Goal: Transaction & Acquisition: Book appointment/travel/reservation

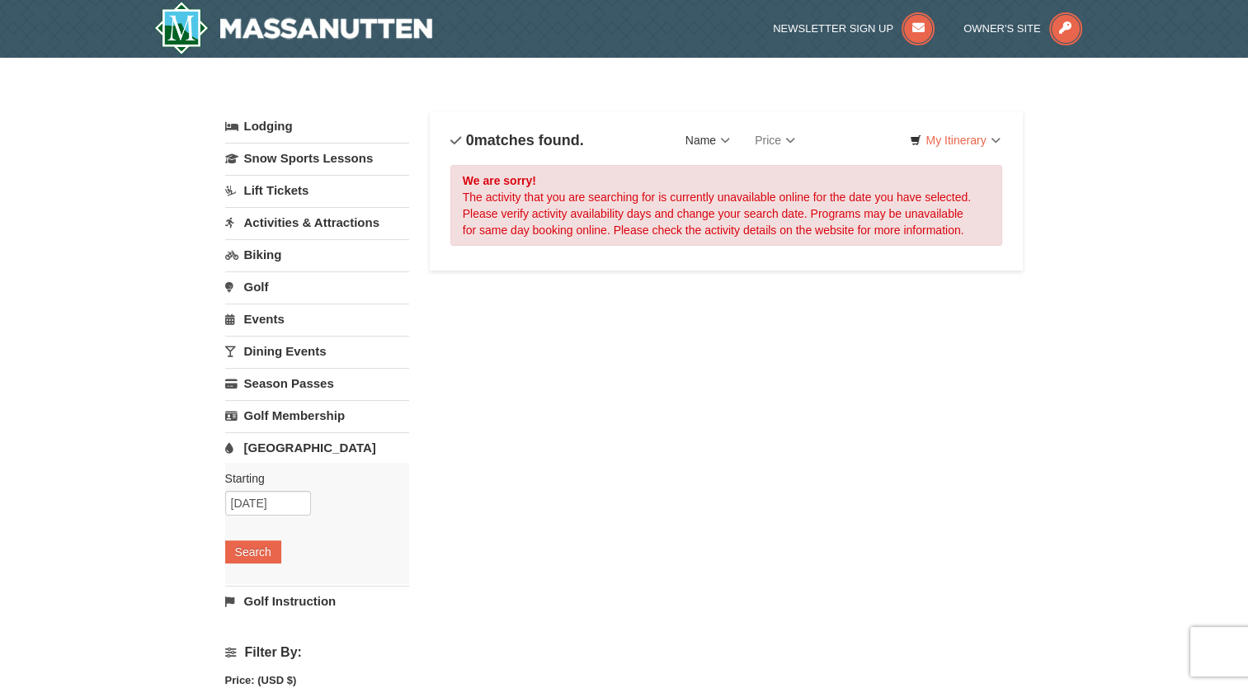
click at [713, 137] on link "Name" at bounding box center [707, 140] width 69 height 33
click at [703, 173] on link "Name (A to Z)" at bounding box center [740, 173] width 132 height 21
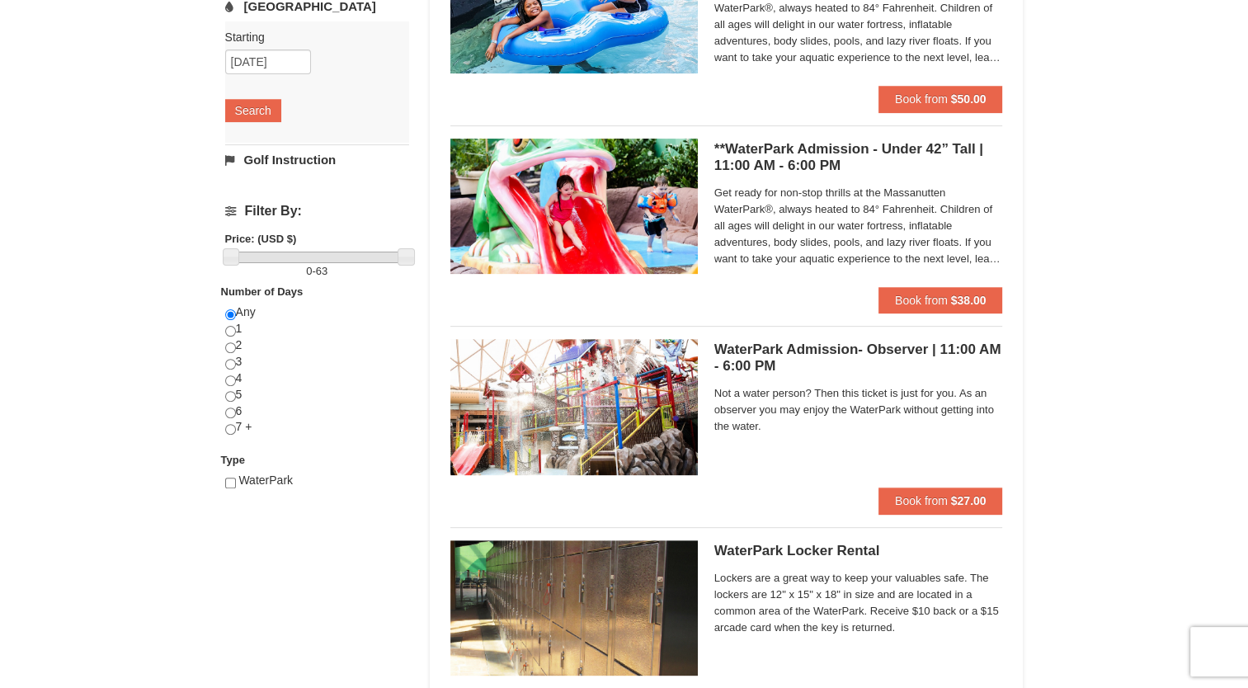
scroll to position [412, 0]
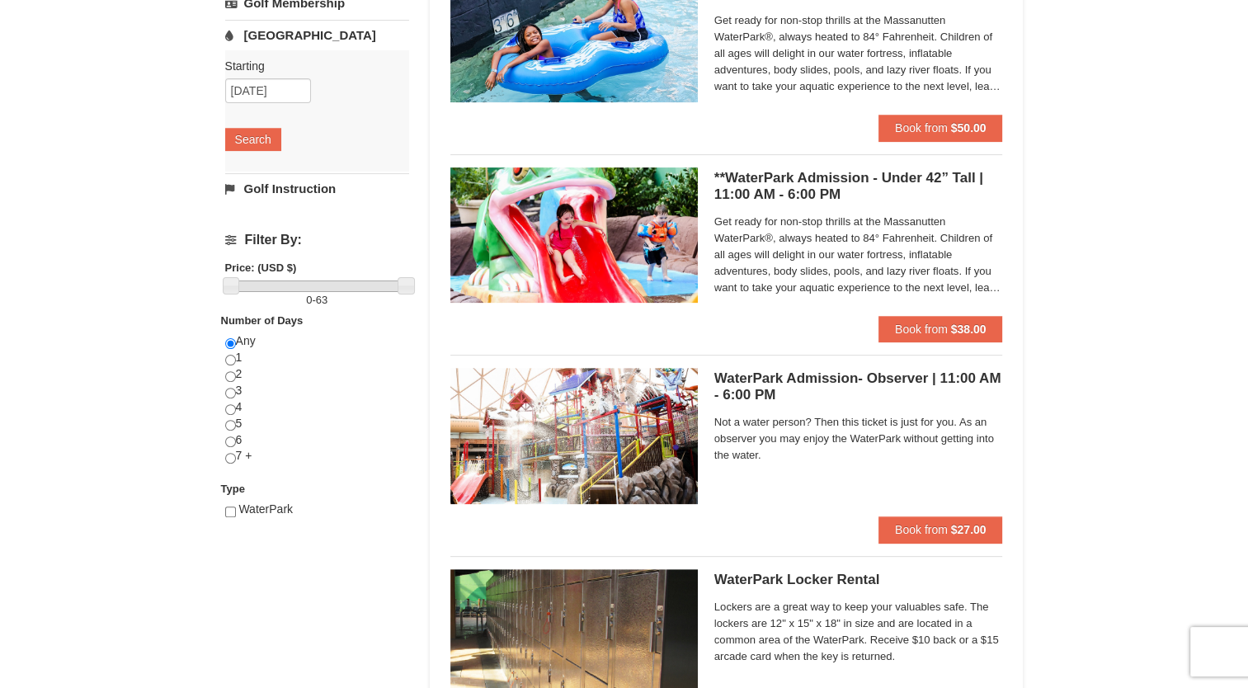
click at [831, 190] on h5 "**WaterPark Admission - Under 42” Tall | 11:00 AM - 6:00 PM Massanutten Indoor/…" at bounding box center [858, 186] width 289 height 33
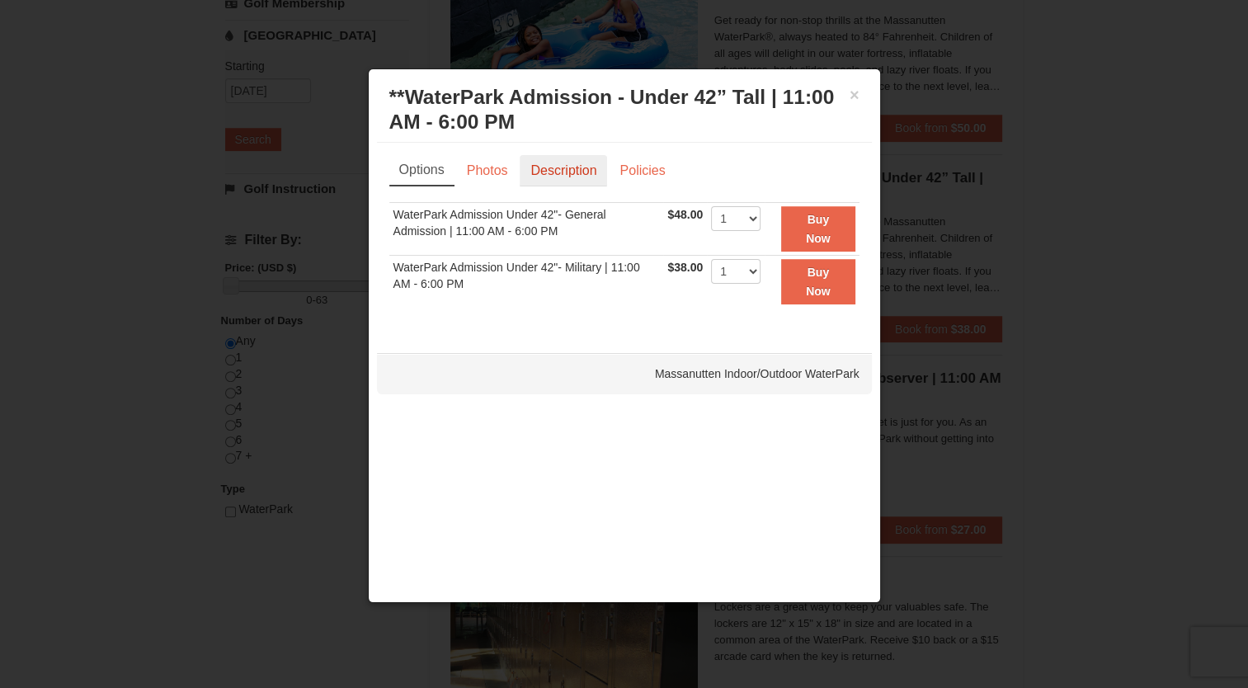
click at [580, 170] on link "Description" at bounding box center [563, 170] width 87 height 31
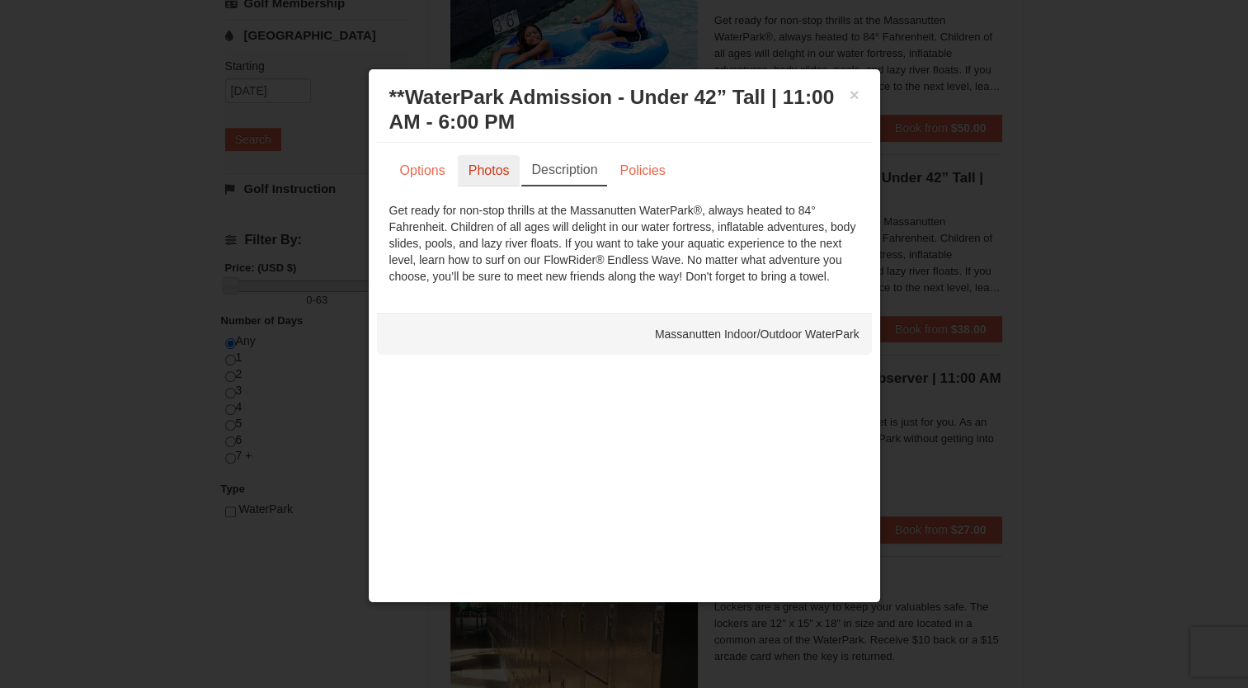
click at [496, 173] on link "Photos" at bounding box center [489, 170] width 63 height 31
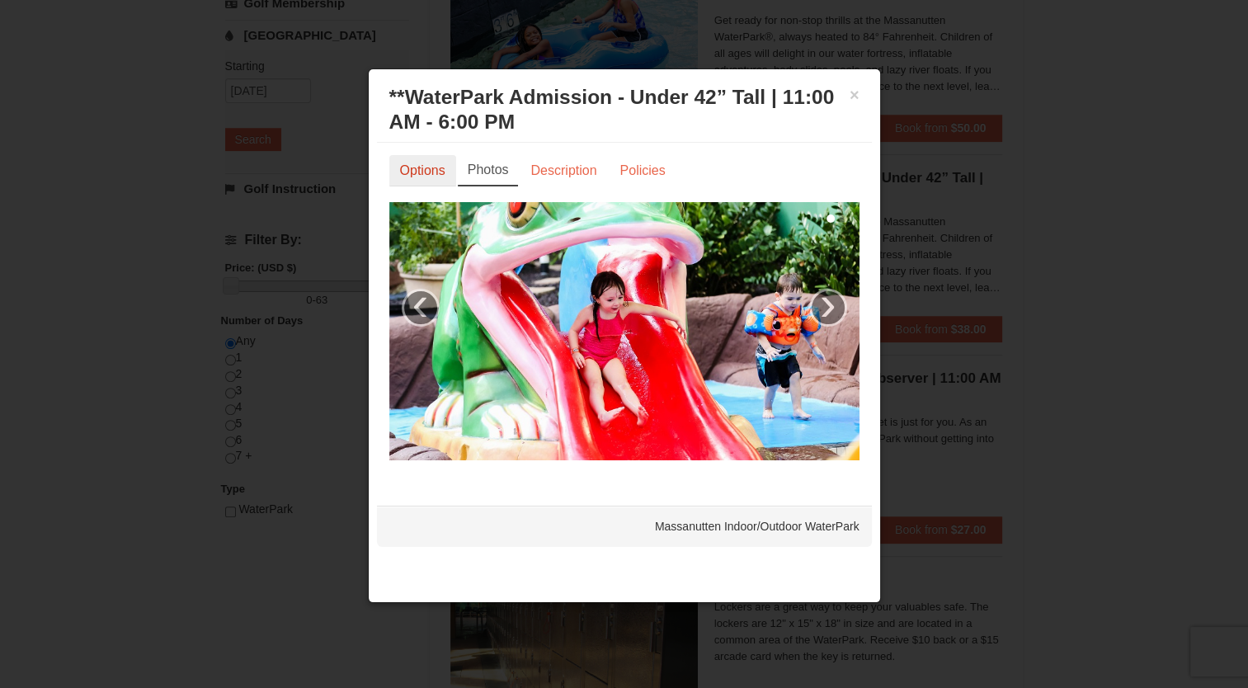
click at [429, 172] on link "Options" at bounding box center [422, 170] width 67 height 31
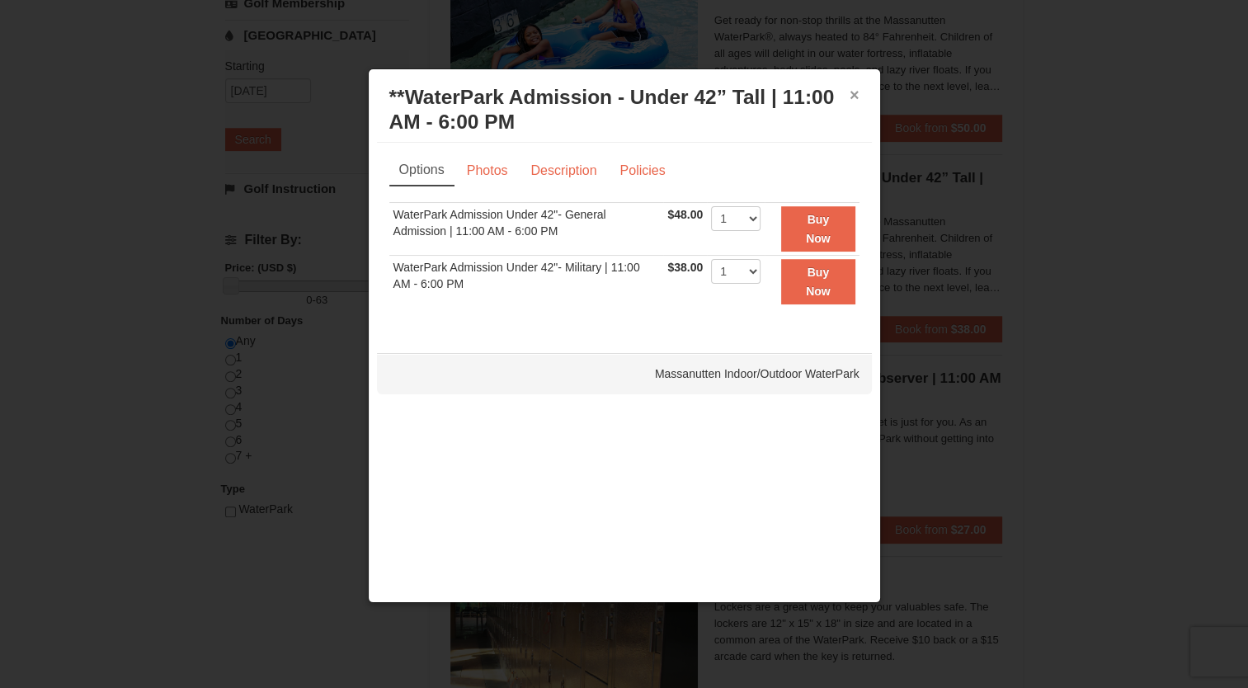
click at [850, 96] on button "×" at bounding box center [854, 95] width 10 height 16
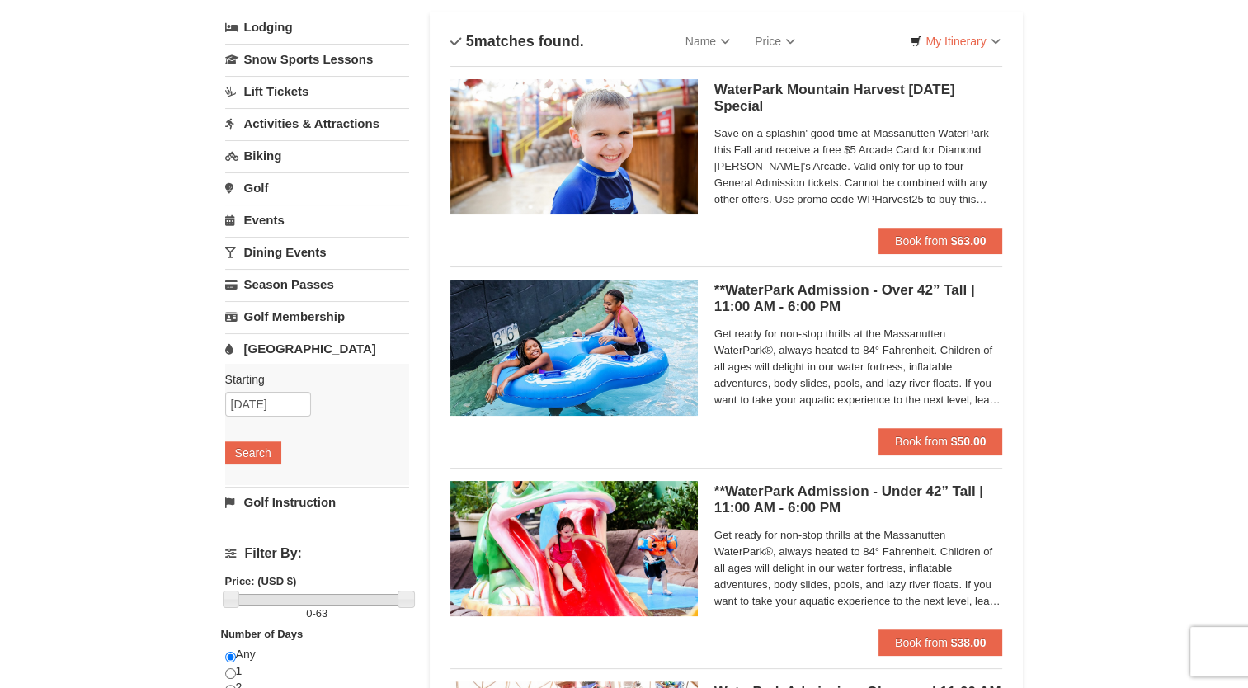
scroll to position [82, 0]
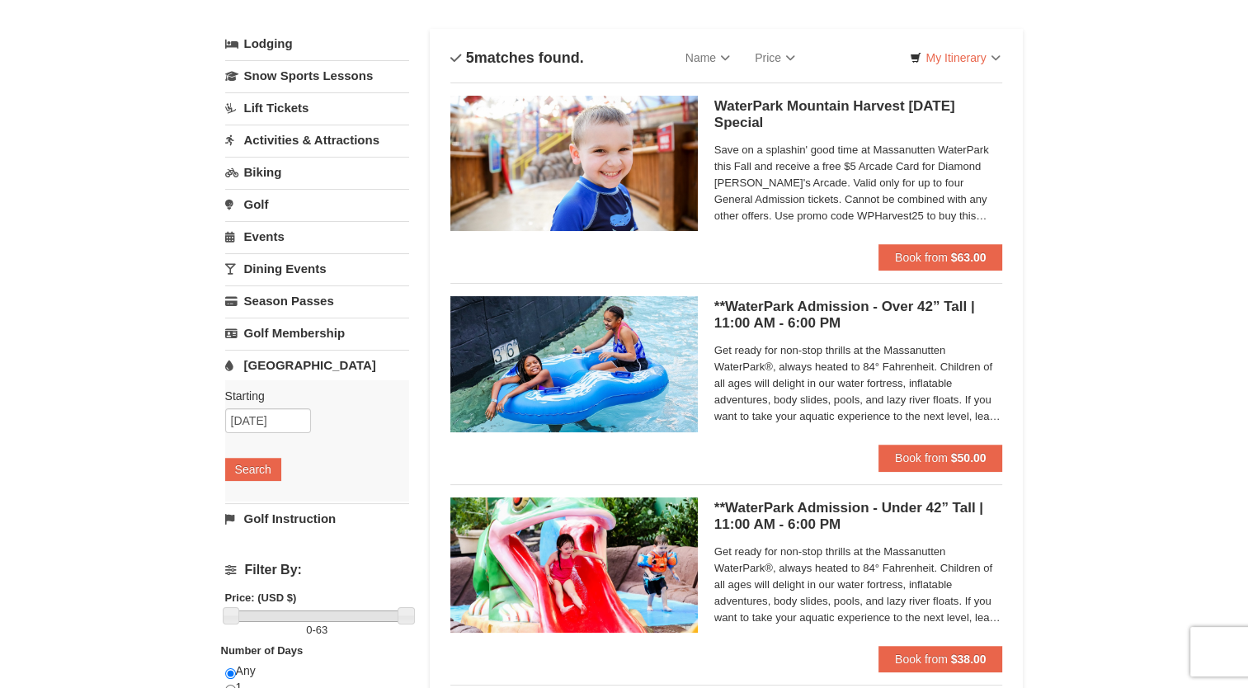
click at [838, 106] on h5 "WaterPark Mountain Harvest Sunday Special Massanutten Indoor/Outdoor WaterPark" at bounding box center [858, 114] width 289 height 33
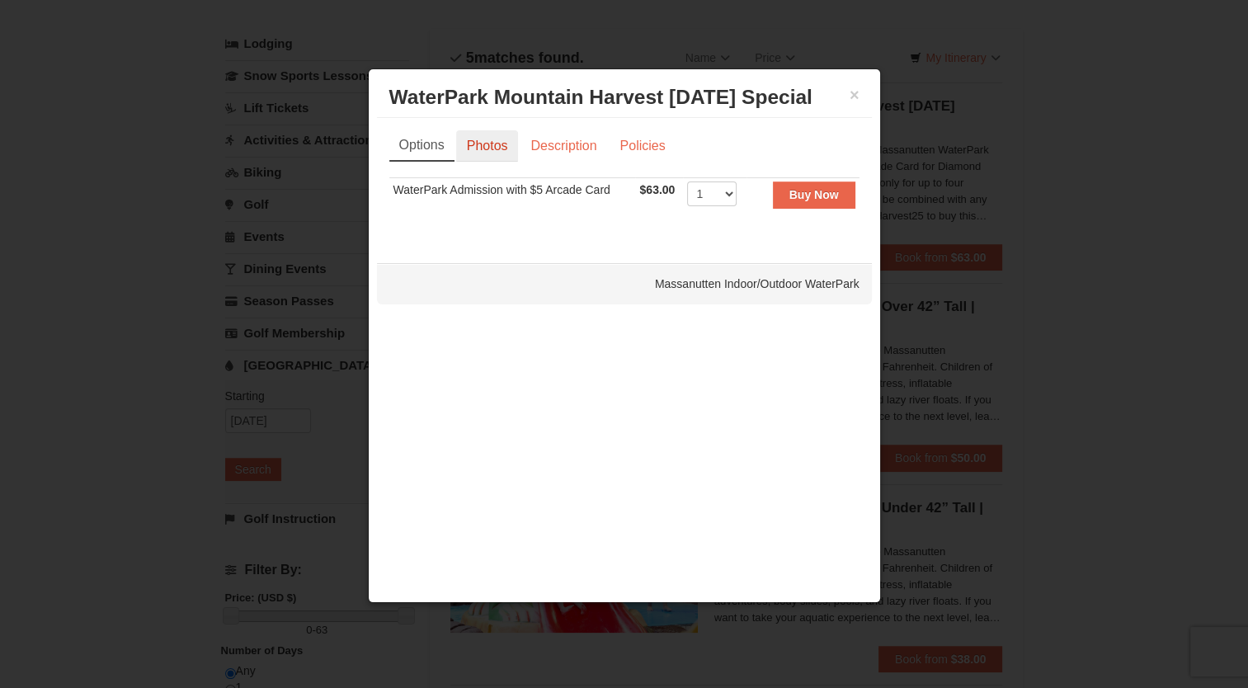
click at [501, 144] on link "Photos" at bounding box center [487, 145] width 63 height 31
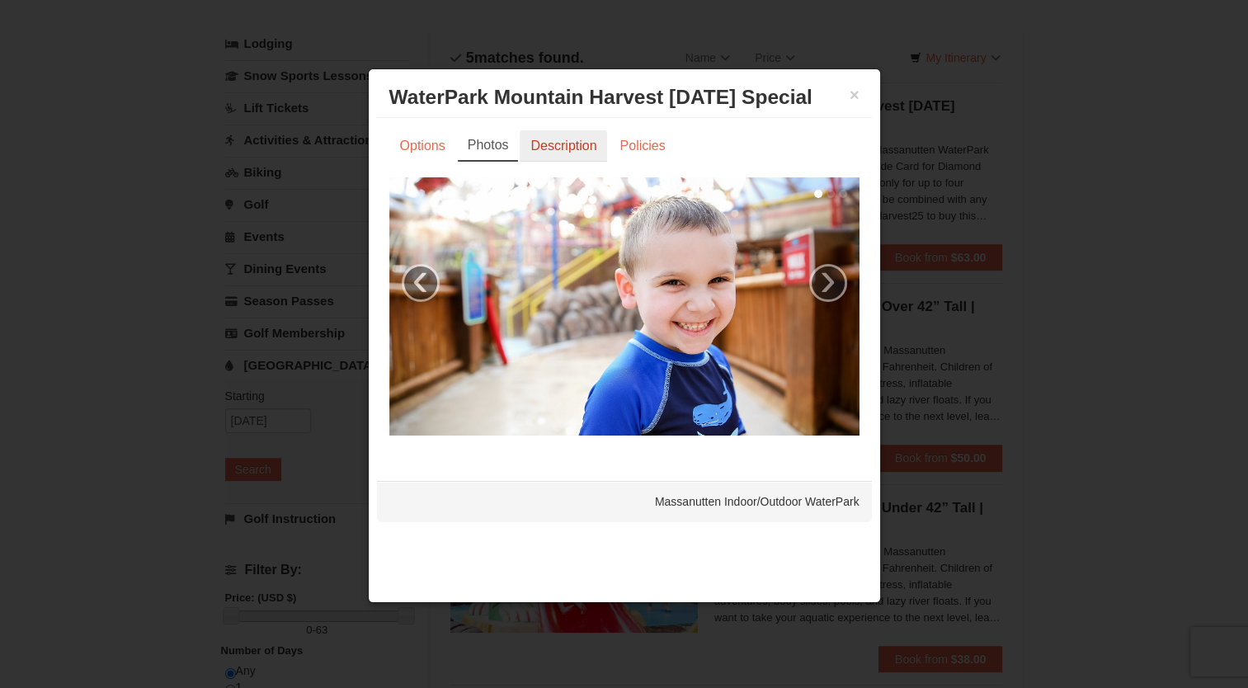
click at [551, 144] on link "Description" at bounding box center [563, 145] width 87 height 31
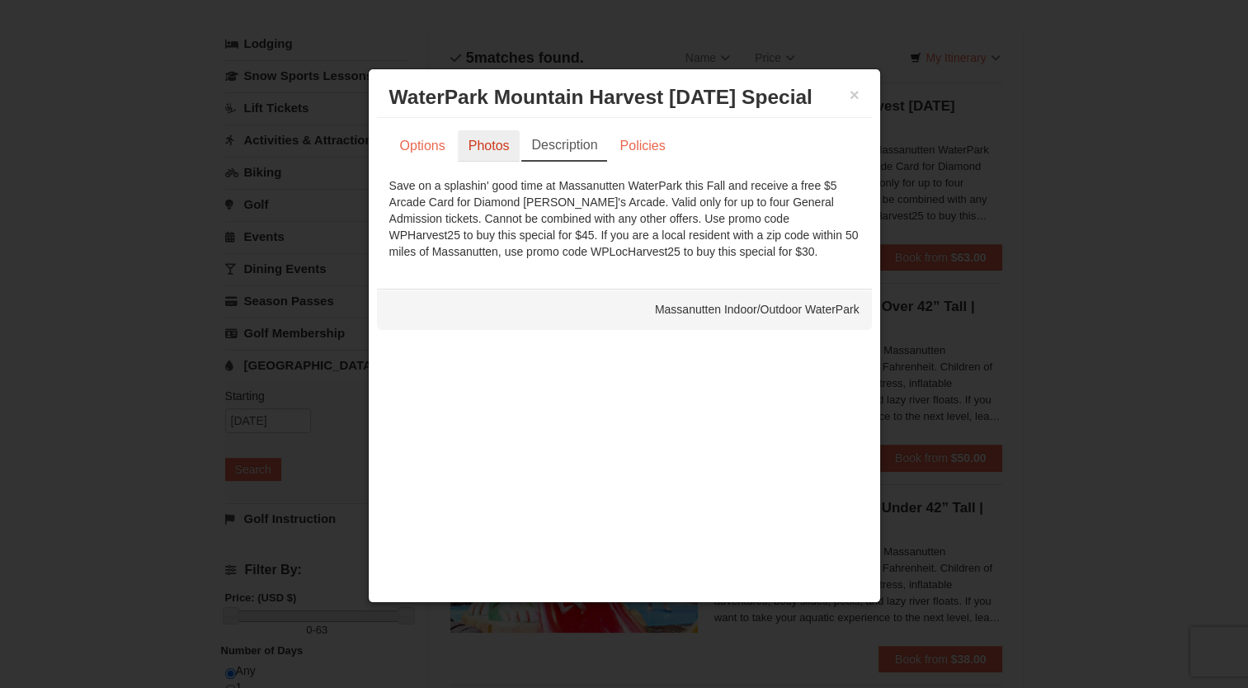
click at [488, 143] on link "Photos" at bounding box center [489, 145] width 63 height 31
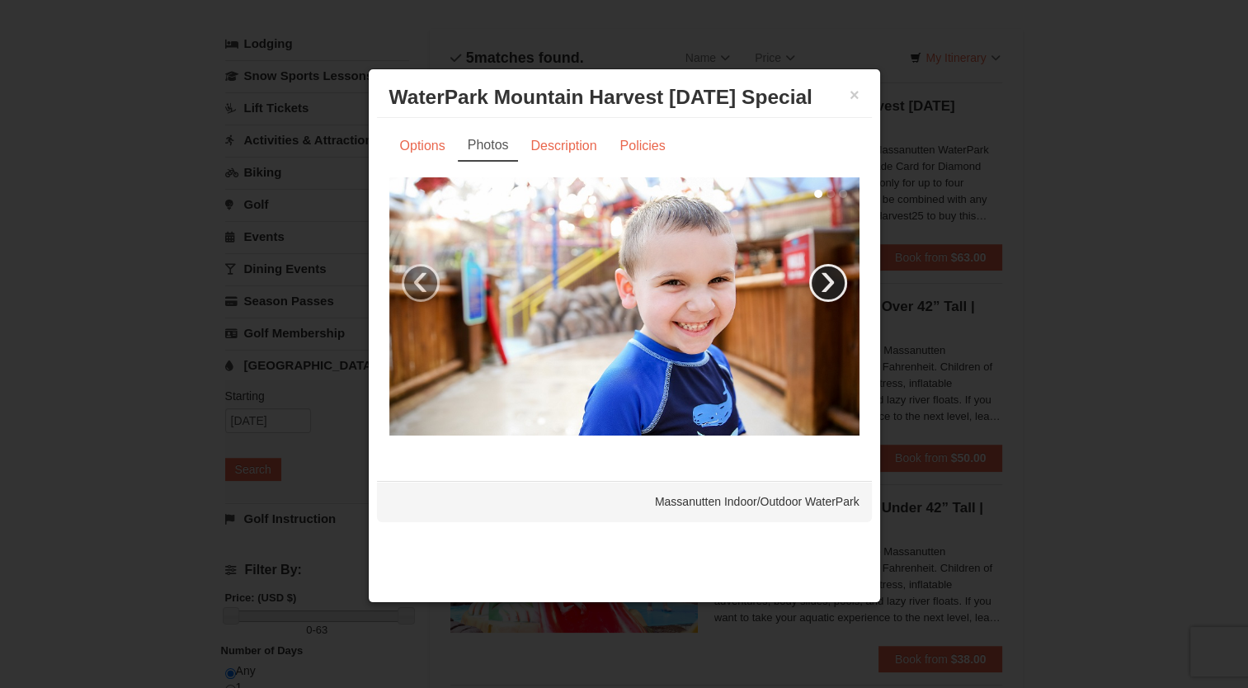
click at [821, 276] on link "›" at bounding box center [828, 283] width 38 height 38
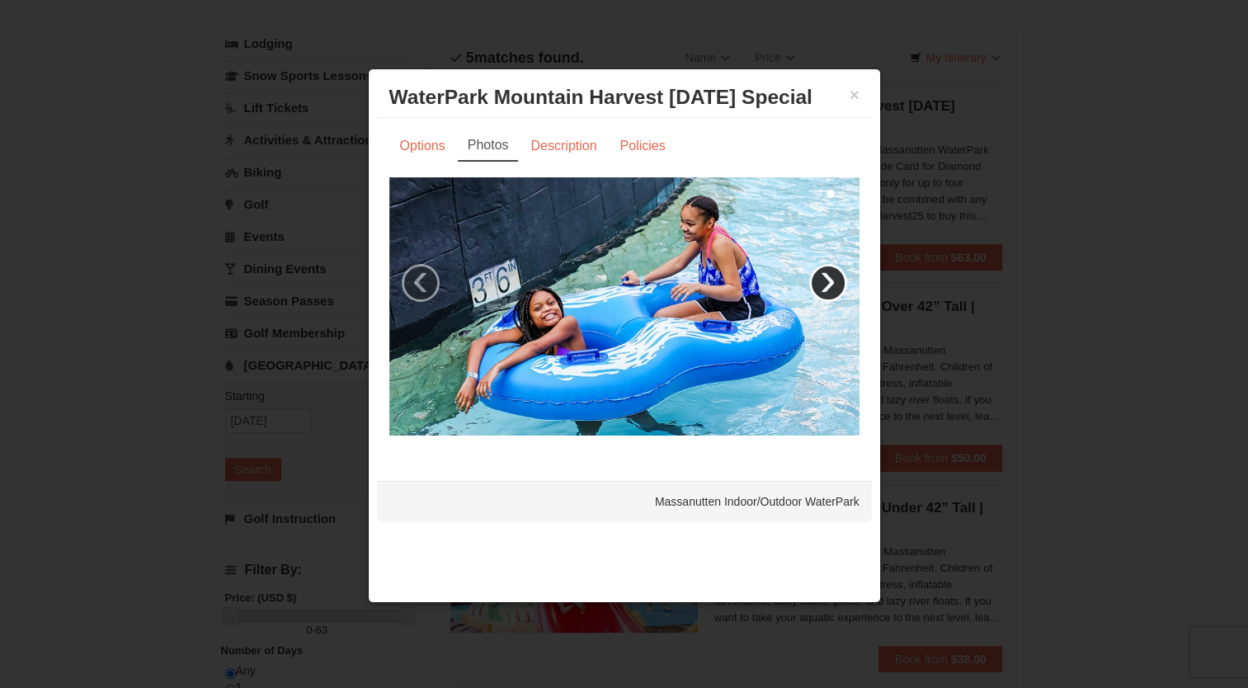
click at [819, 281] on link "›" at bounding box center [828, 283] width 38 height 38
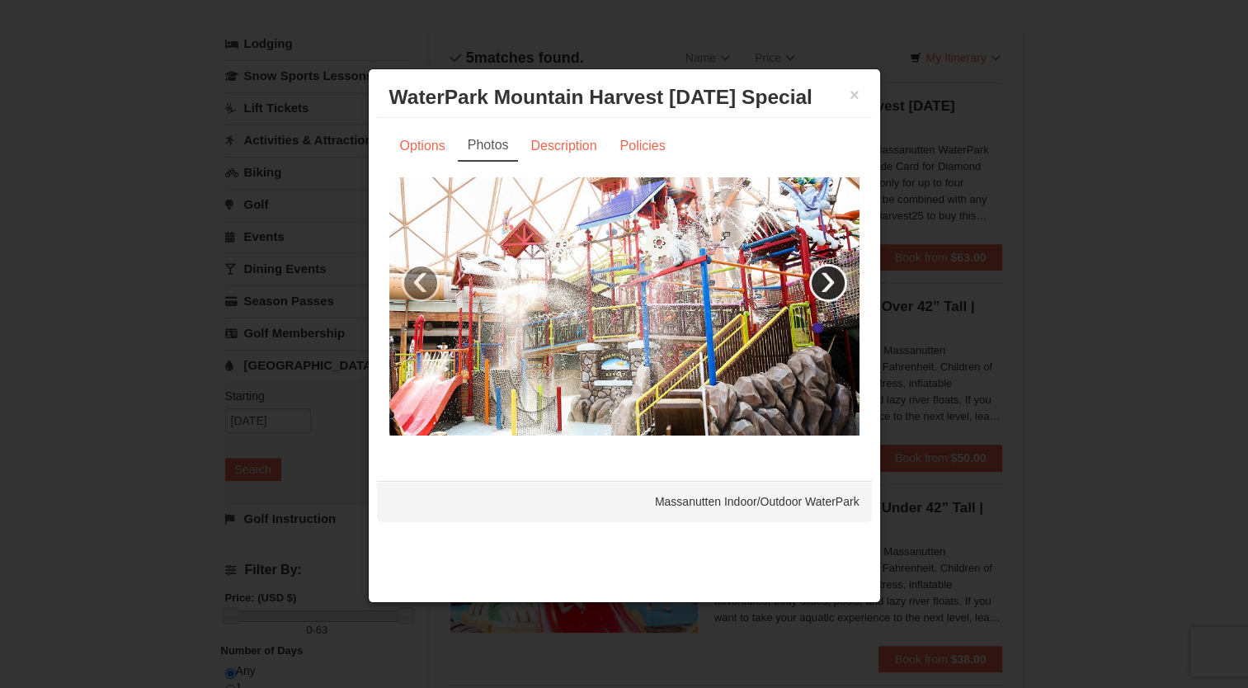
click at [819, 281] on link "›" at bounding box center [828, 283] width 38 height 38
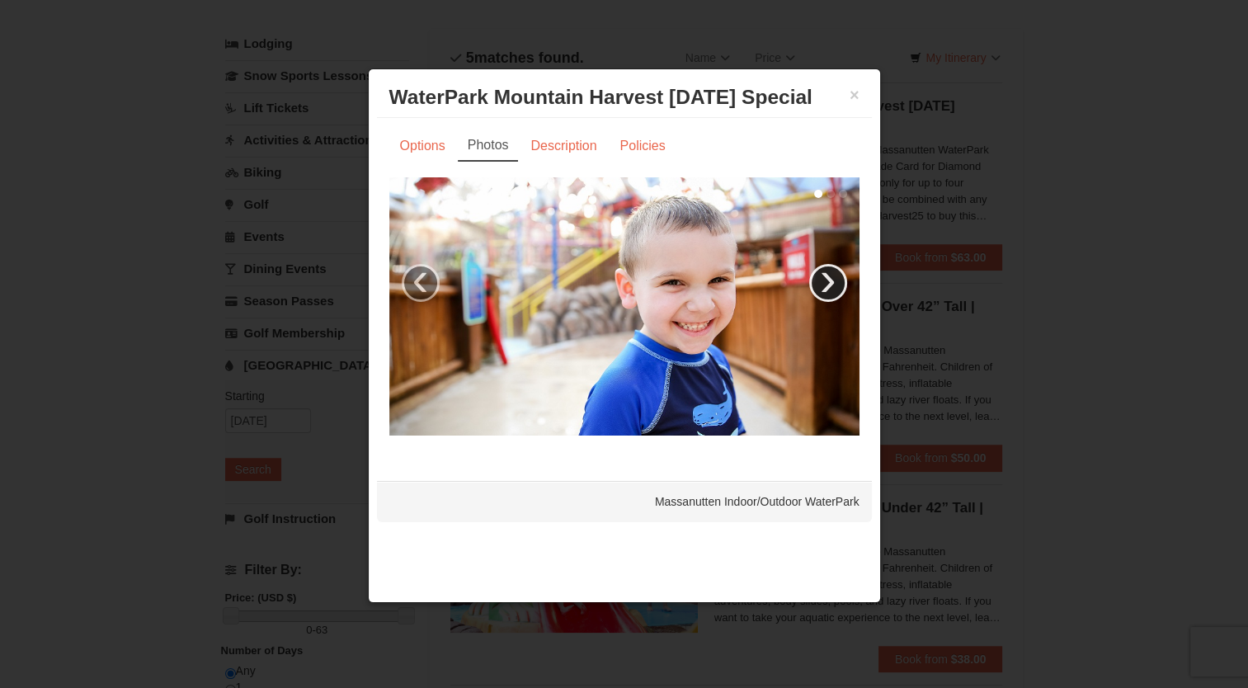
click at [819, 281] on link "›" at bounding box center [828, 283] width 38 height 38
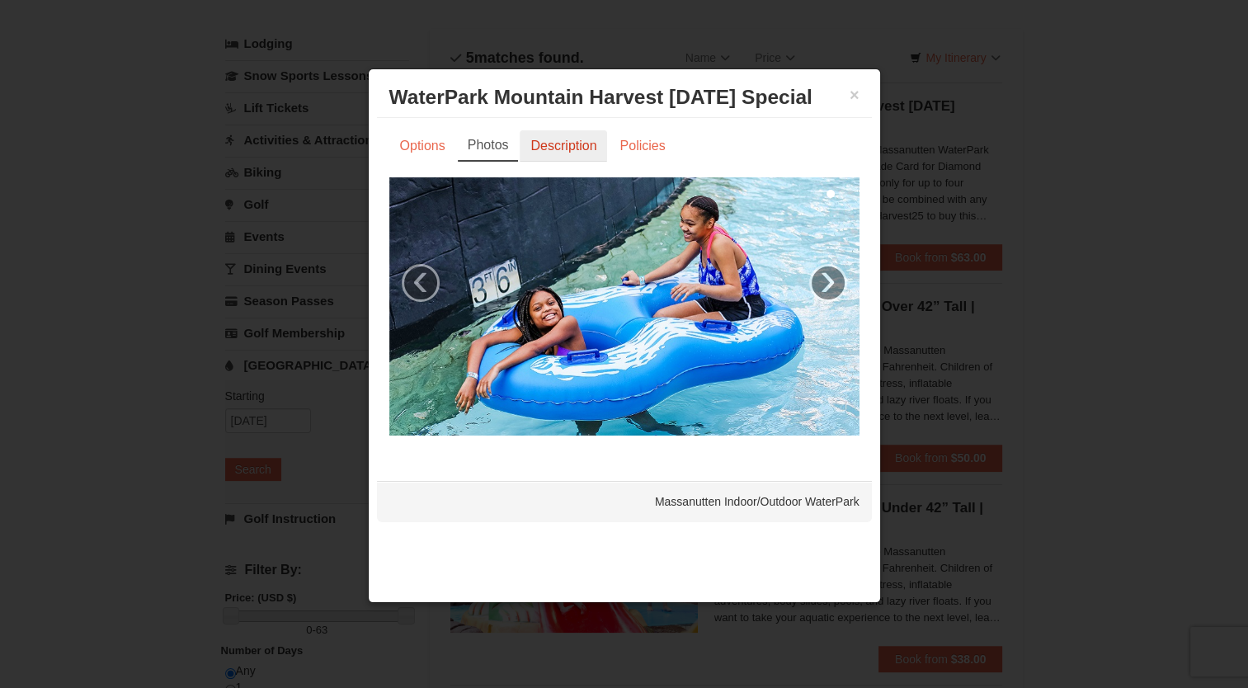
click at [574, 150] on link "Description" at bounding box center [563, 145] width 87 height 31
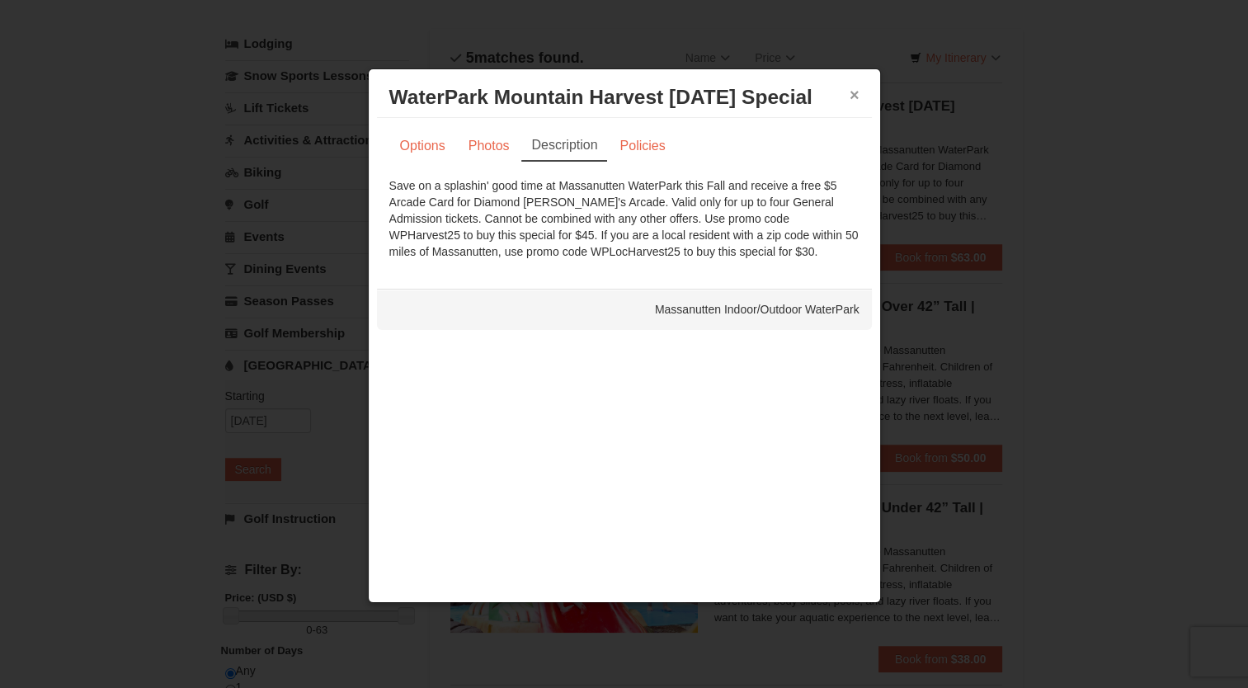
click at [854, 93] on button "×" at bounding box center [854, 95] width 10 height 16
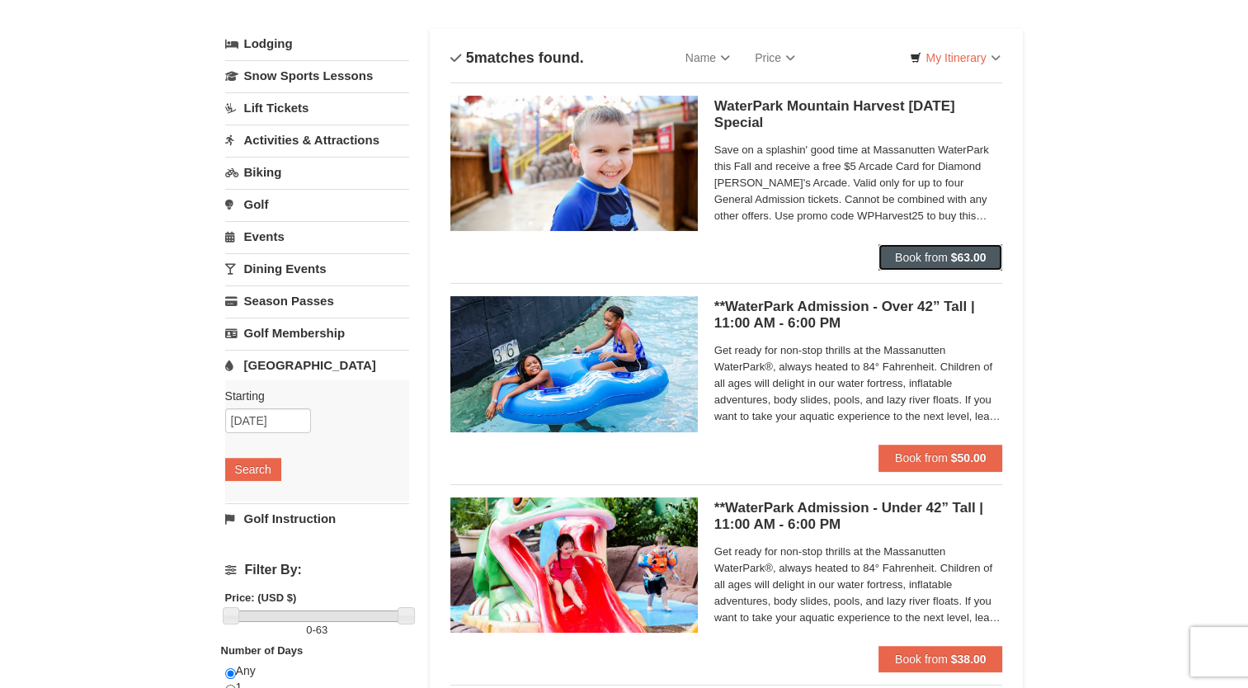
click at [911, 257] on span "Book from" at bounding box center [921, 257] width 53 height 13
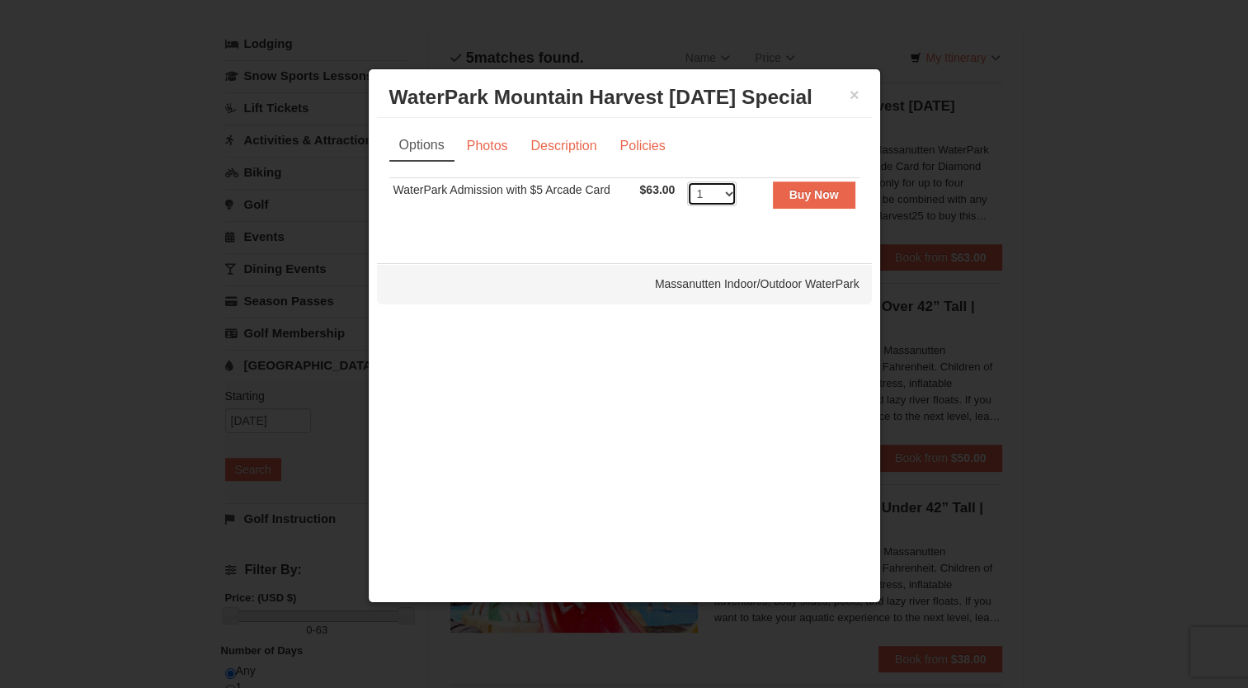
click at [724, 195] on select "1 2 3 4 5 6 7 8 9 10 11 12 13 14 15 16 17 18 19 20 21 22" at bounding box center [711, 193] width 49 height 25
select select "4"
click at [687, 181] on select "1 2 3 4 5 6 7 8 9 10 11 12 13 14 15 16 17 18 19 20 21 22" at bounding box center [711, 193] width 49 height 25
click at [854, 97] on button "×" at bounding box center [854, 95] width 10 height 16
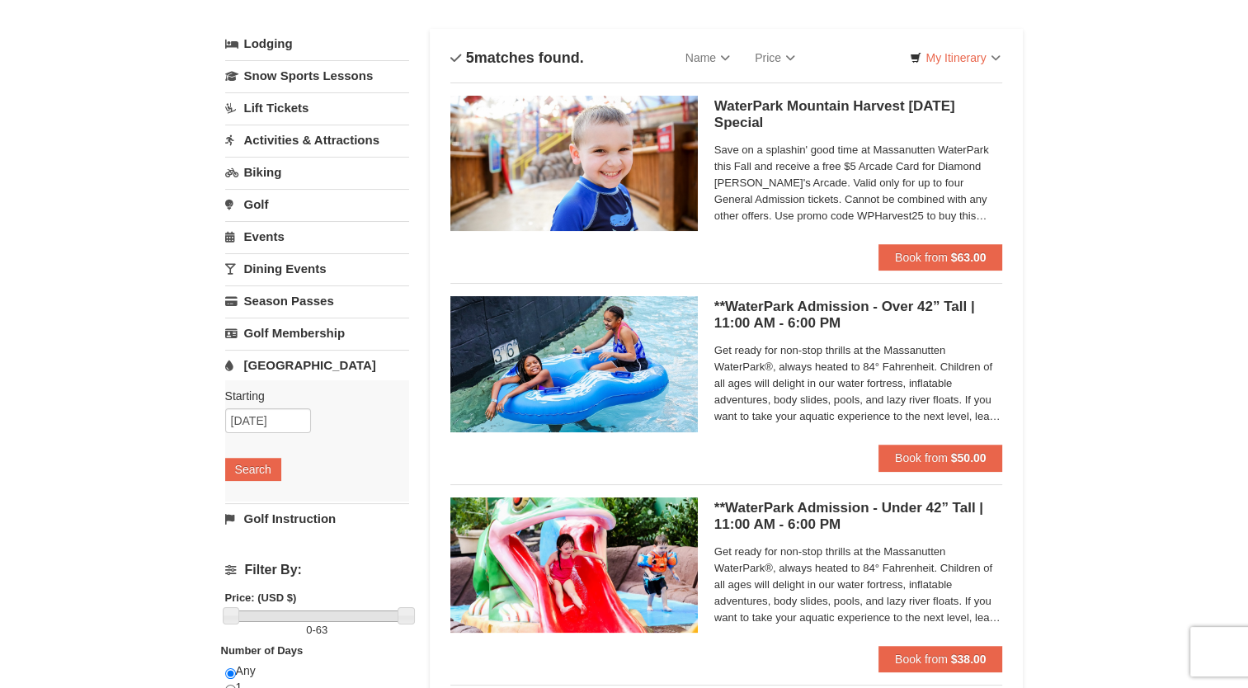
click at [266, 139] on link "Activities & Attractions" at bounding box center [317, 140] width 184 height 31
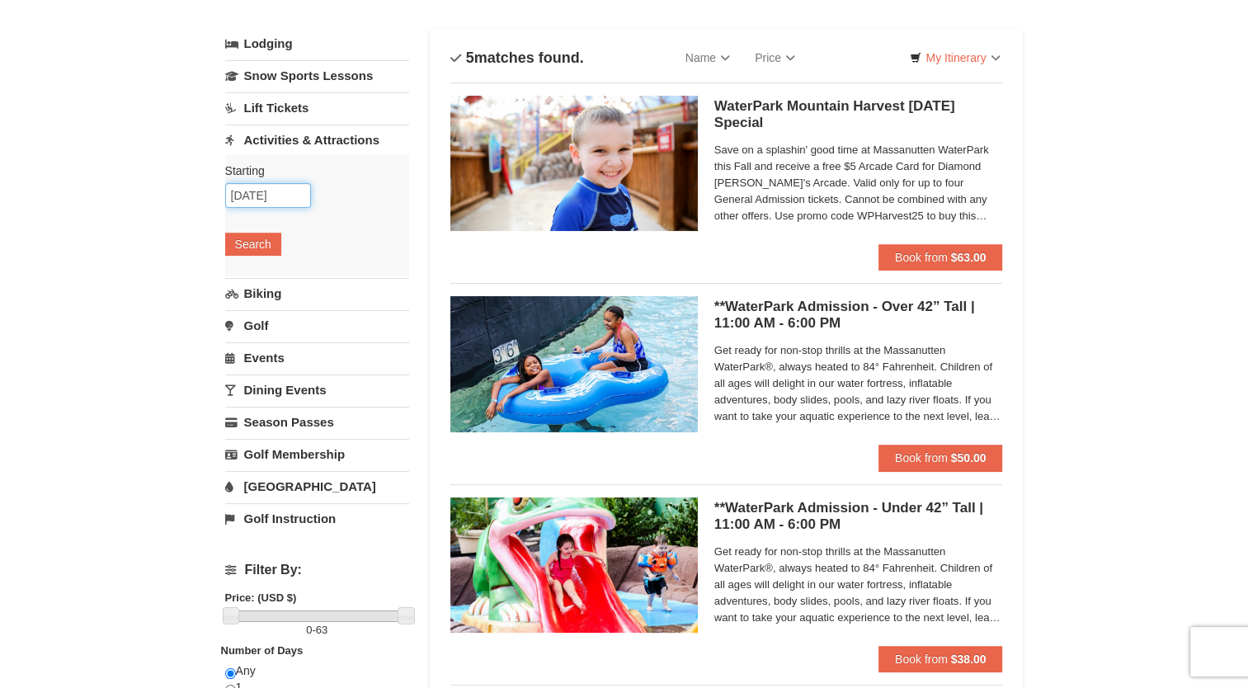
click at [277, 200] on input "10/12/2025" at bounding box center [268, 195] width 86 height 25
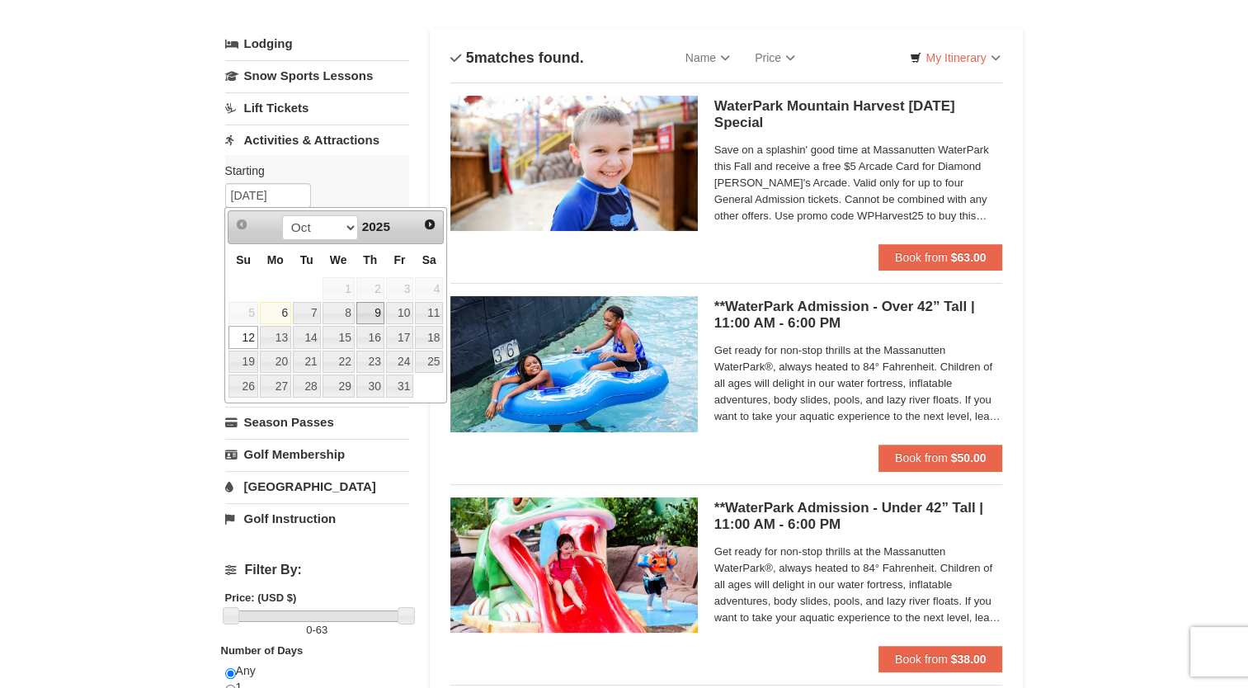
click at [372, 308] on link "9" at bounding box center [370, 313] width 28 height 23
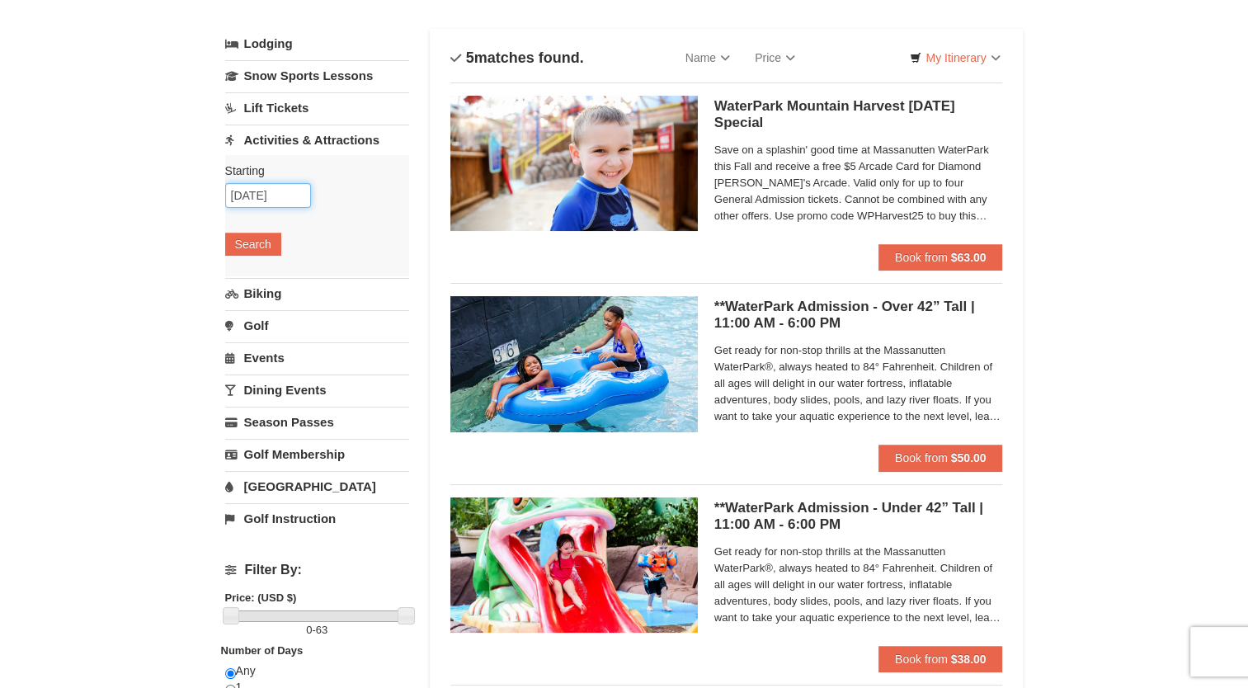
click at [295, 197] on input "10/09/2025" at bounding box center [268, 195] width 86 height 25
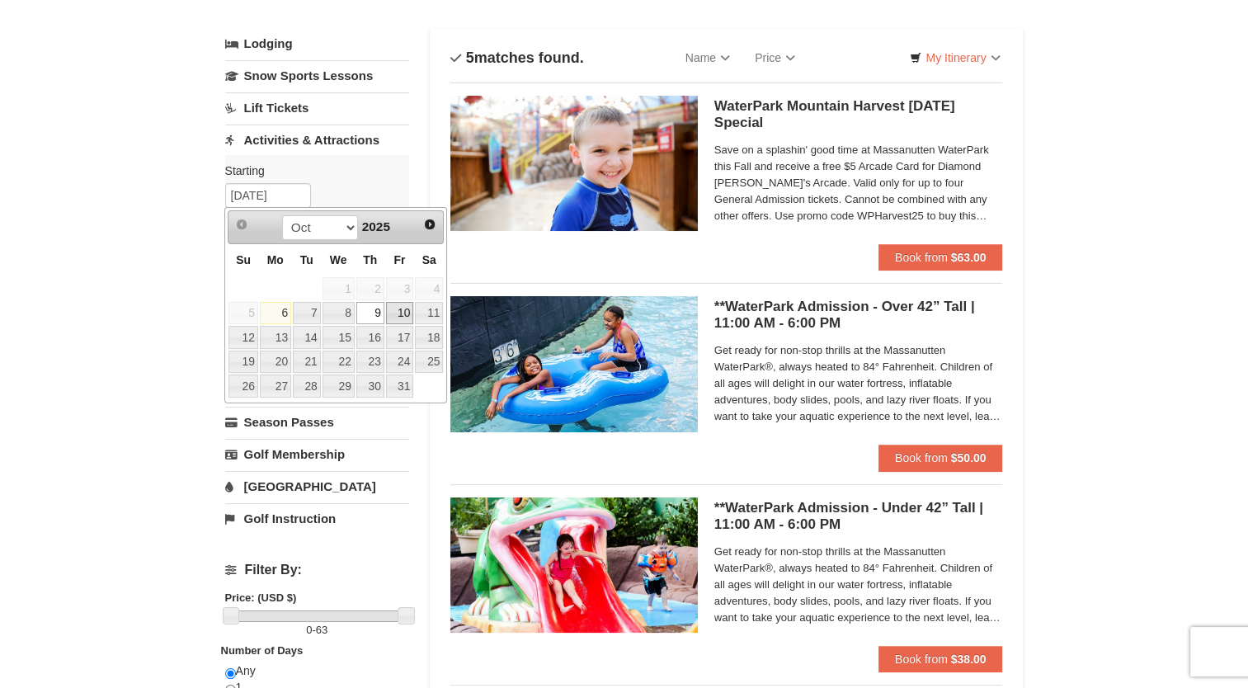
click at [396, 315] on link "10" at bounding box center [400, 313] width 28 height 23
type input "[DATE]"
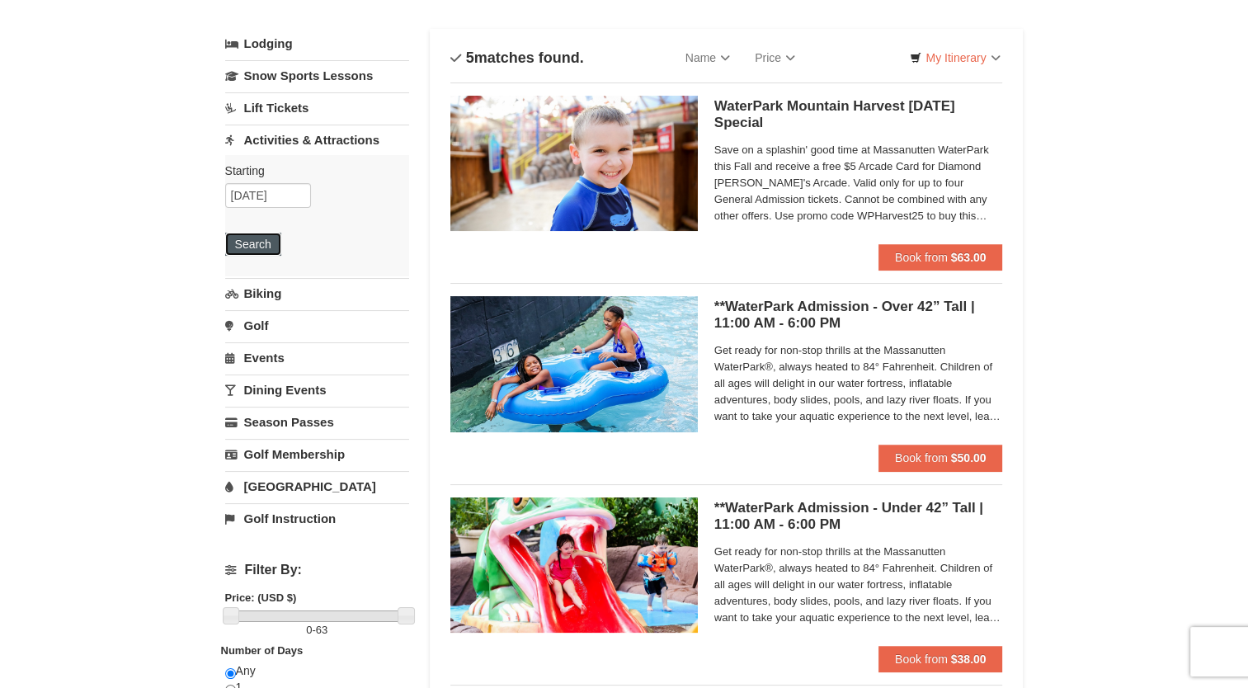
click at [257, 243] on button "Search" at bounding box center [253, 244] width 56 height 23
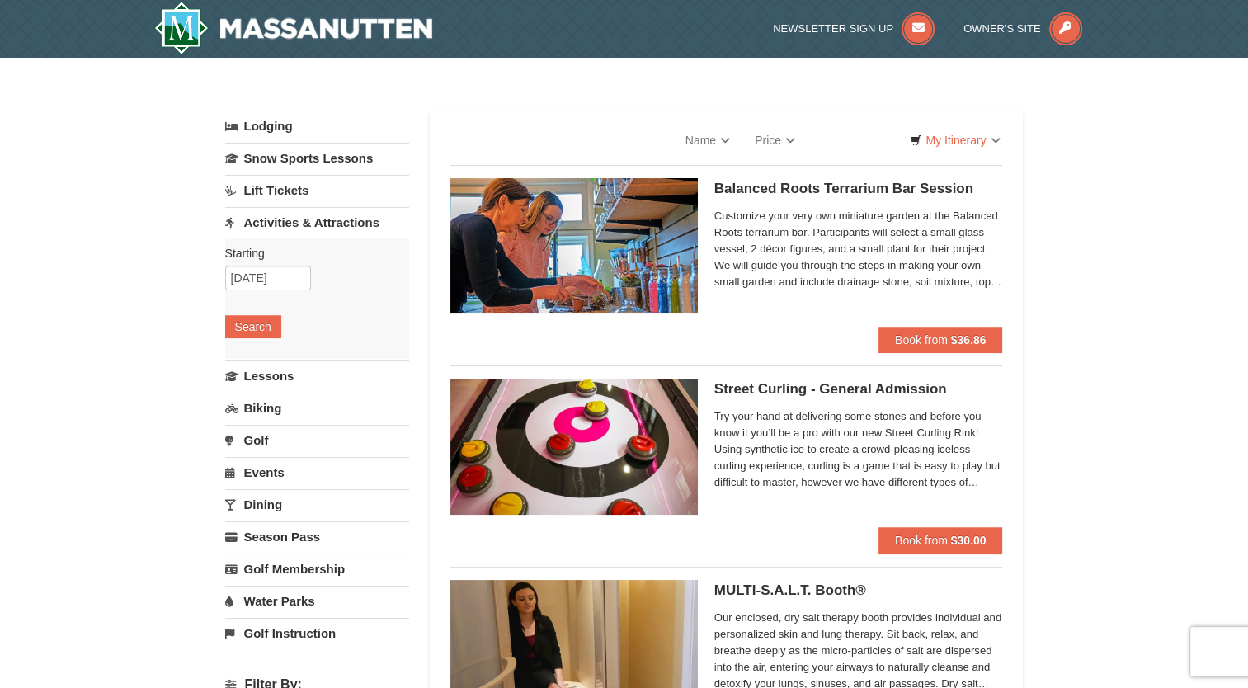
select select "10"
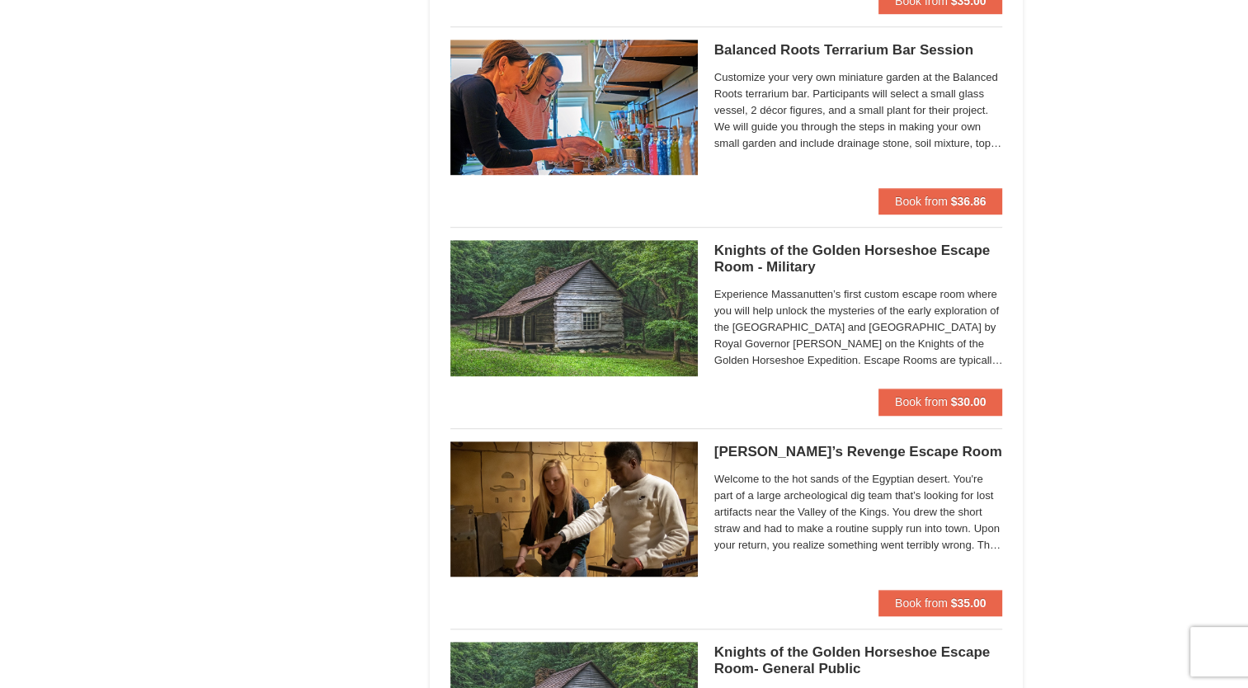
scroll to position [1155, 0]
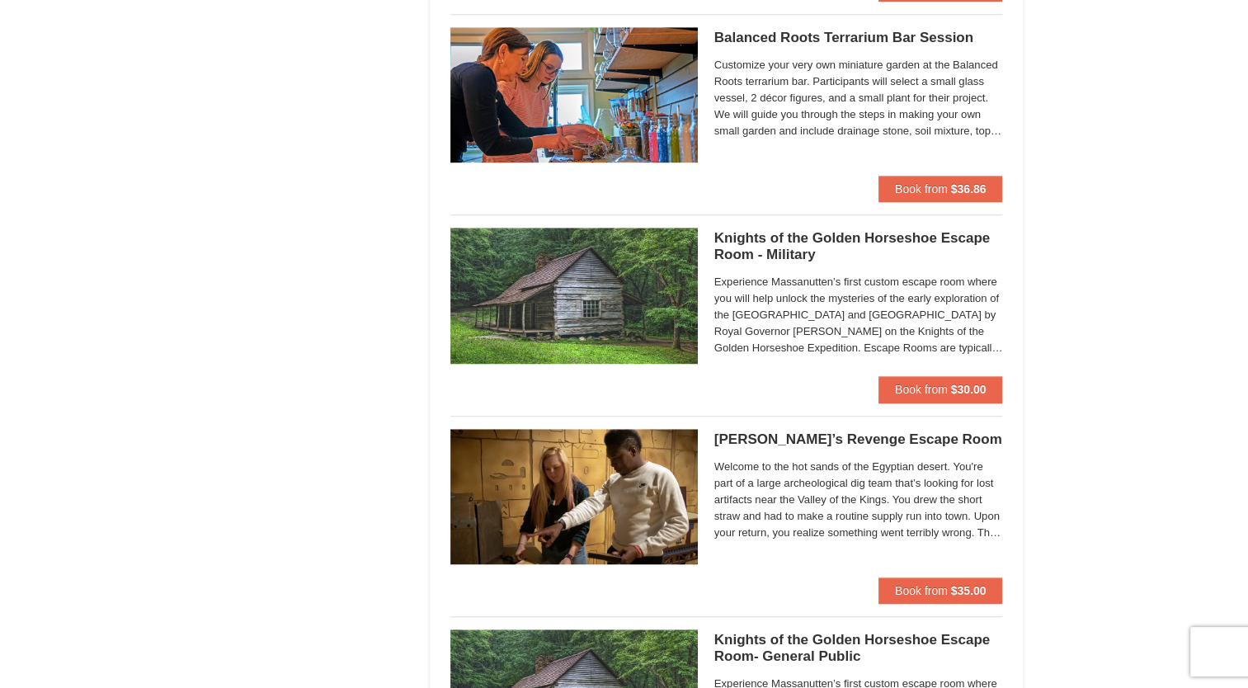
click at [792, 339] on span "Experience Massanutten’s first custom escape room where you will help unlock th…" at bounding box center [858, 315] width 289 height 82
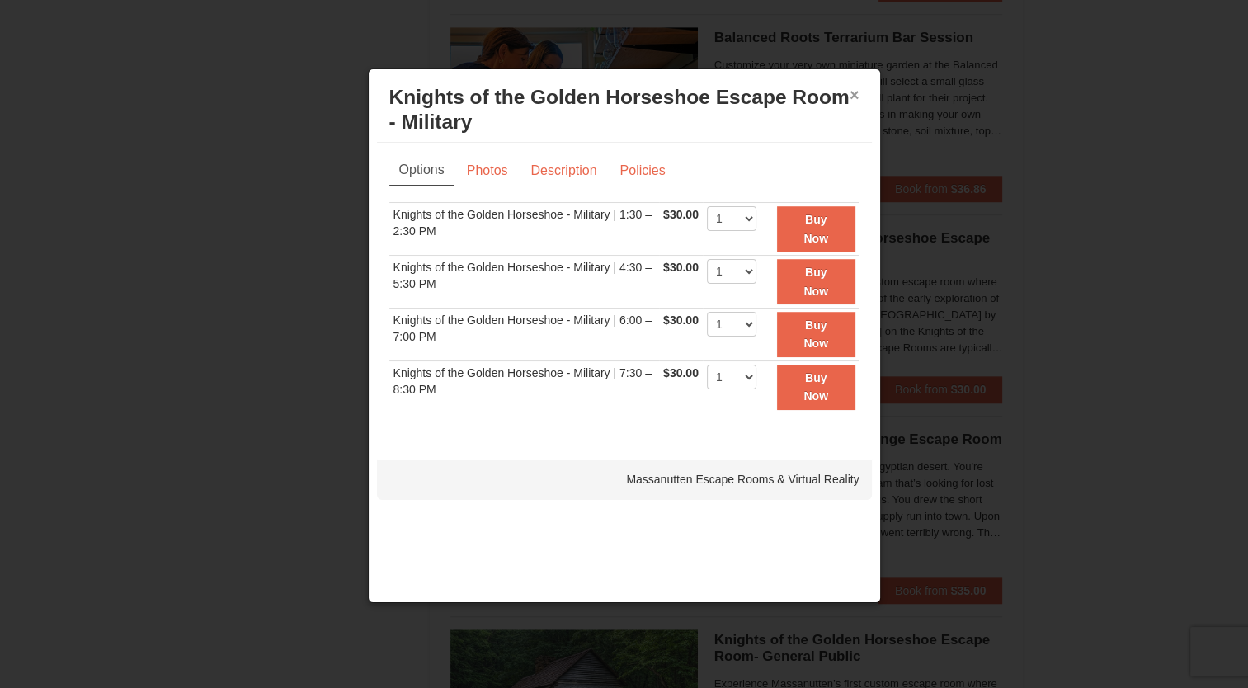
click at [854, 96] on button "×" at bounding box center [854, 95] width 10 height 16
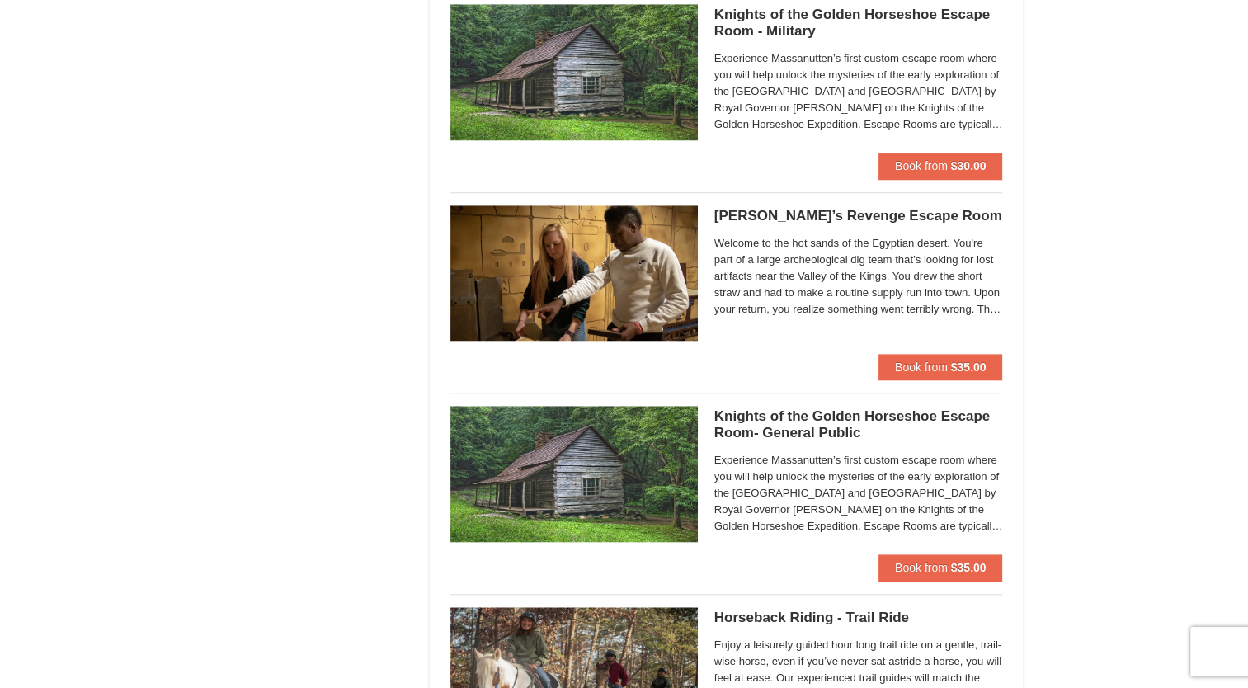
scroll to position [1402, 0]
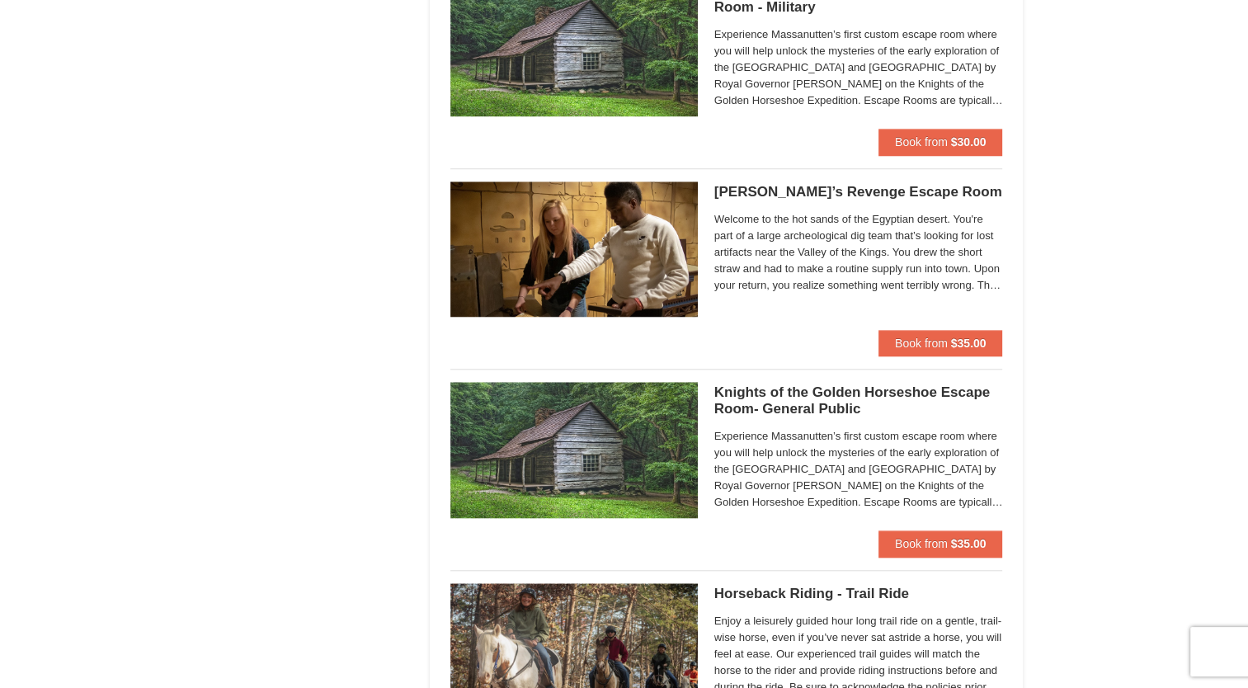
click at [819, 404] on h5 "Knights of the Golden Horseshoe Escape Room- General Public Massanutten Escape …" at bounding box center [858, 400] width 289 height 33
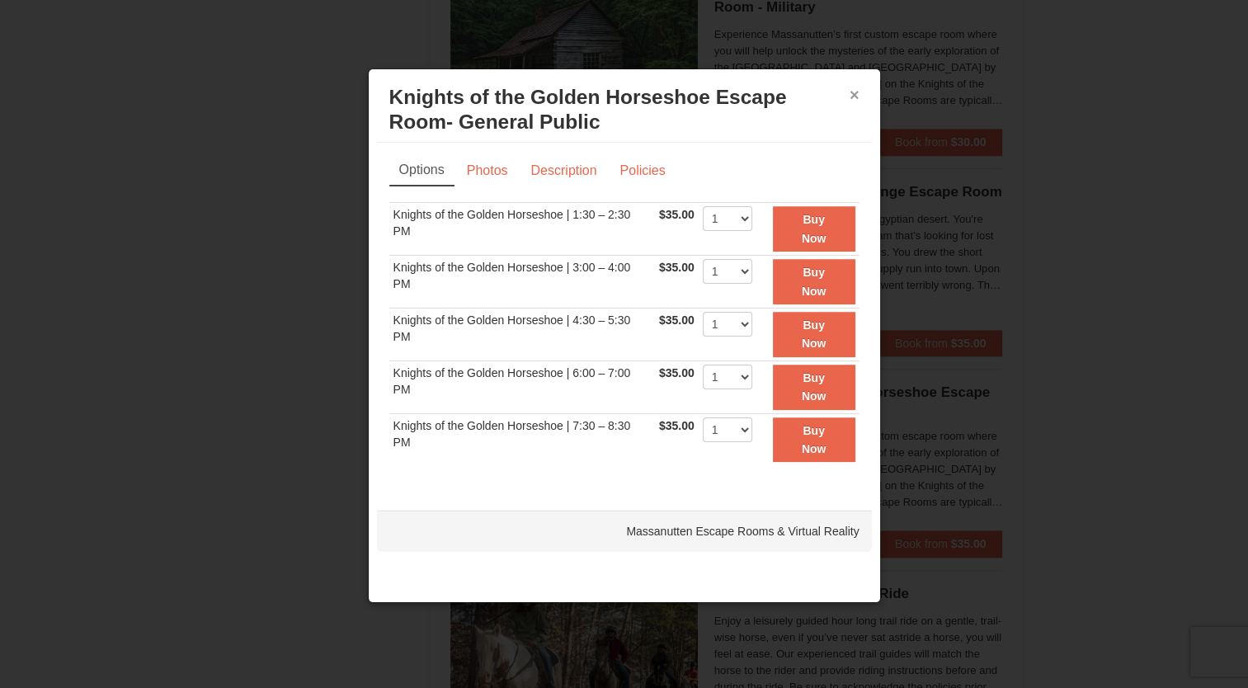
click at [854, 92] on button "×" at bounding box center [854, 95] width 10 height 16
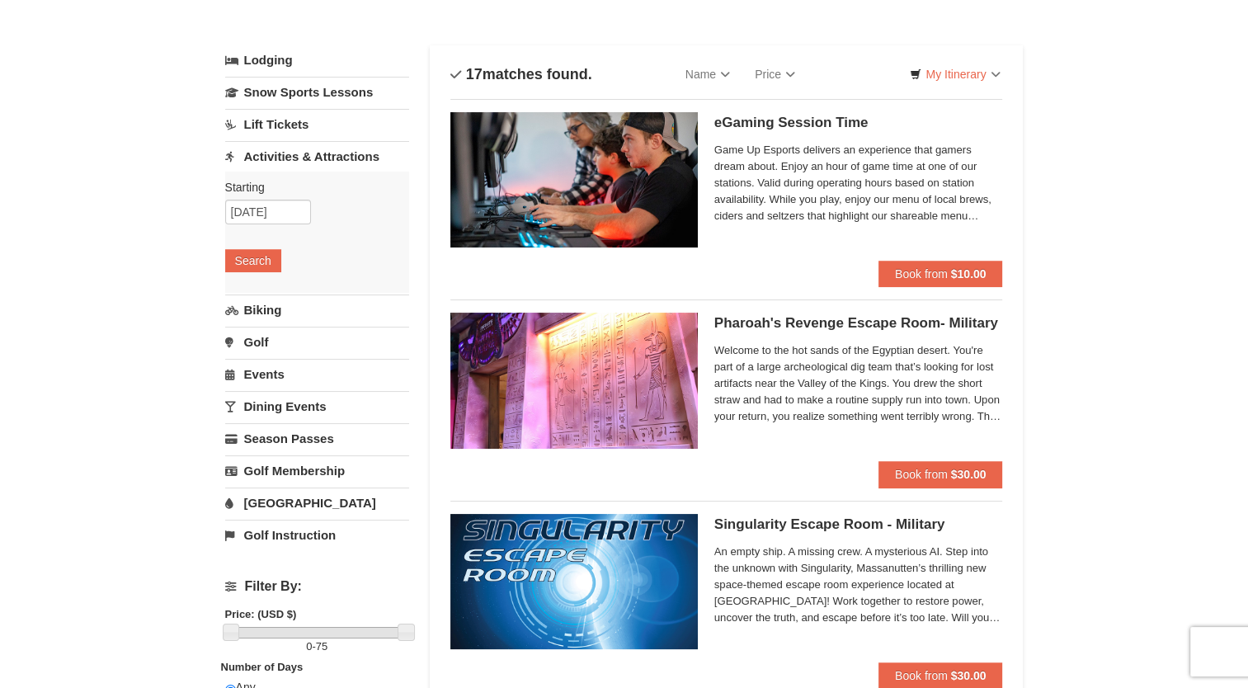
scroll to position [0, 0]
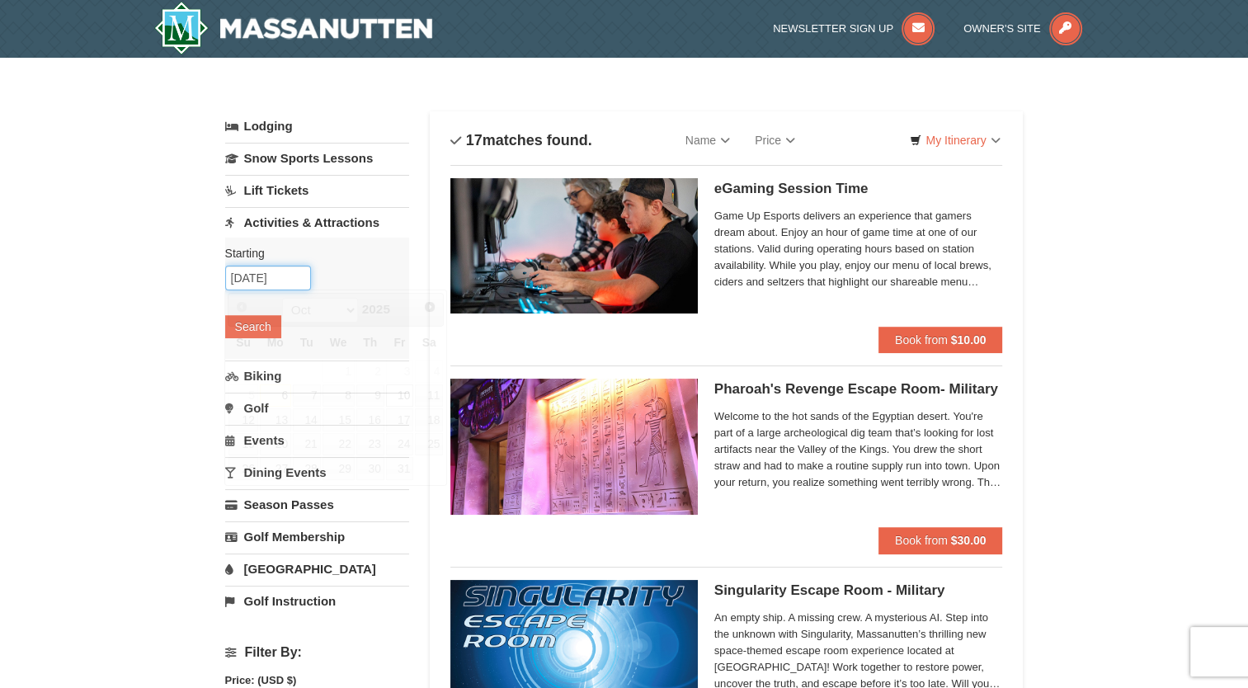
click at [288, 280] on input "[DATE]" at bounding box center [268, 278] width 86 height 25
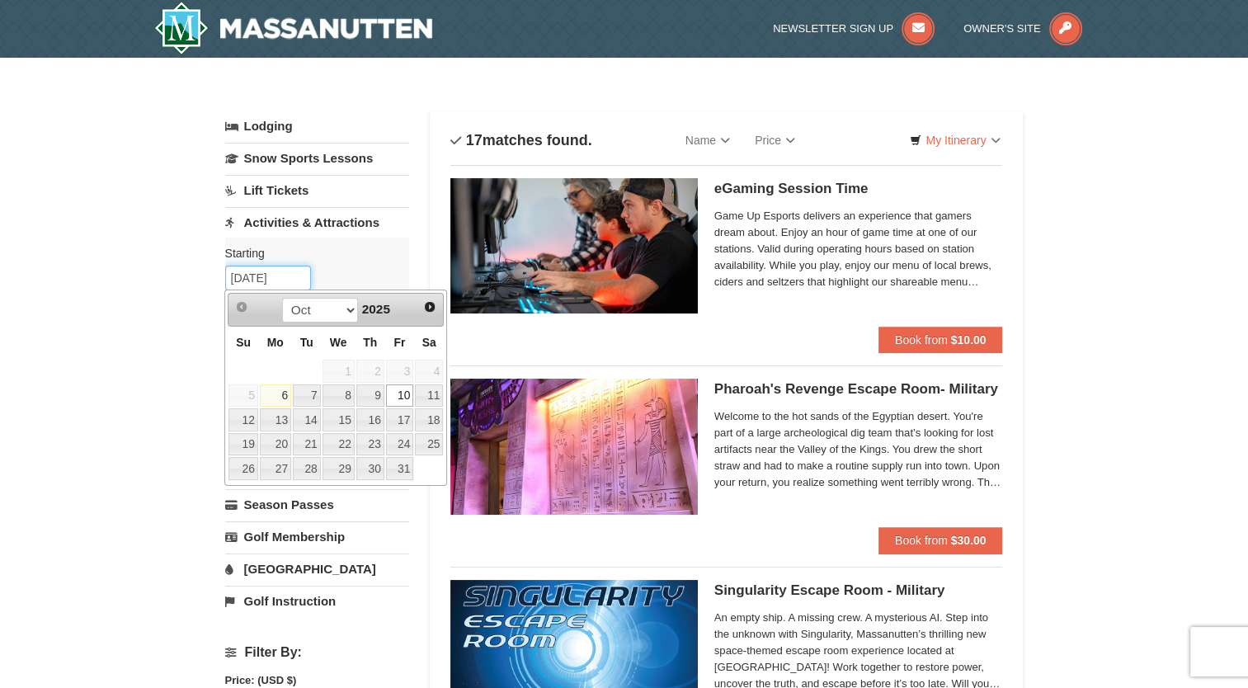
click at [288, 280] on input "[DATE]" at bounding box center [268, 278] width 86 height 25
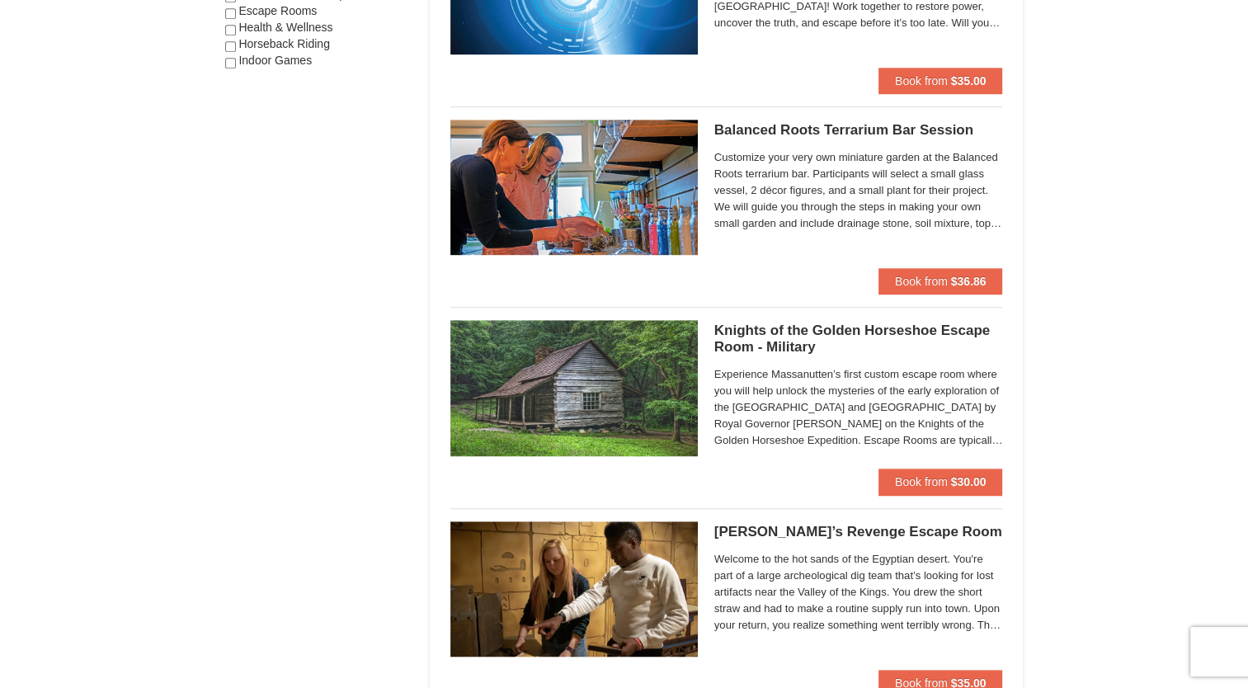
scroll to position [1072, 0]
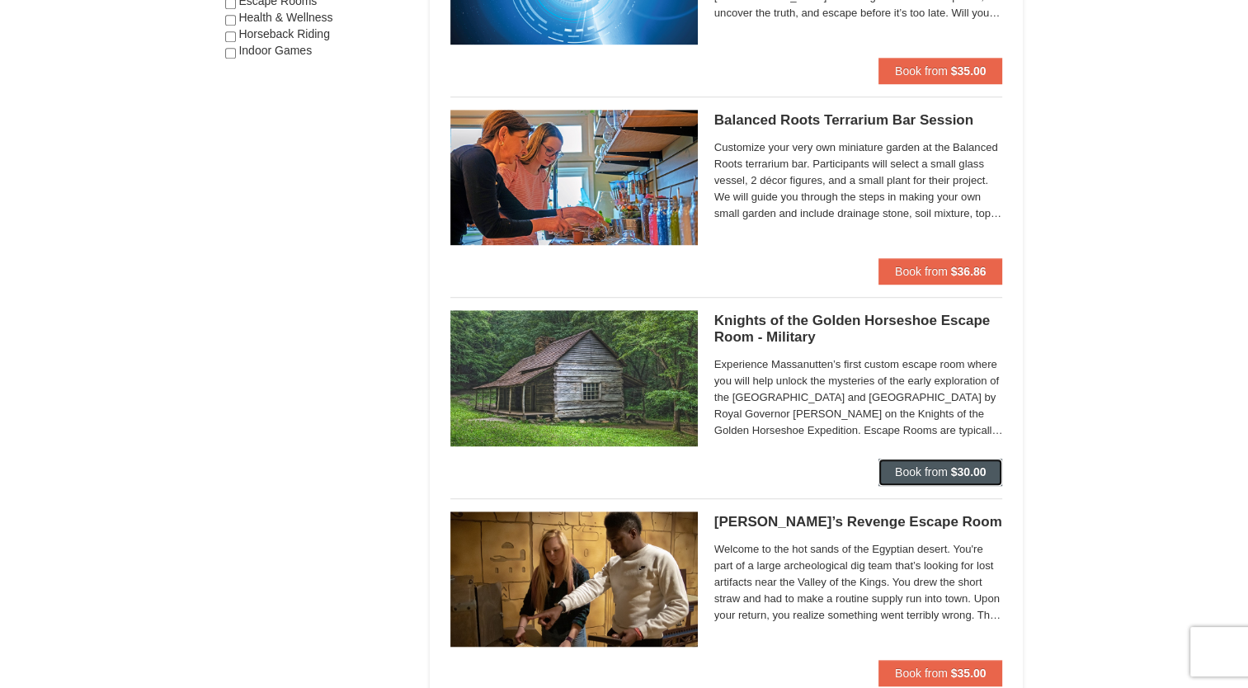
click at [895, 474] on span "Book from" at bounding box center [921, 471] width 53 height 13
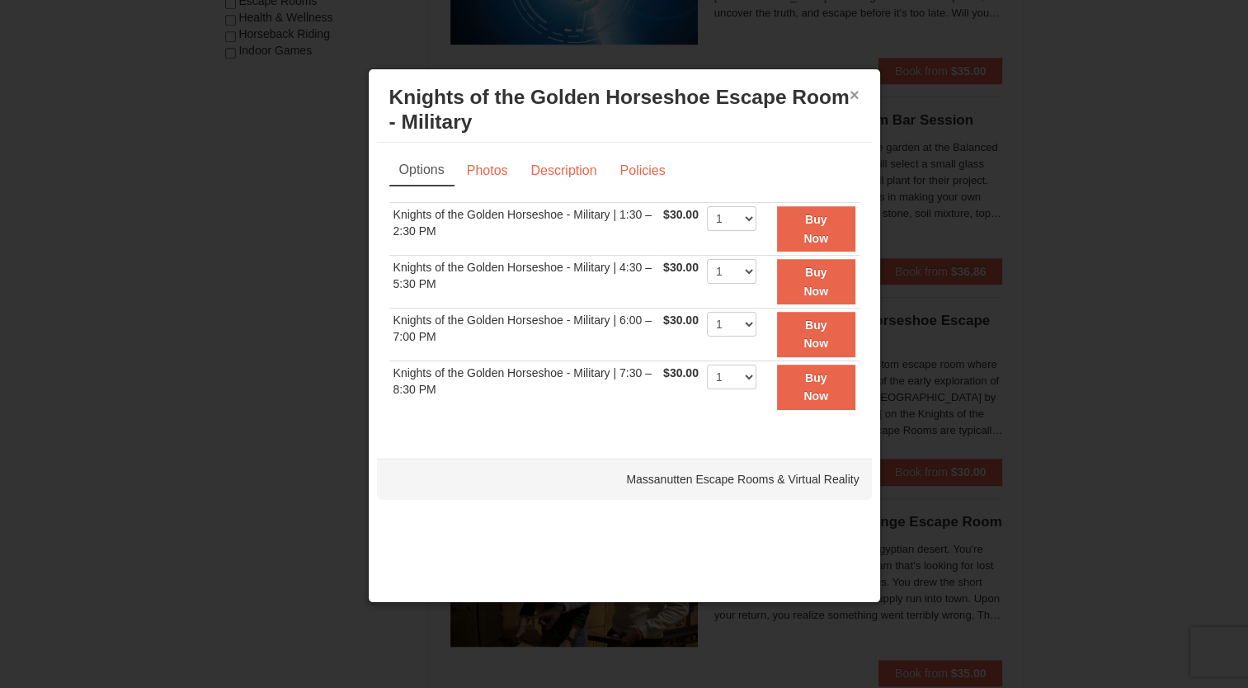
click at [851, 91] on button "×" at bounding box center [854, 95] width 10 height 16
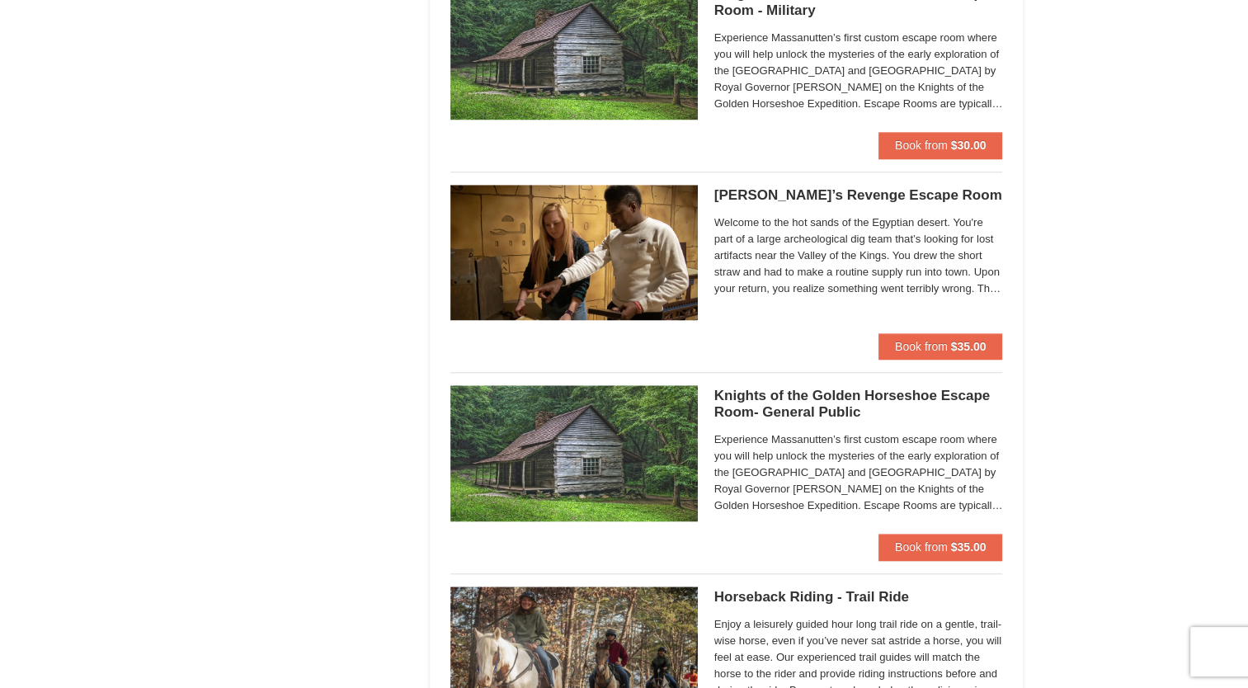
scroll to position [1402, 0]
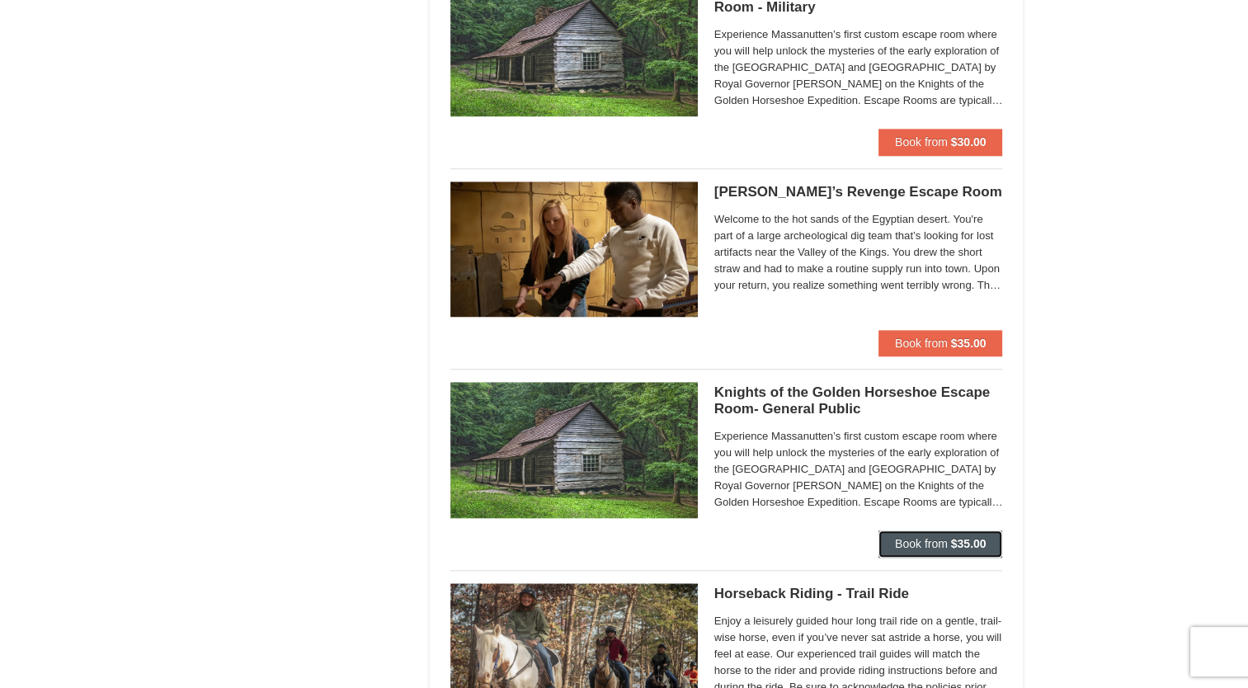
click at [886, 546] on button "Book from $35.00" at bounding box center [940, 543] width 125 height 26
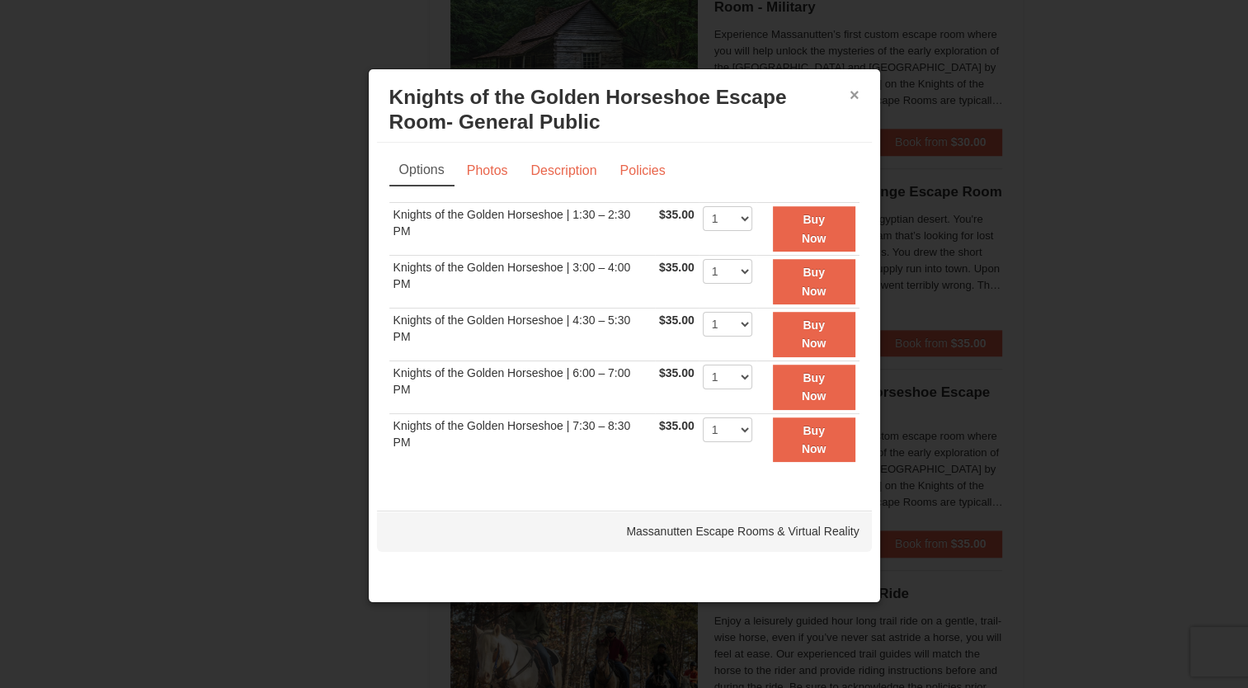
click at [854, 94] on button "×" at bounding box center [854, 95] width 10 height 16
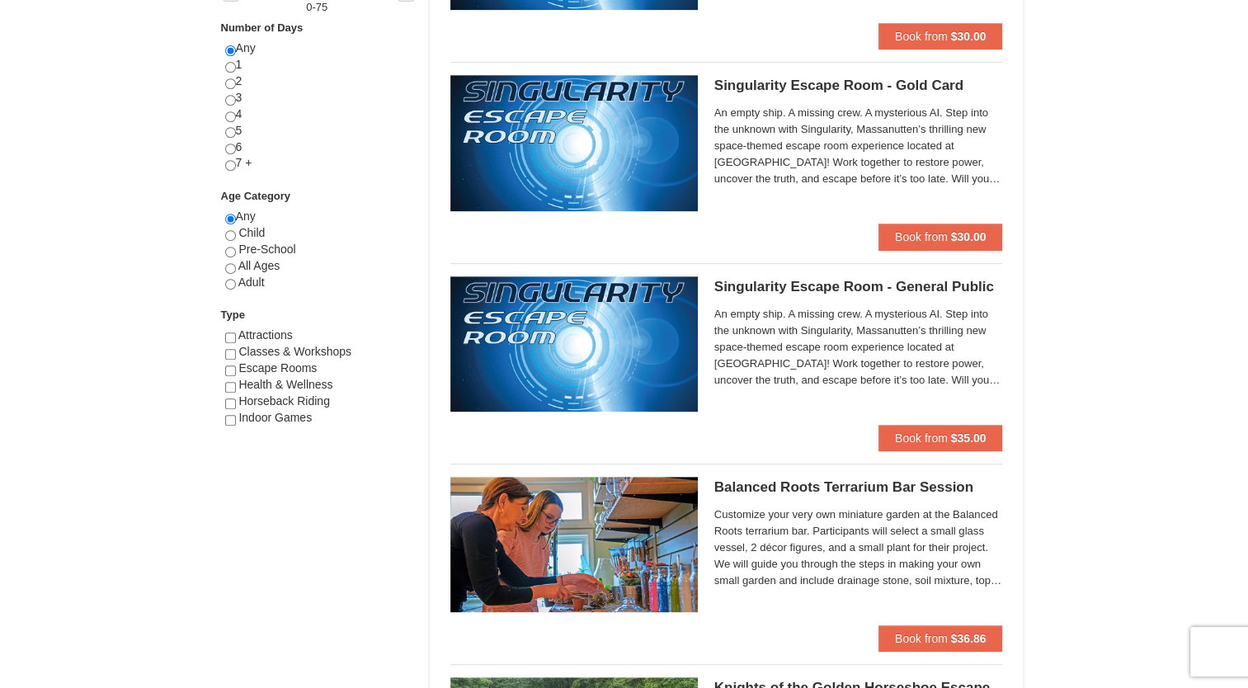
scroll to position [742, 0]
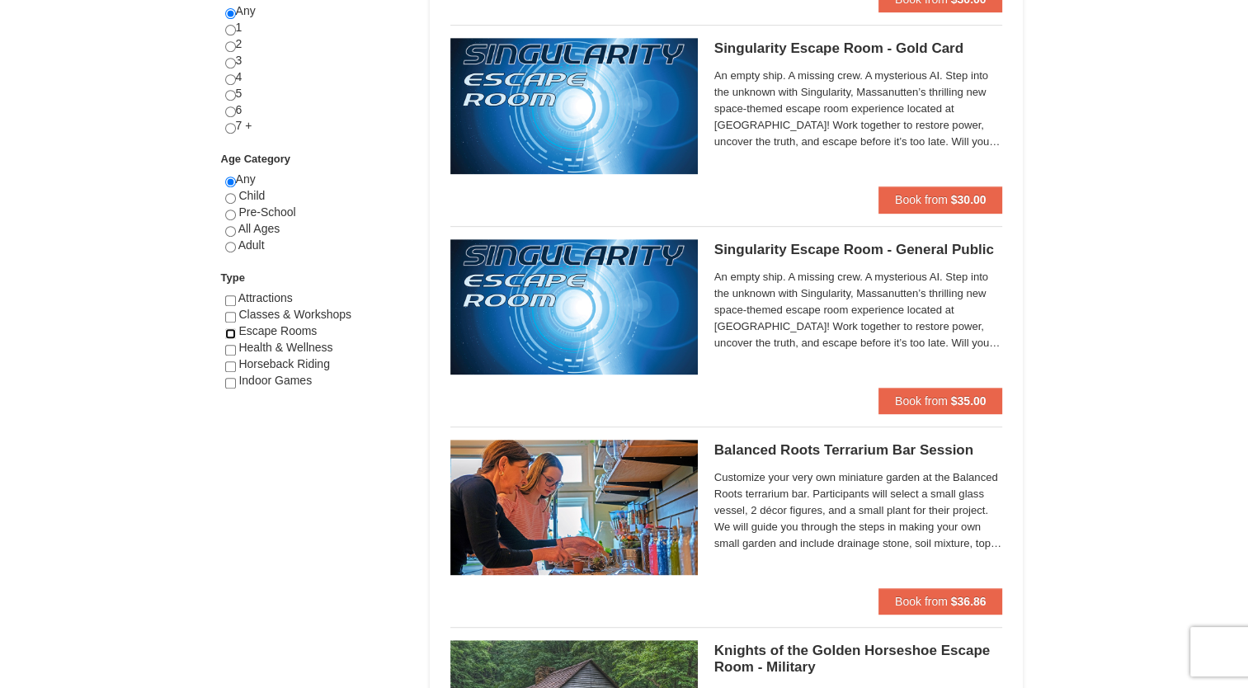
click at [228, 332] on input "checkbox" at bounding box center [230, 333] width 11 height 11
checkbox input "true"
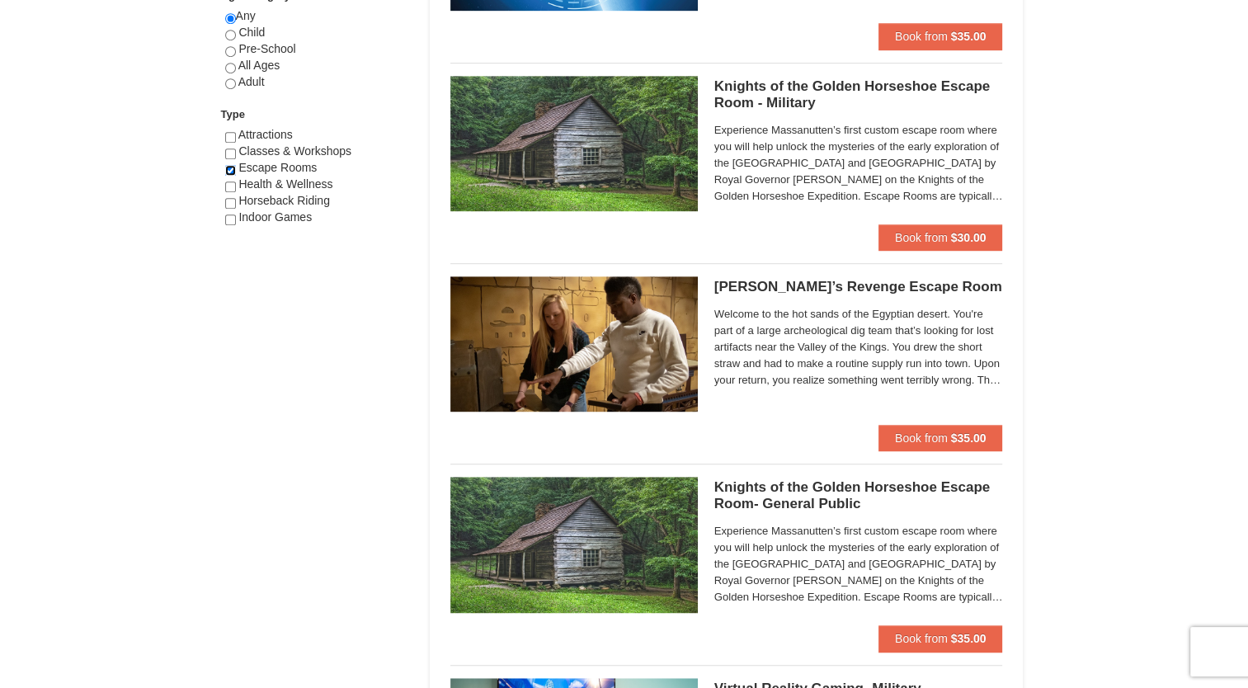
scroll to position [1072, 0]
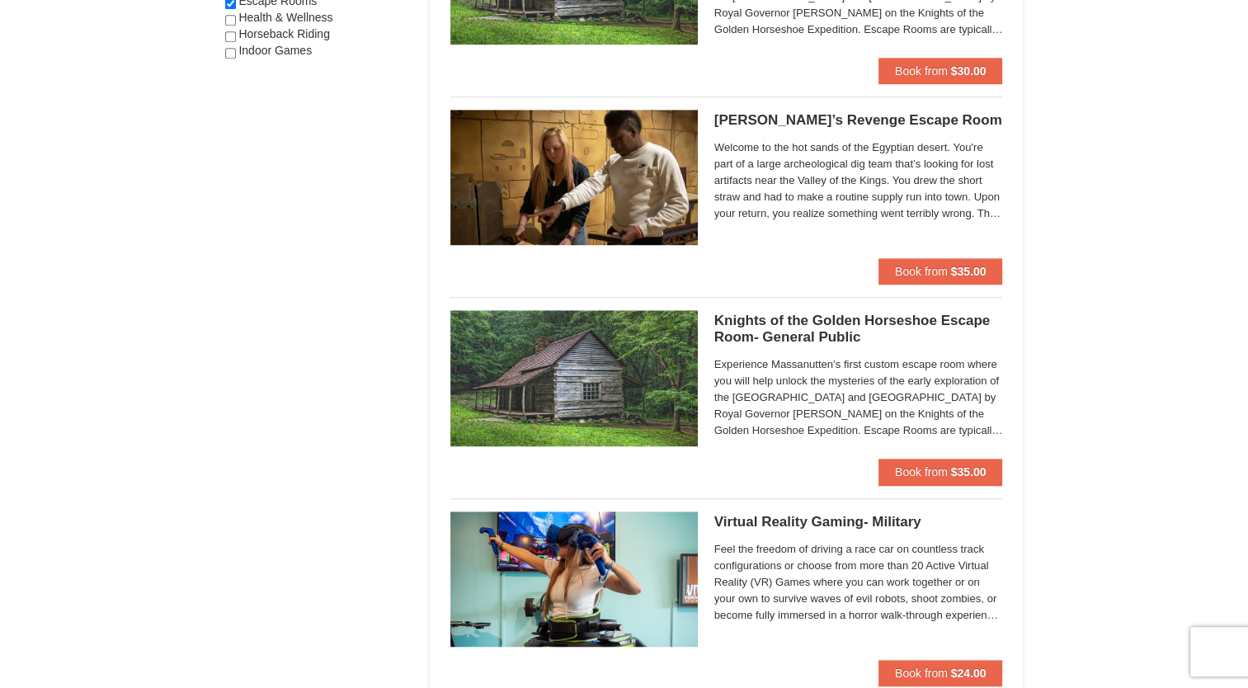
click at [767, 322] on h5 "Knights of the Golden Horseshoe Escape Room- General Public Massanutten Escape …" at bounding box center [858, 329] width 289 height 33
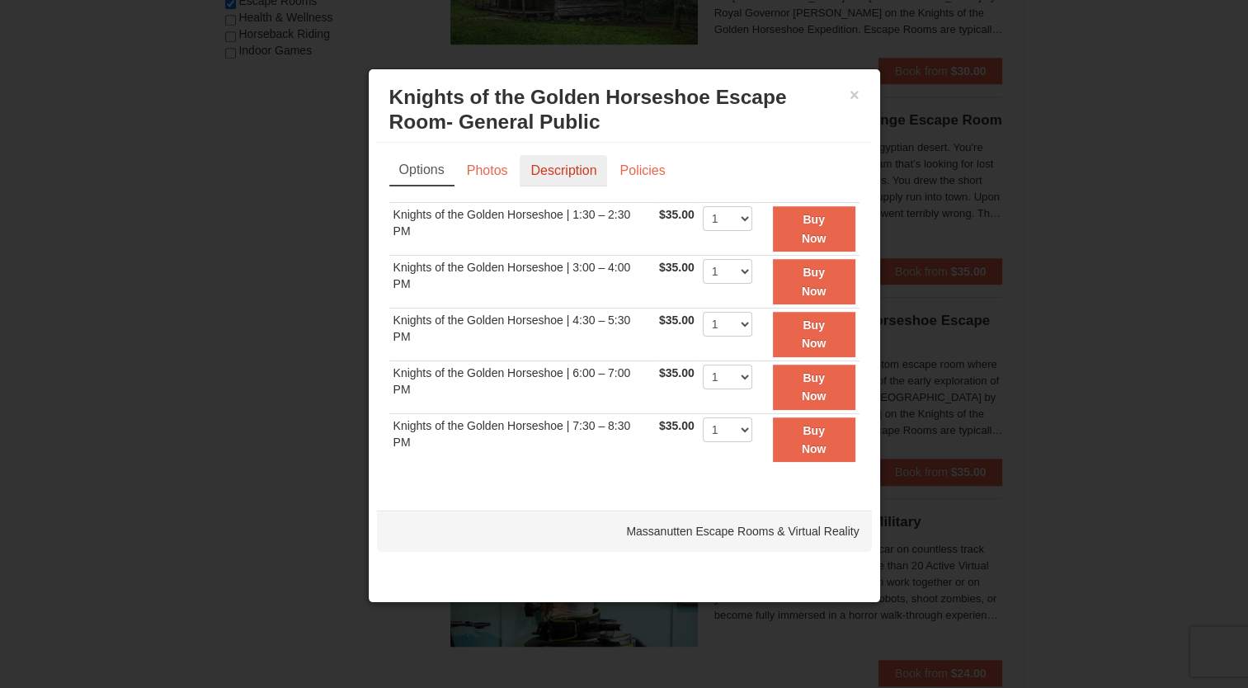
click at [553, 170] on link "Description" at bounding box center [563, 170] width 87 height 31
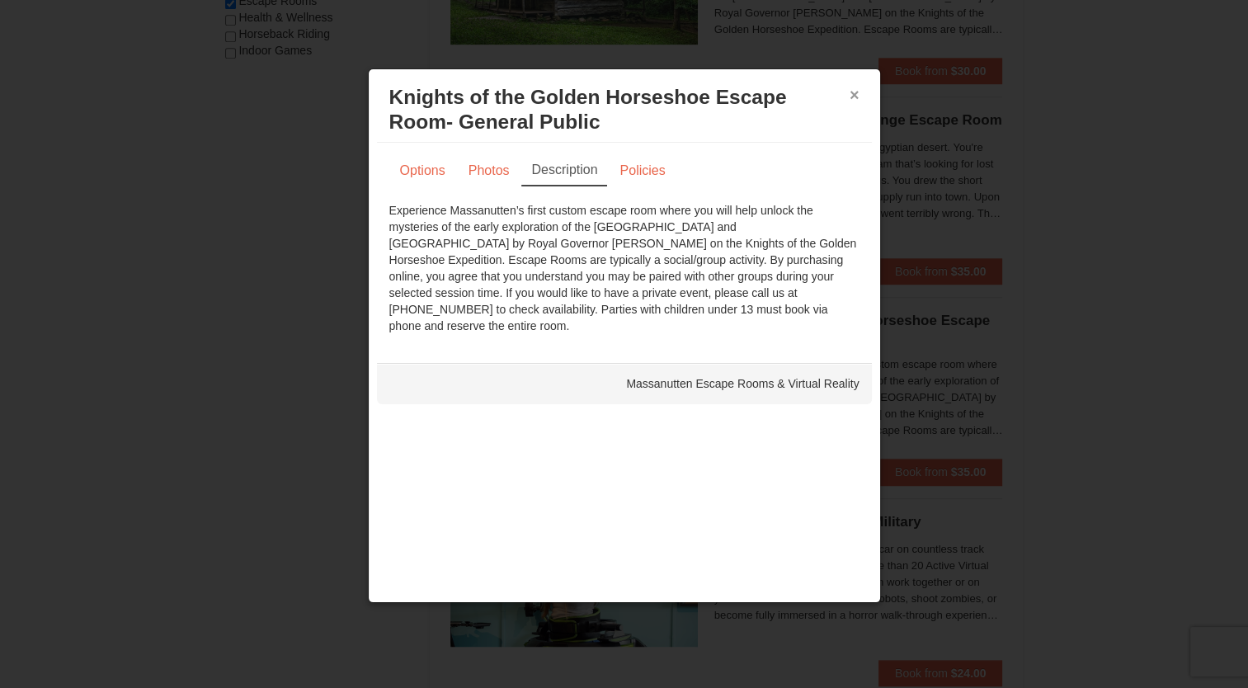
click at [851, 97] on button "×" at bounding box center [854, 95] width 10 height 16
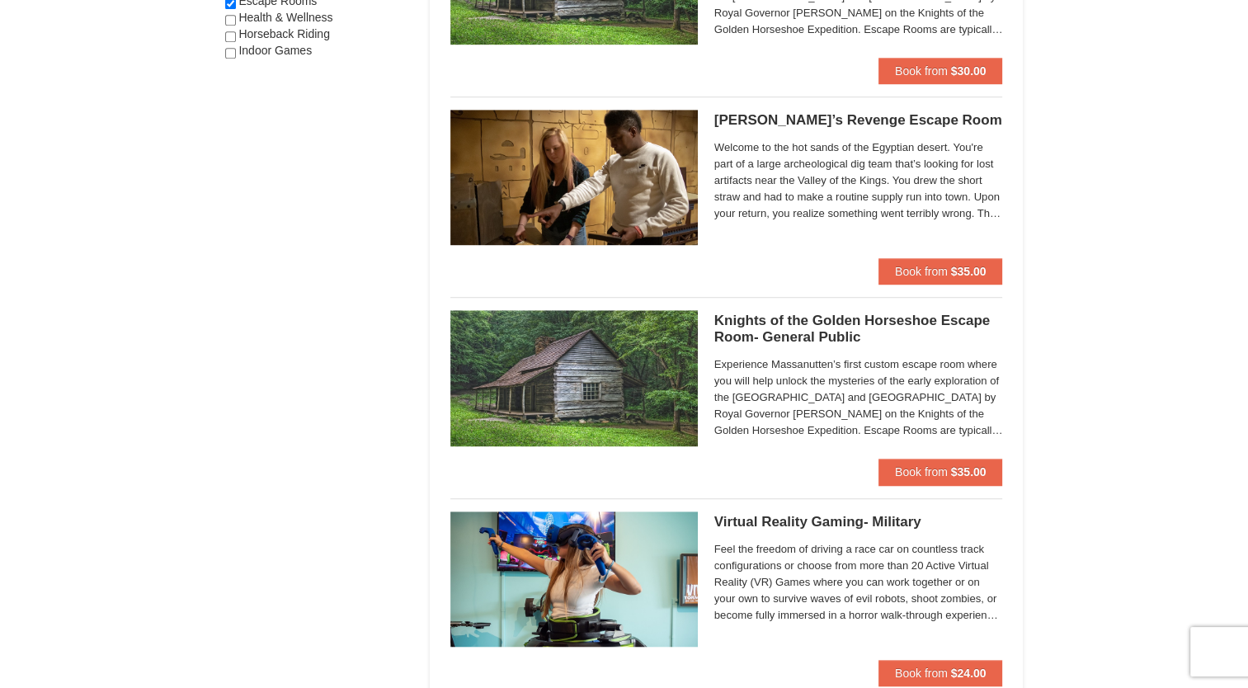
click at [807, 325] on h5 "Knights of the Golden Horseshoe Escape Room- General Public Massanutten Escape …" at bounding box center [858, 329] width 289 height 33
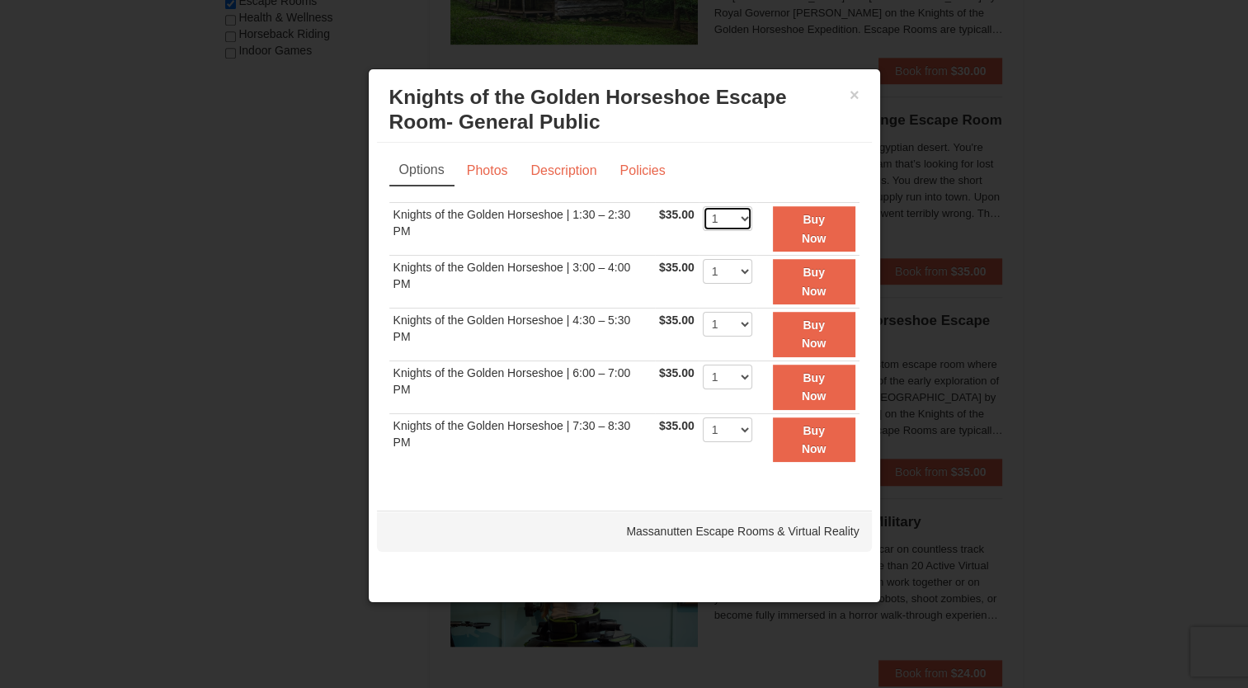
click at [746, 220] on select "1 2 3 4 5 6 7 8" at bounding box center [727, 218] width 49 height 25
select select "6"
click at [703, 206] on select "1 2 3 4 5 6 7 8" at bounding box center [727, 218] width 49 height 25
click at [849, 93] on button "×" at bounding box center [854, 95] width 10 height 16
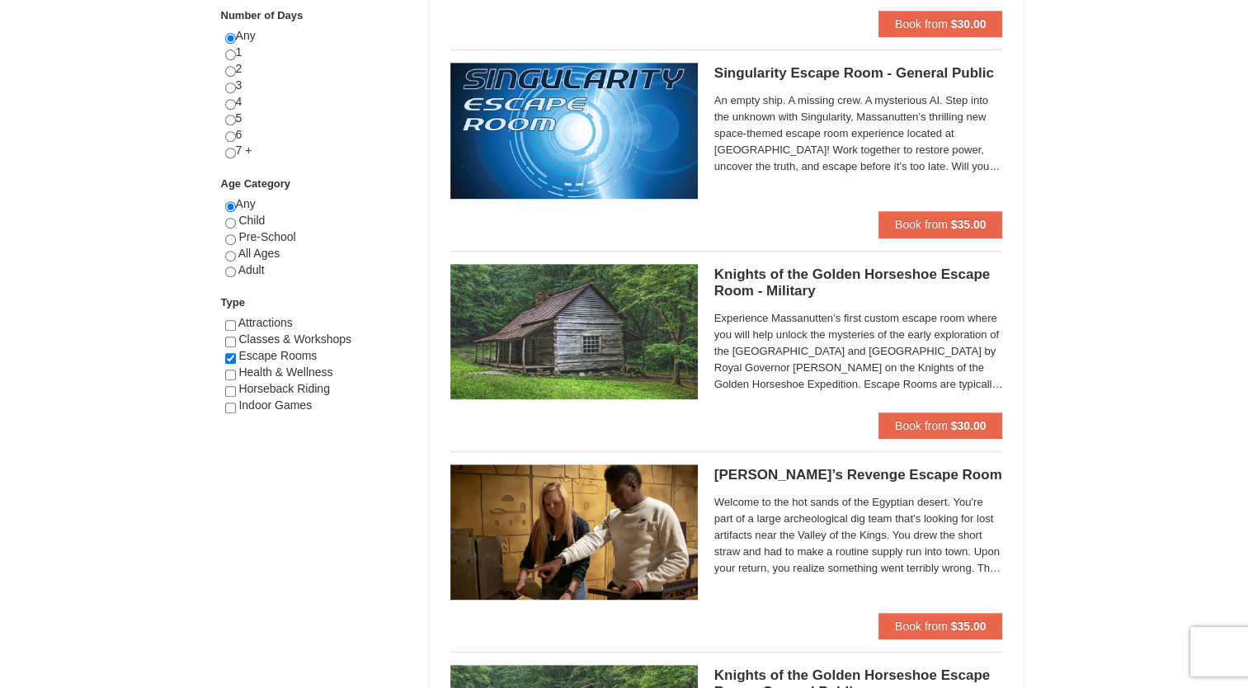
scroll to position [742, 0]
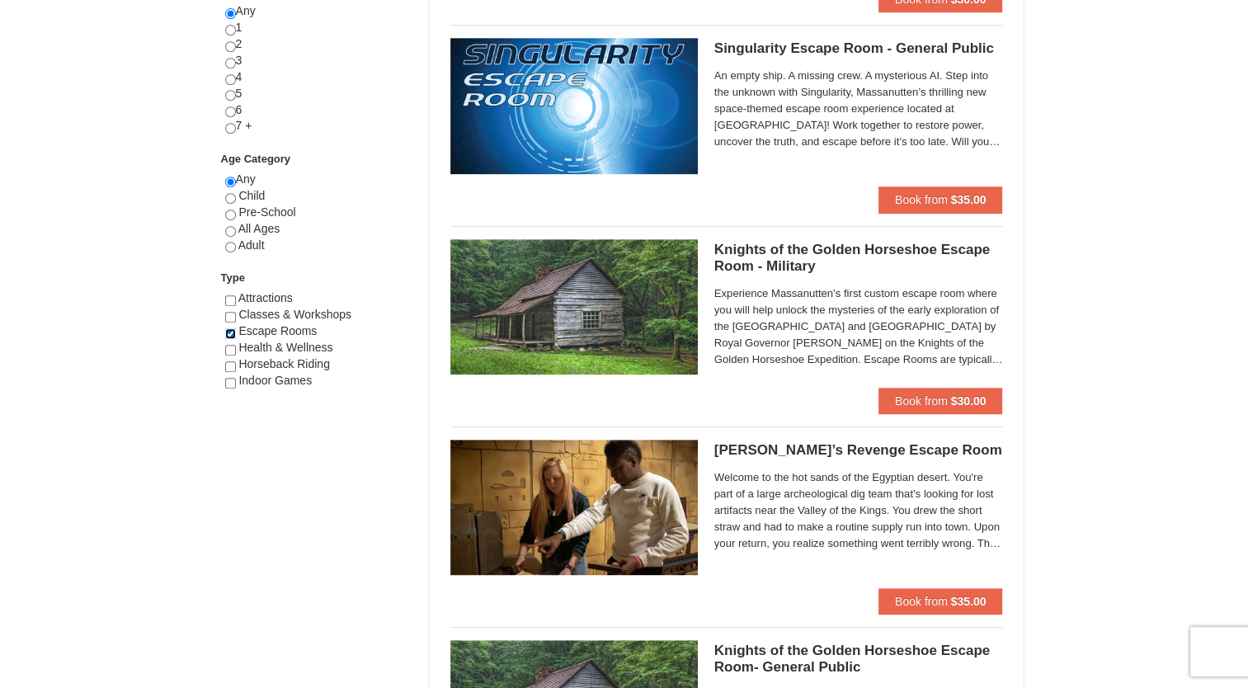
click at [228, 331] on input "checkbox" at bounding box center [230, 333] width 11 height 11
checkbox input "false"
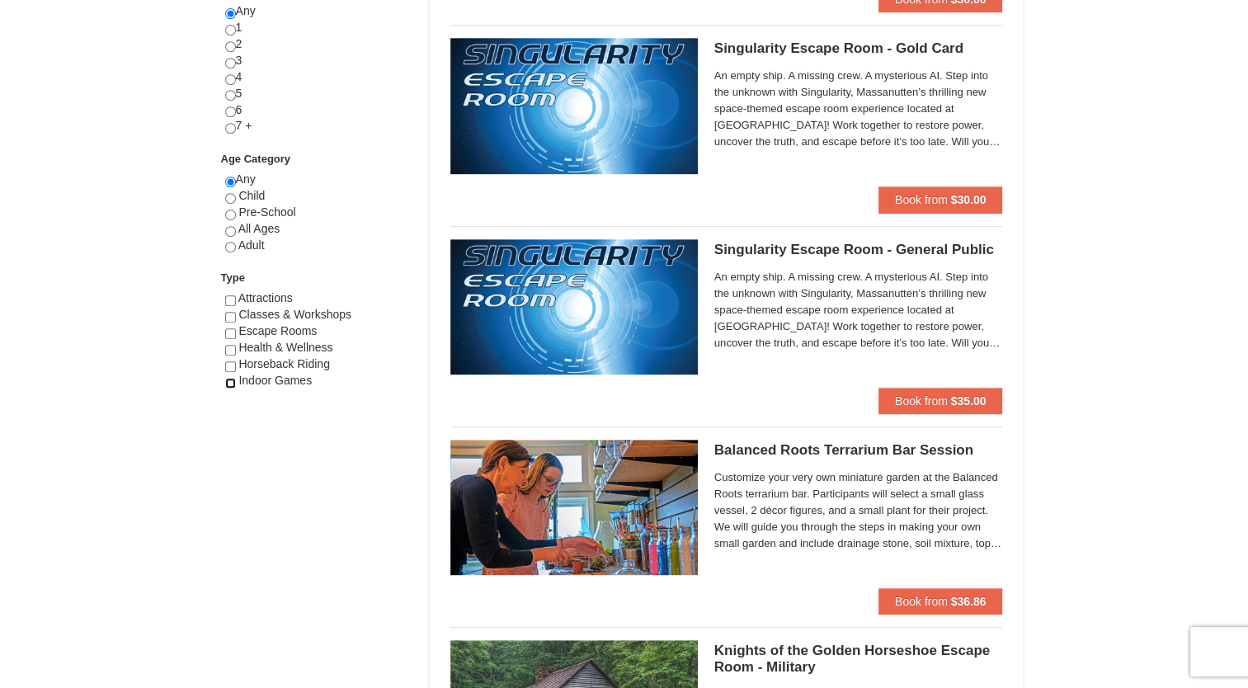
click at [228, 380] on input "checkbox" at bounding box center [230, 383] width 11 height 11
checkbox input "true"
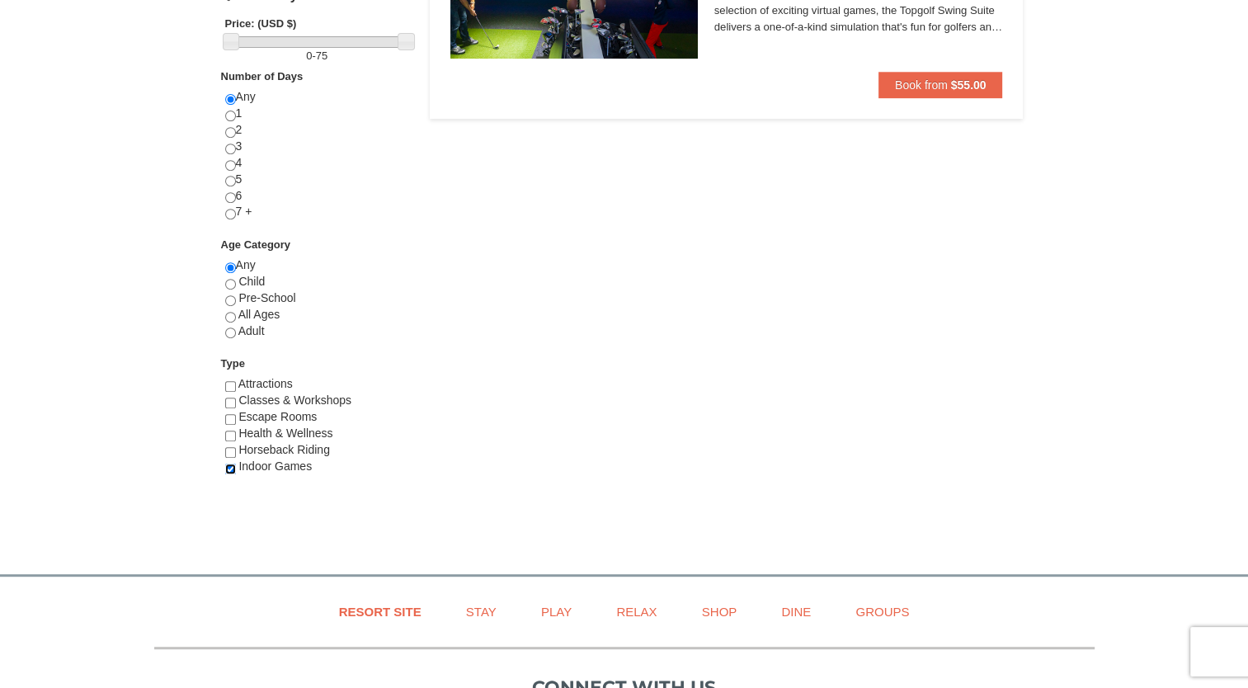
scroll to position [660, 0]
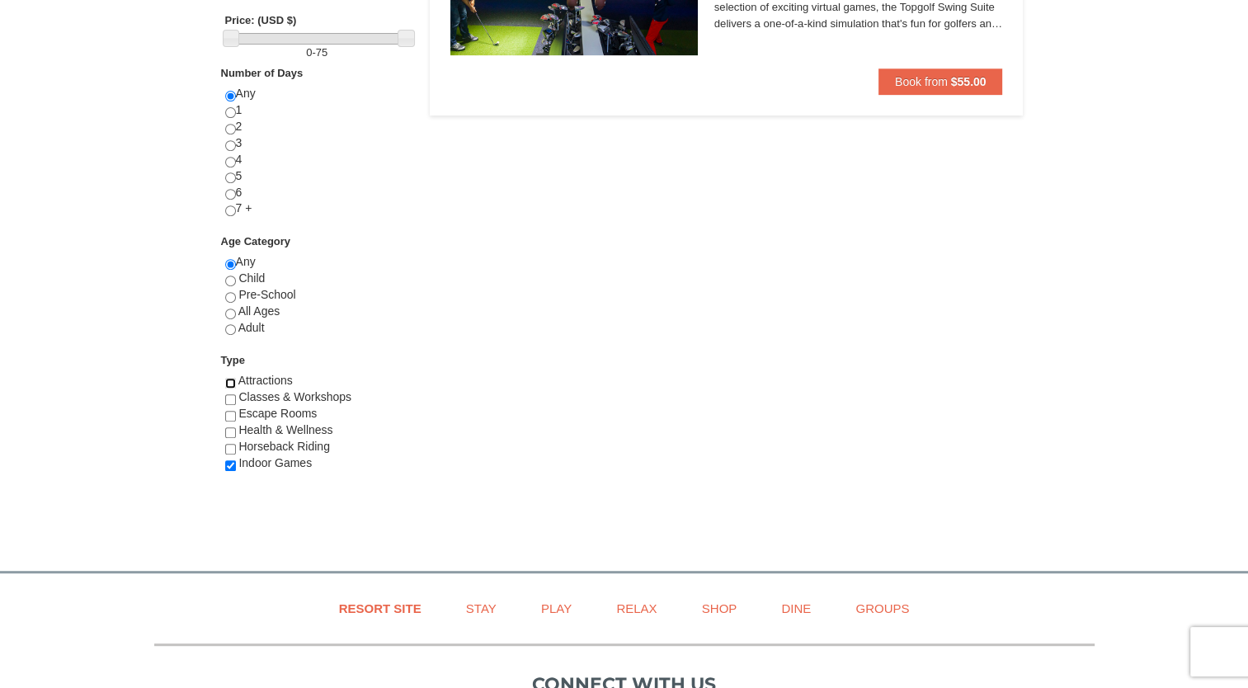
click at [229, 379] on input "checkbox" at bounding box center [230, 383] width 11 height 11
checkbox input "true"
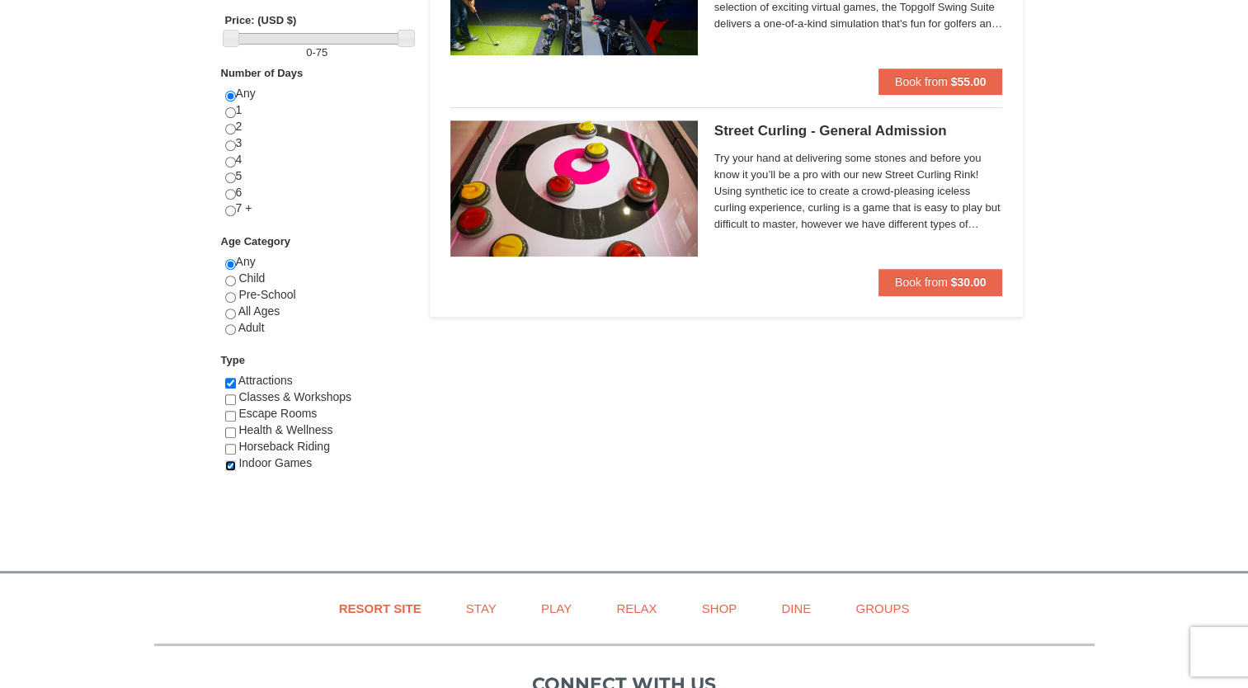
click at [229, 463] on input "checkbox" at bounding box center [230, 465] width 11 height 11
checkbox input "false"
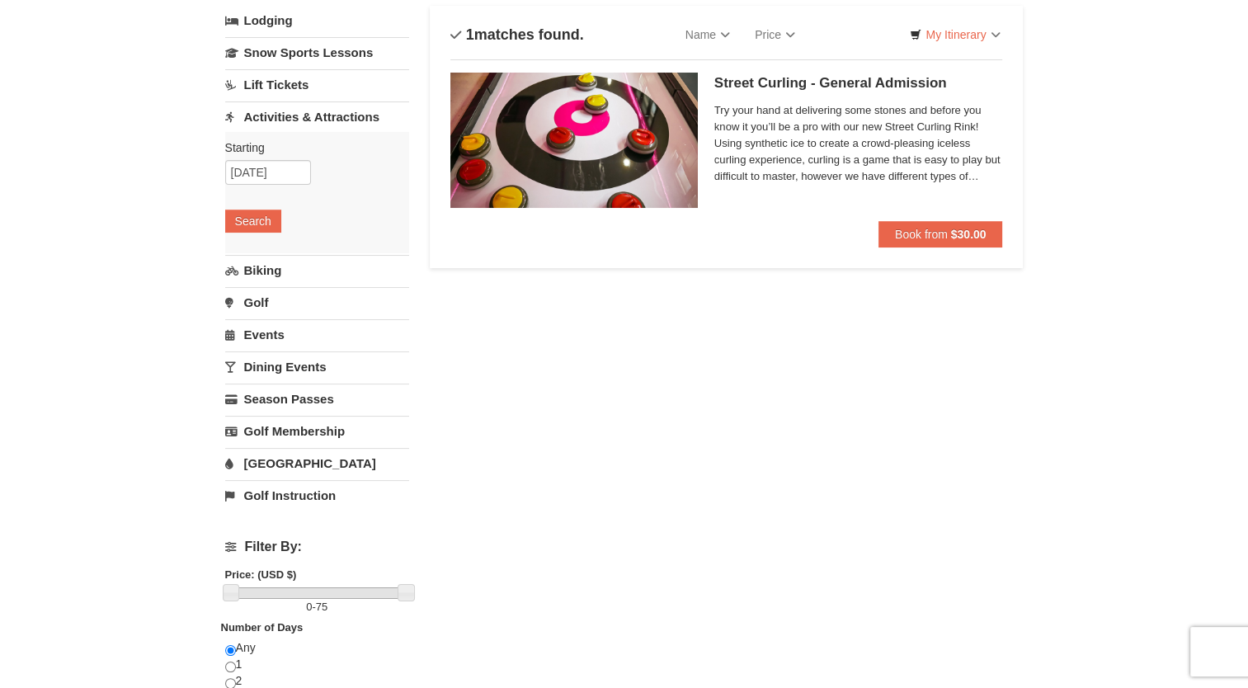
scroll to position [0, 0]
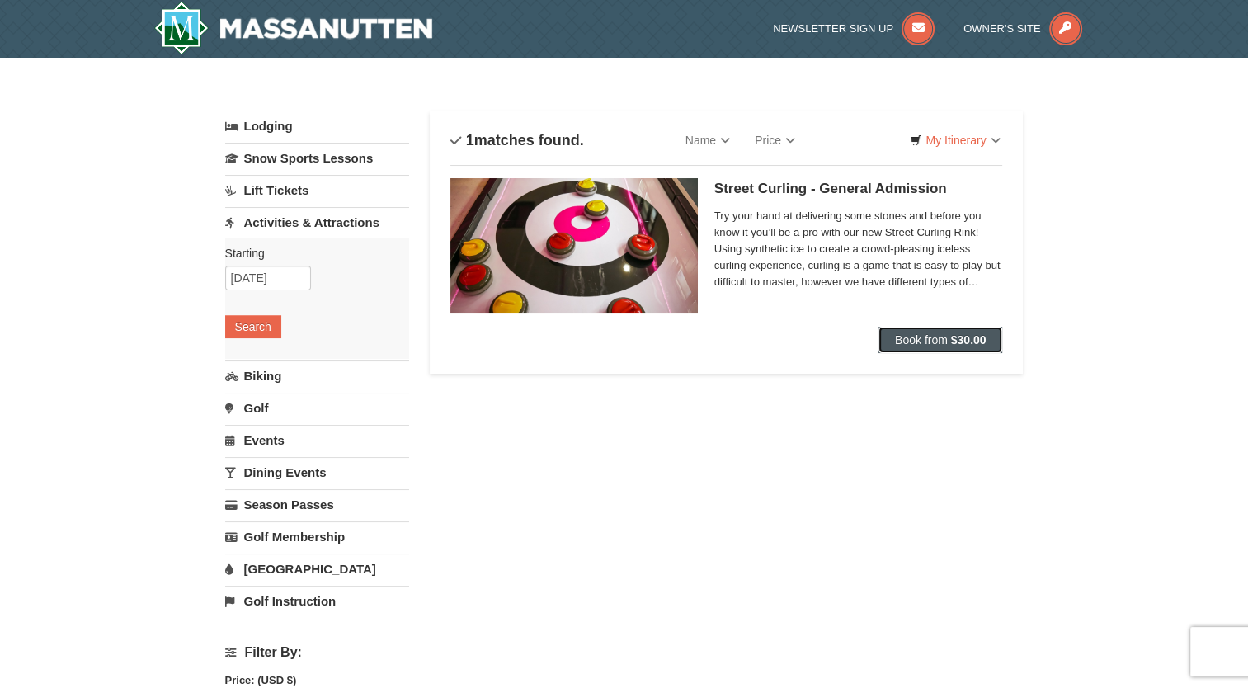
click at [924, 341] on span "Book from" at bounding box center [921, 339] width 53 height 13
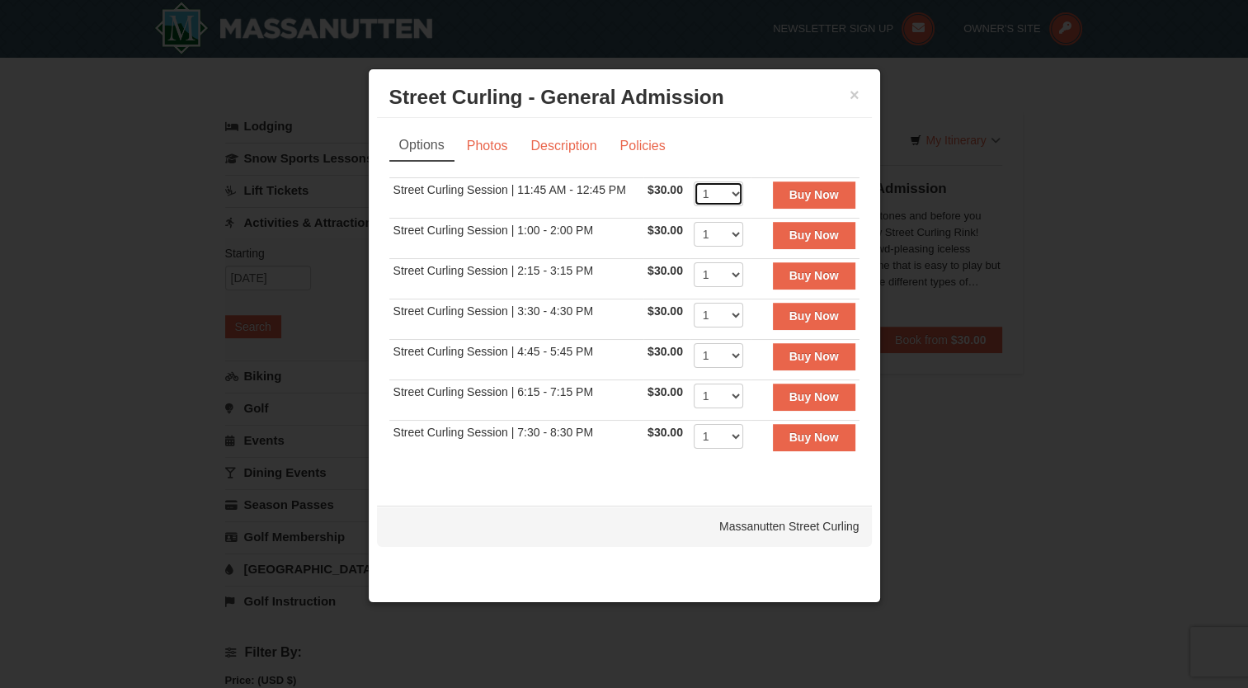
click at [733, 193] on select "1" at bounding box center [718, 193] width 49 height 25
click at [498, 148] on link "Photos" at bounding box center [487, 145] width 63 height 31
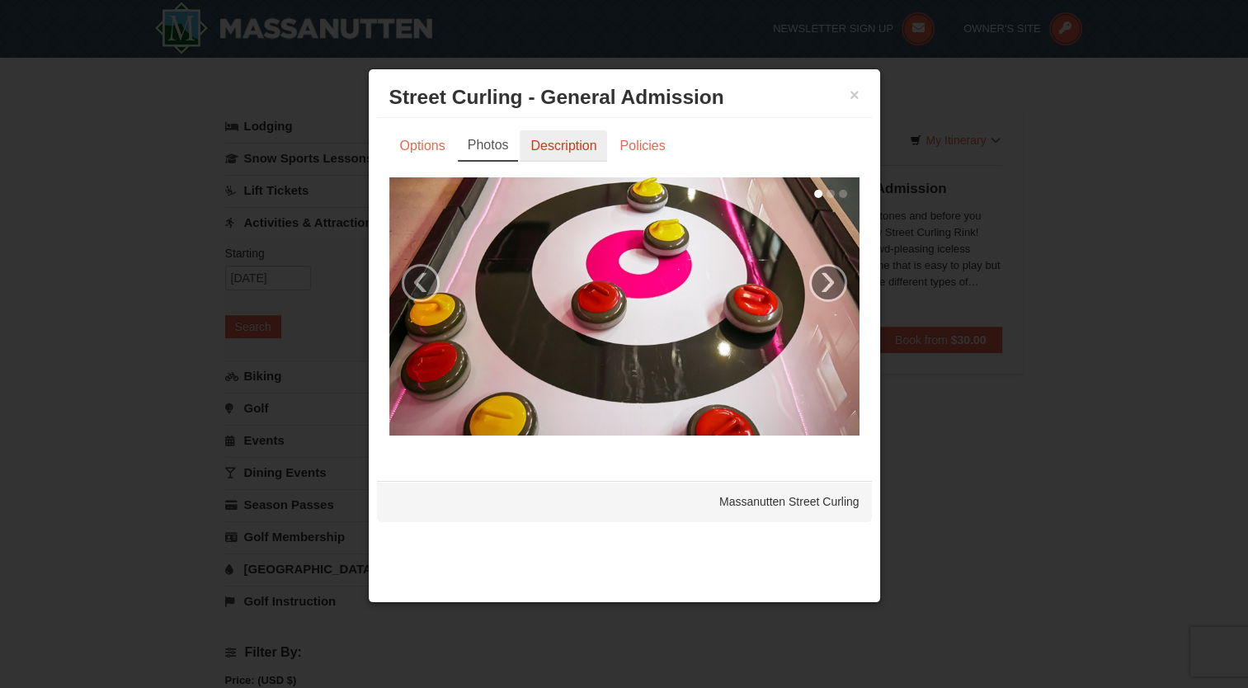
click at [557, 142] on link "Description" at bounding box center [563, 145] width 87 height 31
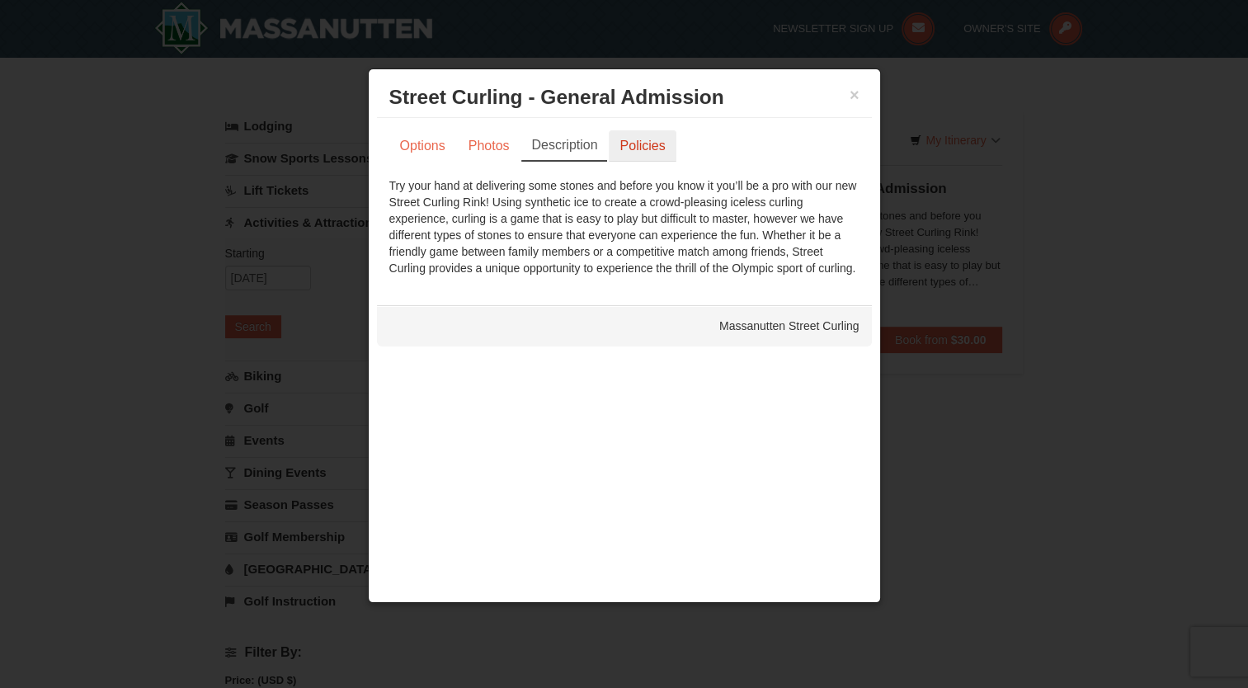
click at [658, 143] on link "Policies" at bounding box center [642, 145] width 67 height 31
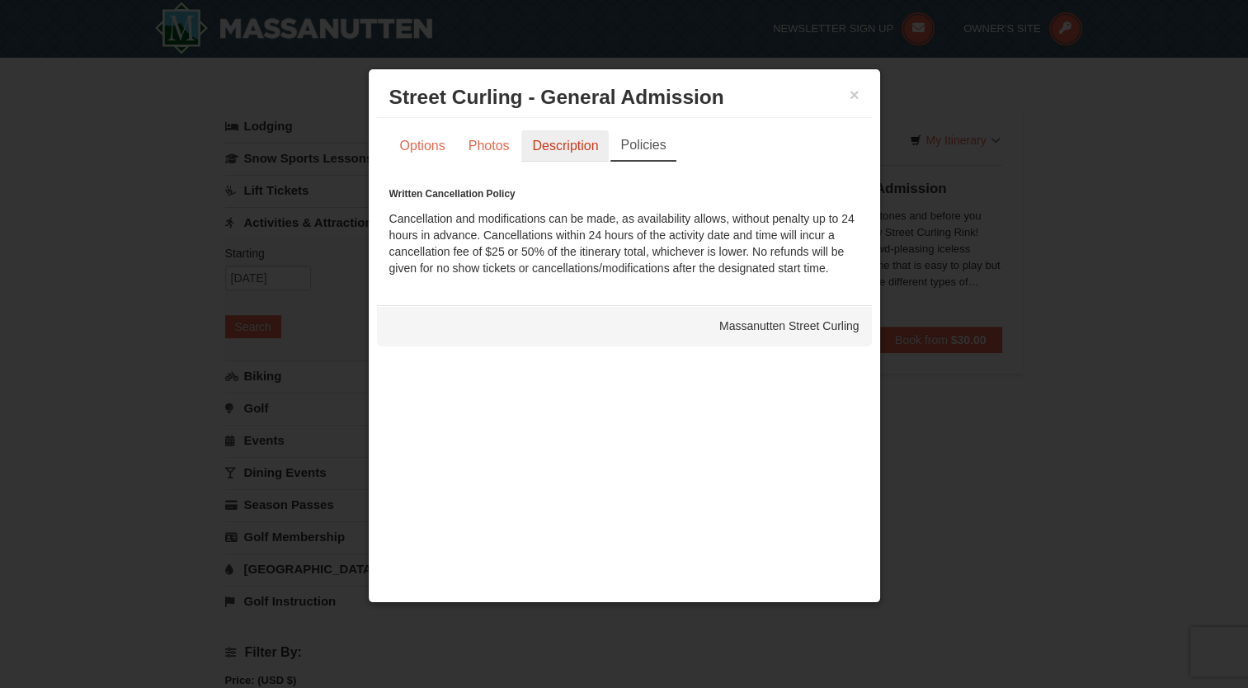
click at [567, 148] on link "Description" at bounding box center [564, 145] width 87 height 31
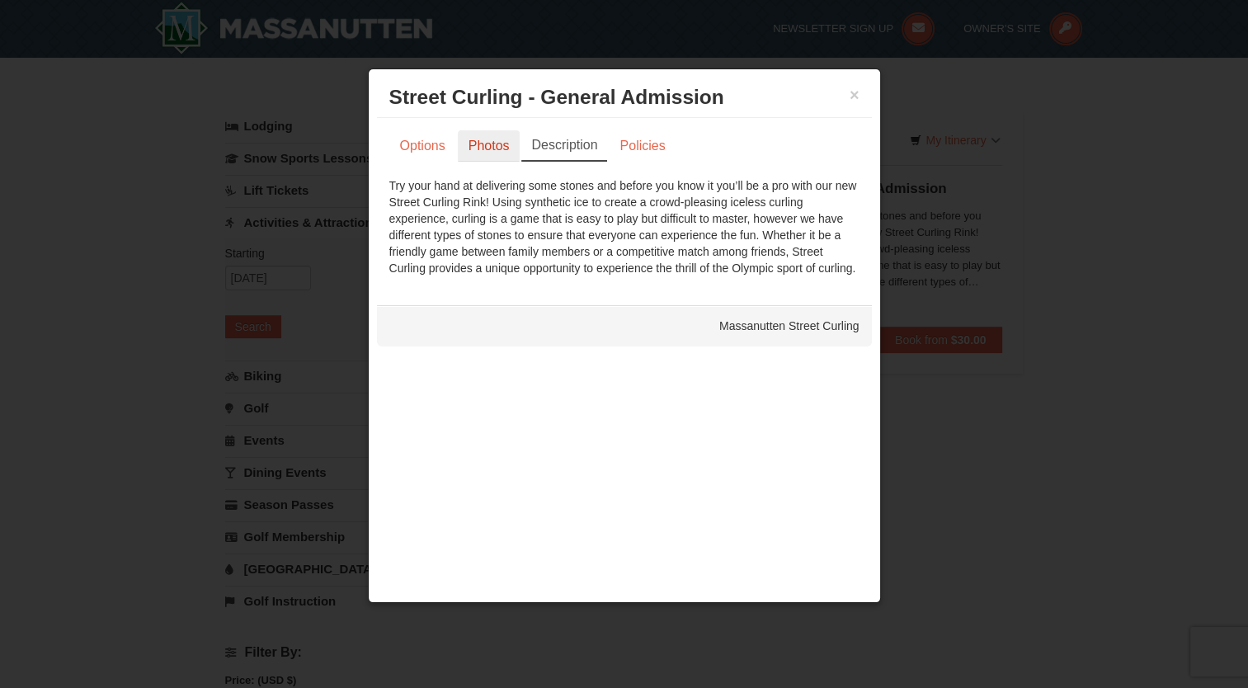
click at [481, 143] on link "Photos" at bounding box center [489, 145] width 63 height 31
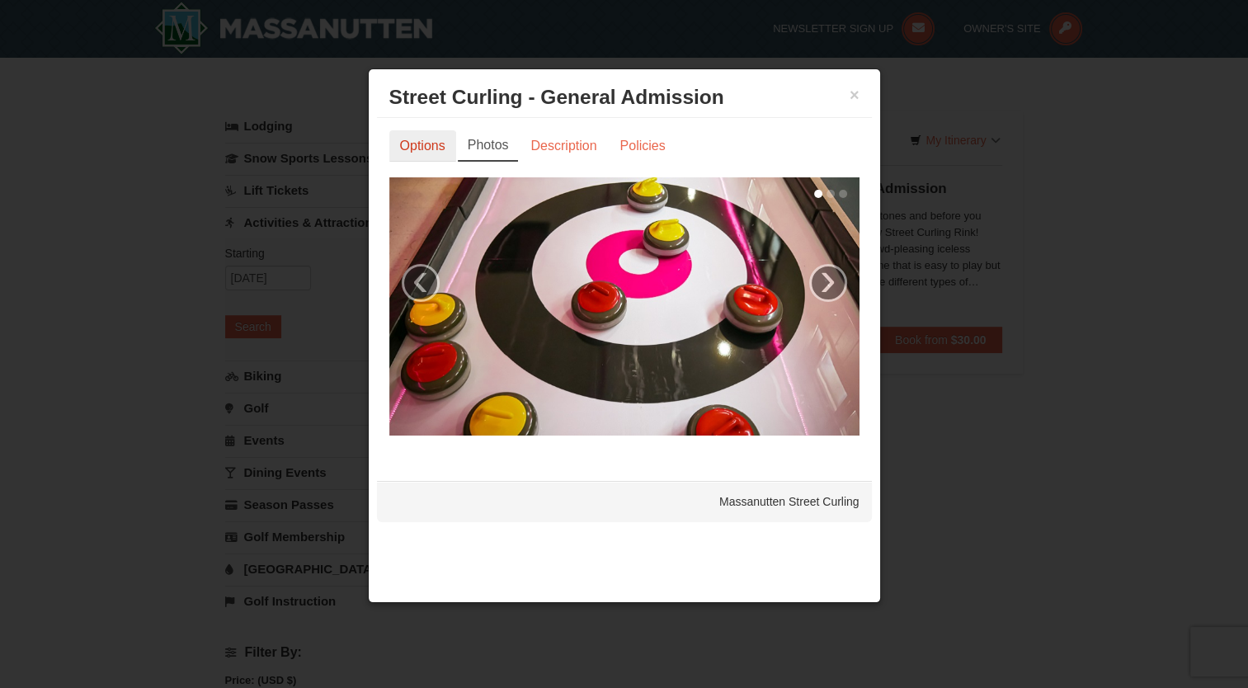
click at [419, 150] on link "Options" at bounding box center [422, 145] width 67 height 31
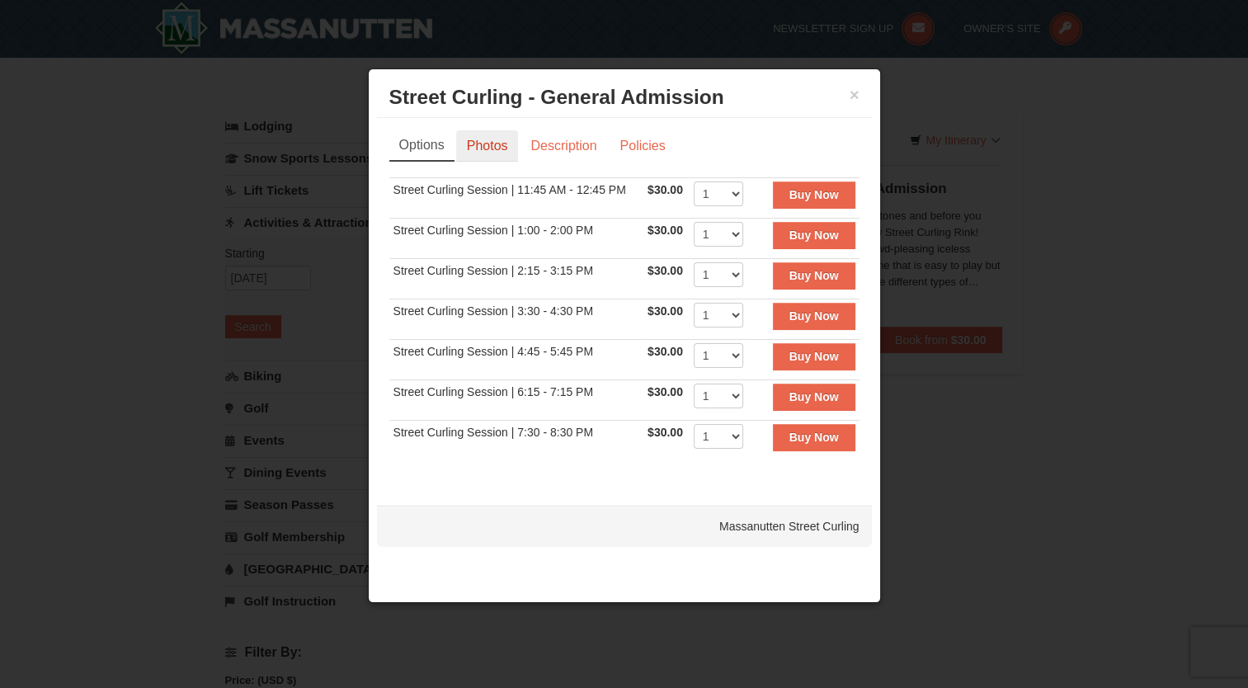
click at [505, 153] on link "Photos" at bounding box center [487, 145] width 63 height 31
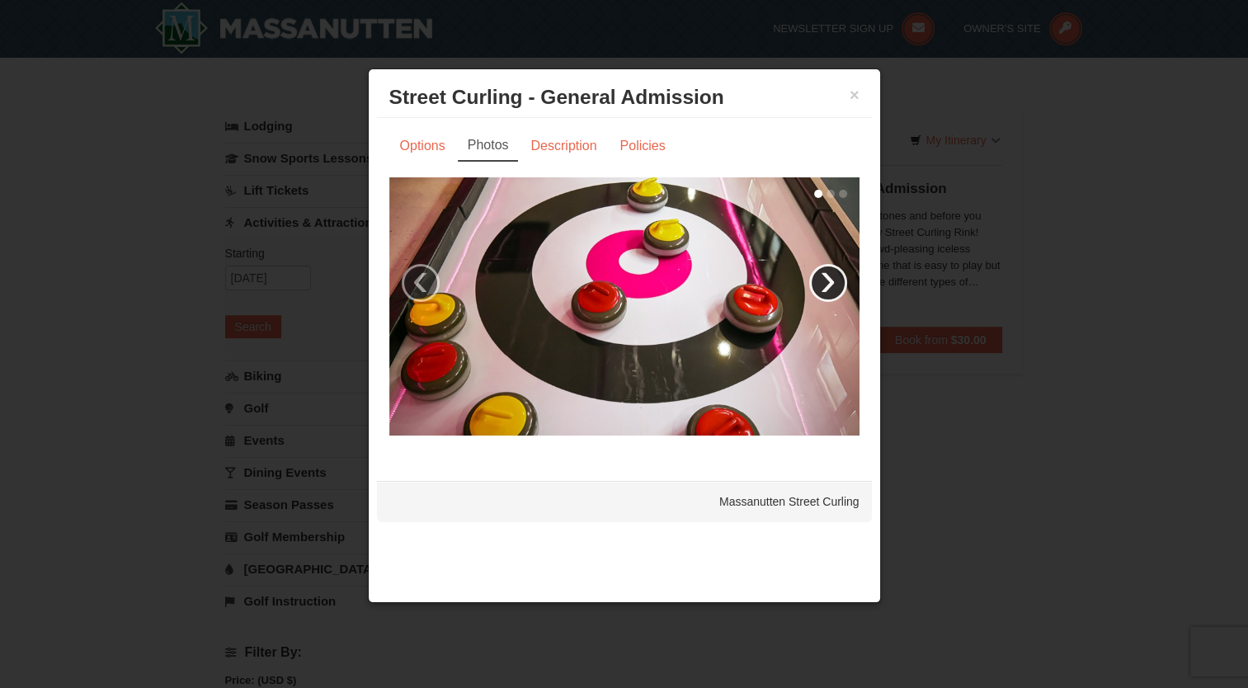
click at [818, 285] on link "›" at bounding box center [828, 283] width 38 height 38
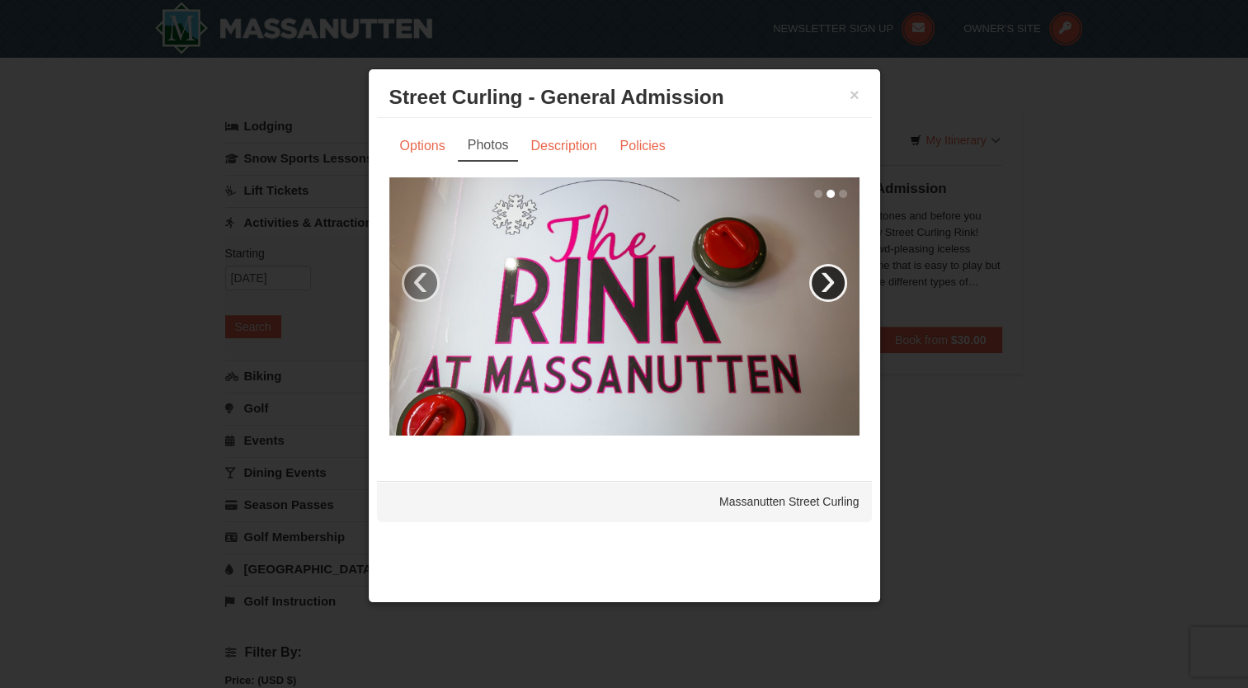
click at [826, 285] on link "›" at bounding box center [828, 283] width 38 height 38
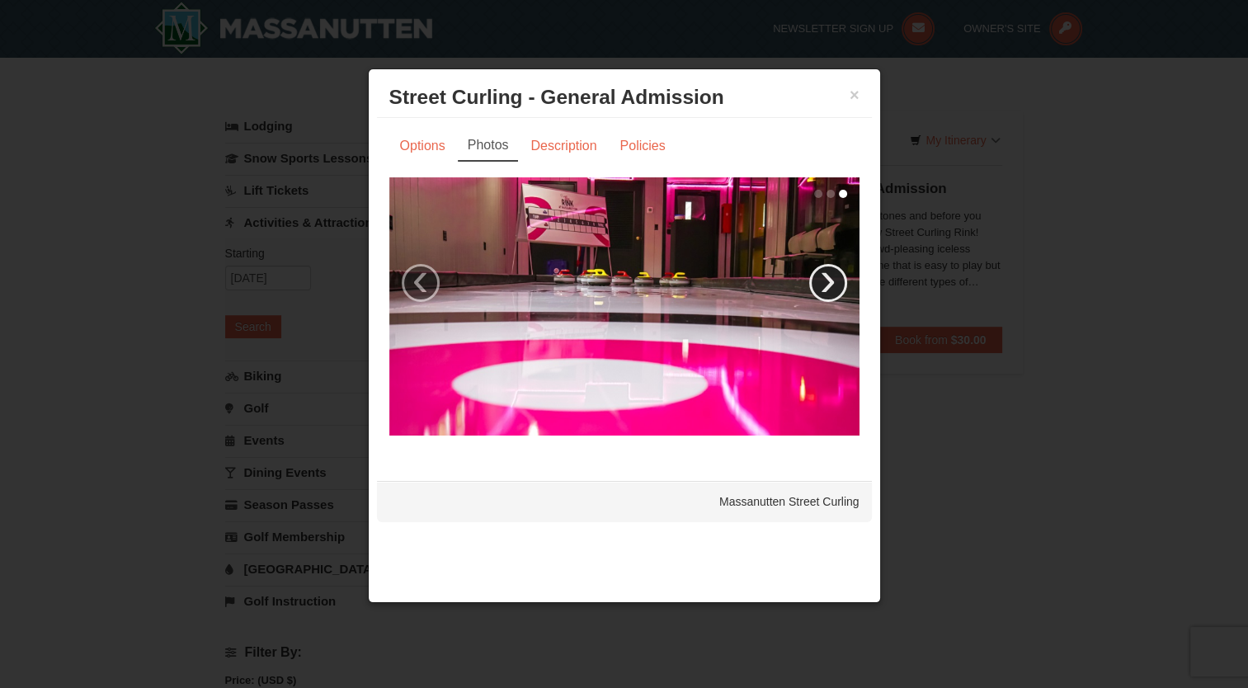
click at [826, 285] on link "›" at bounding box center [828, 283] width 38 height 38
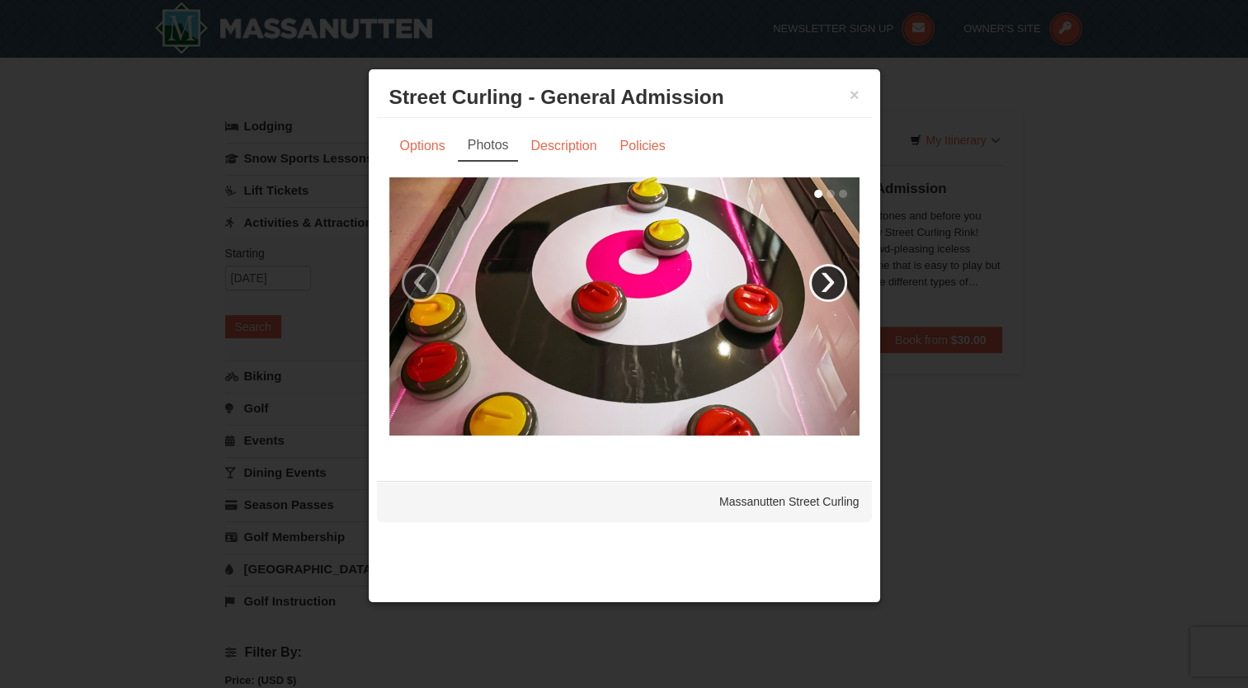
click at [829, 285] on link "›" at bounding box center [828, 283] width 38 height 38
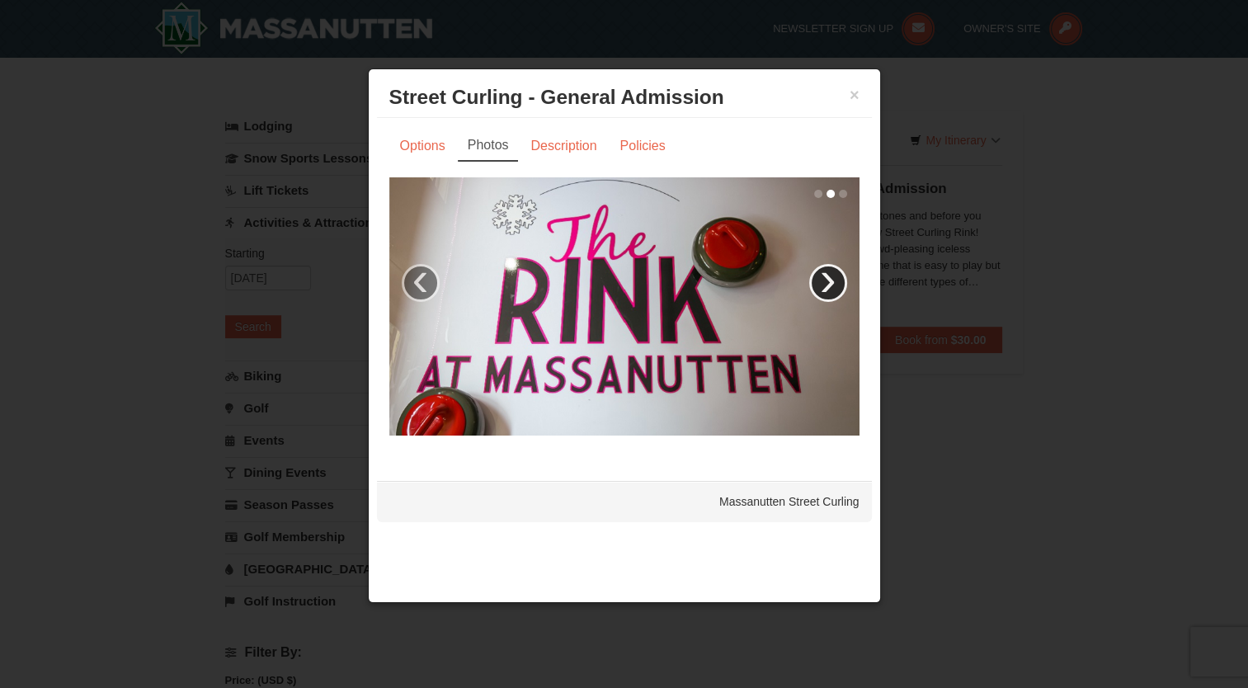
click at [829, 285] on link "›" at bounding box center [828, 283] width 38 height 38
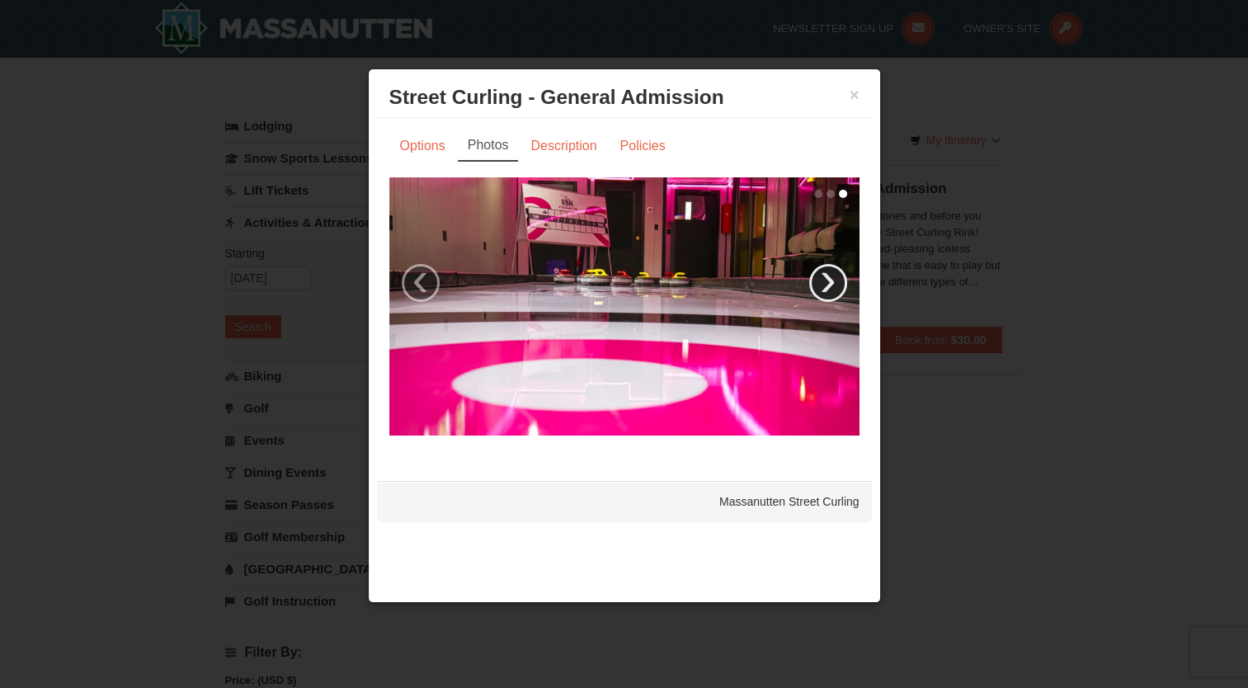
click at [829, 285] on link "›" at bounding box center [828, 283] width 38 height 38
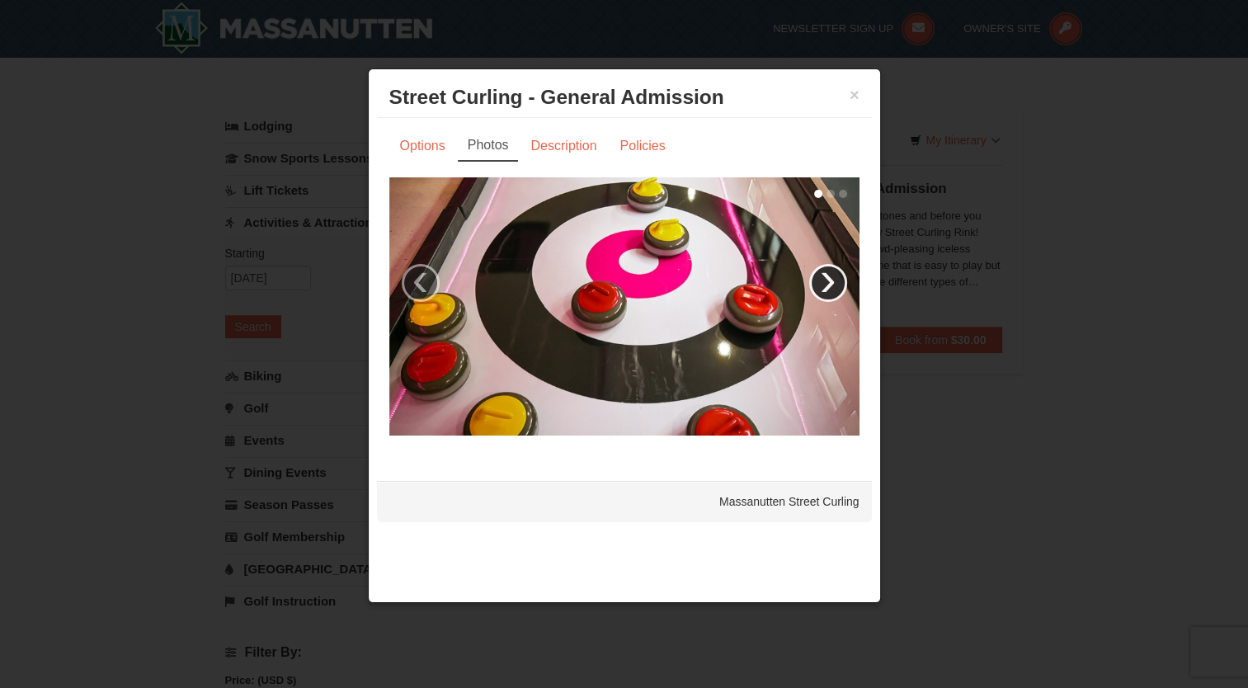
click at [830, 285] on link "›" at bounding box center [828, 283] width 38 height 38
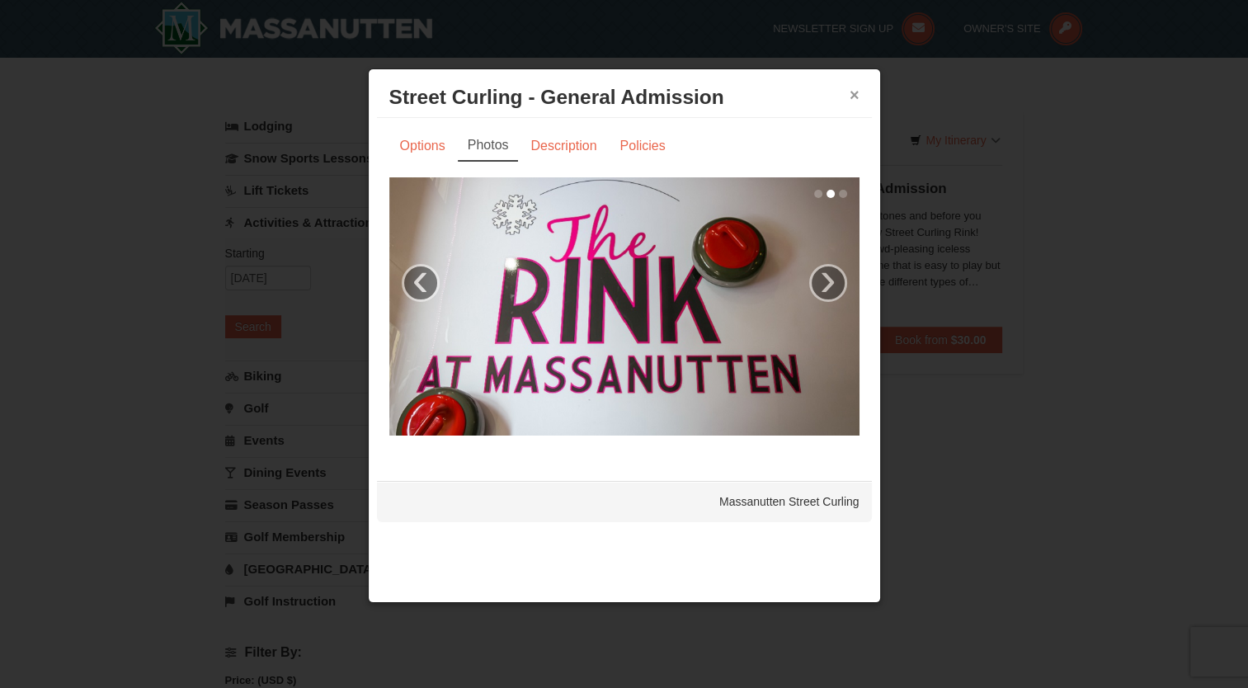
click at [852, 94] on button "×" at bounding box center [854, 95] width 10 height 16
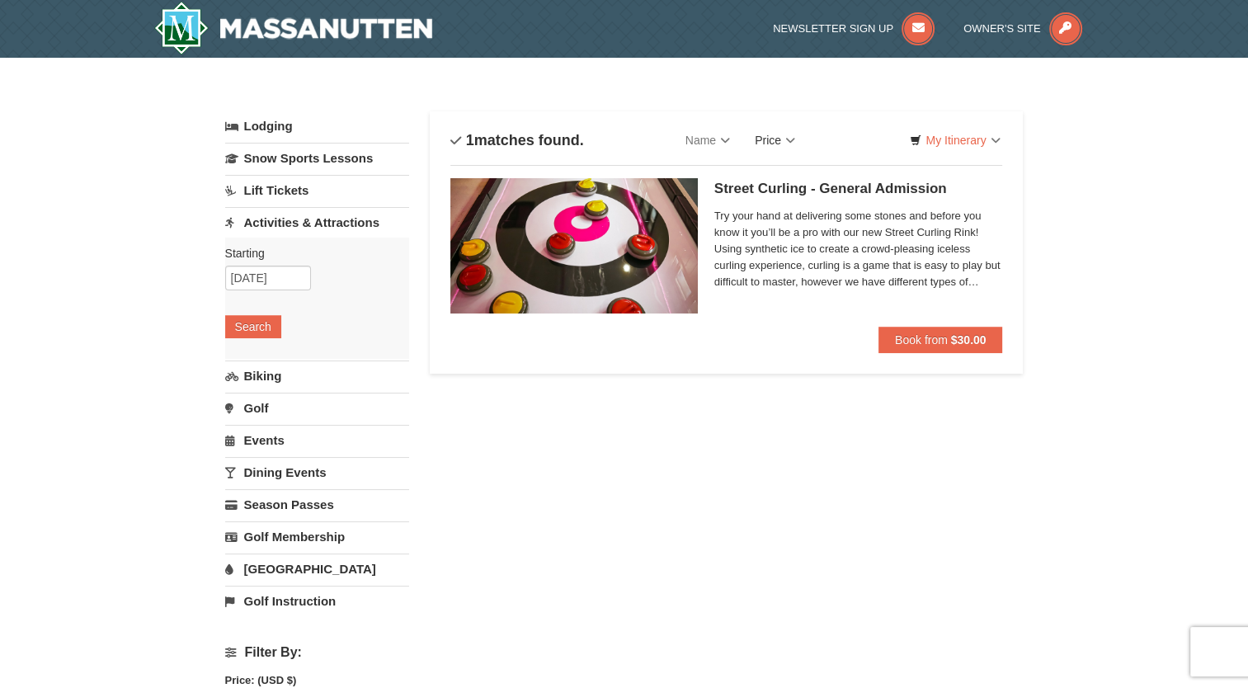
click at [794, 136] on link "Price" at bounding box center [774, 140] width 65 height 33
click at [723, 137] on link "Name" at bounding box center [707, 140] width 69 height 33
click at [838, 128] on div "Sort By Name Name (A to Z) Name (Z to A) Price Price (Low to High) Price (High …" at bounding box center [726, 140] width 553 height 33
click at [931, 341] on span "Book from" at bounding box center [921, 339] width 53 height 13
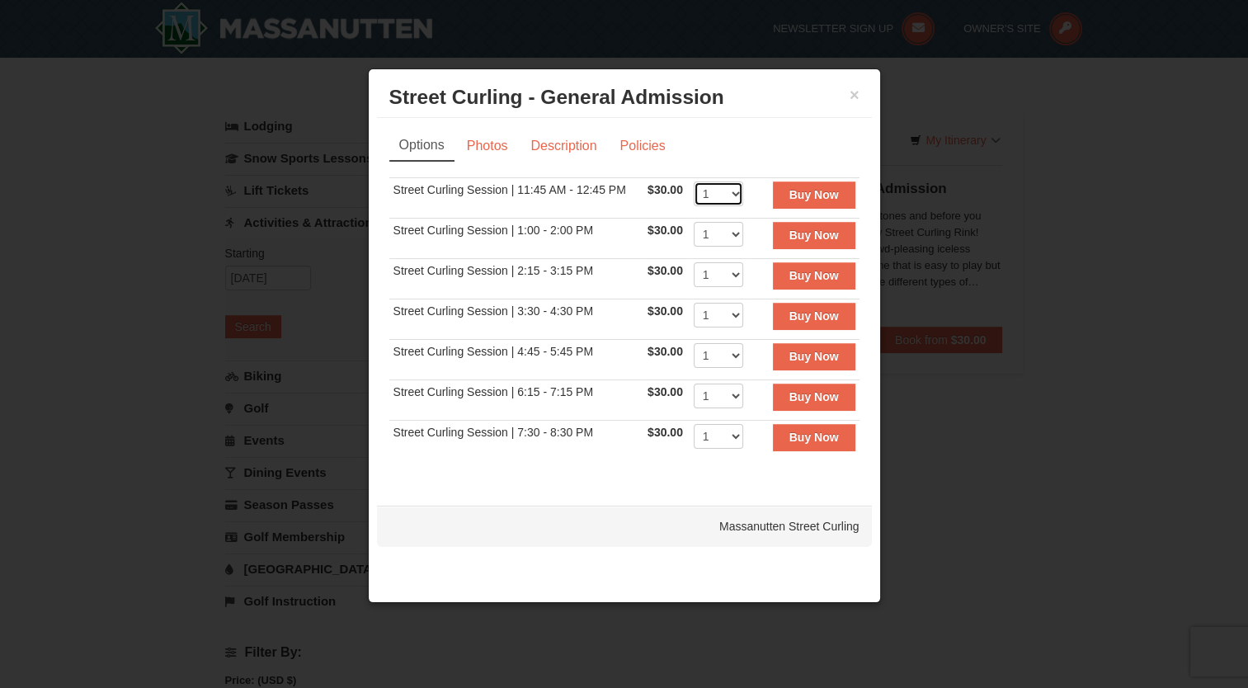
click at [736, 195] on select "1" at bounding box center [718, 193] width 49 height 25
click at [858, 91] on button "×" at bounding box center [854, 95] width 10 height 16
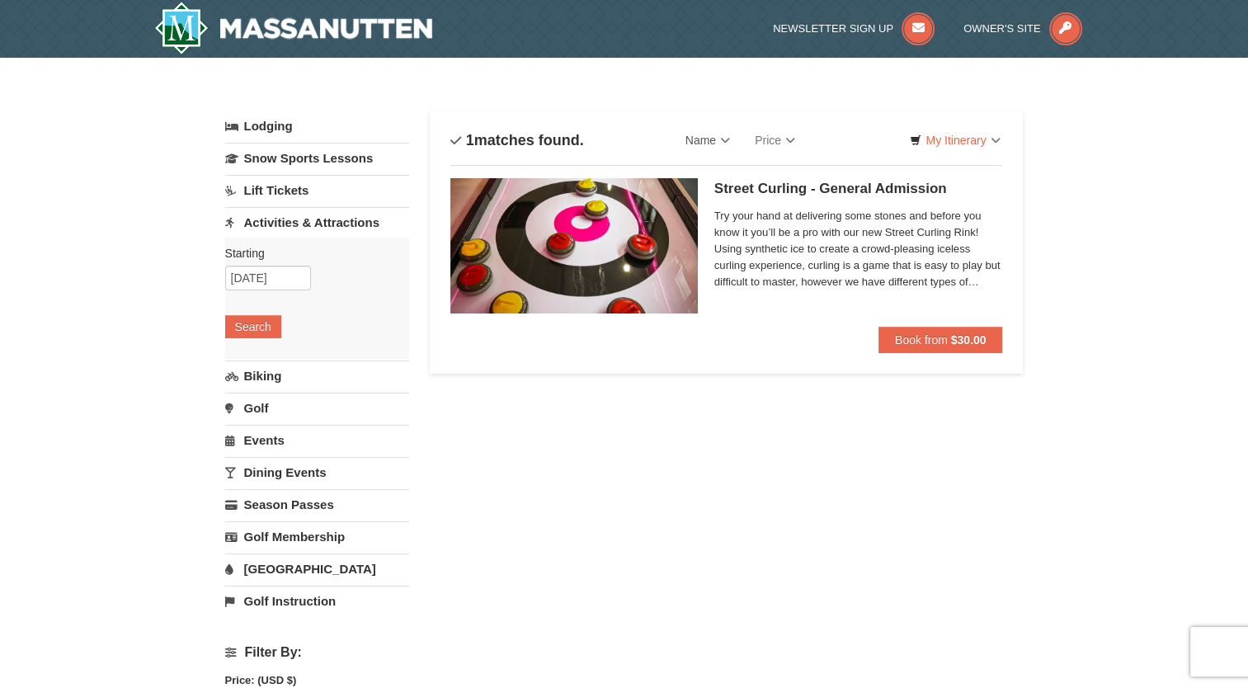
click at [307, 191] on link "Lift Tickets" at bounding box center [317, 190] width 184 height 31
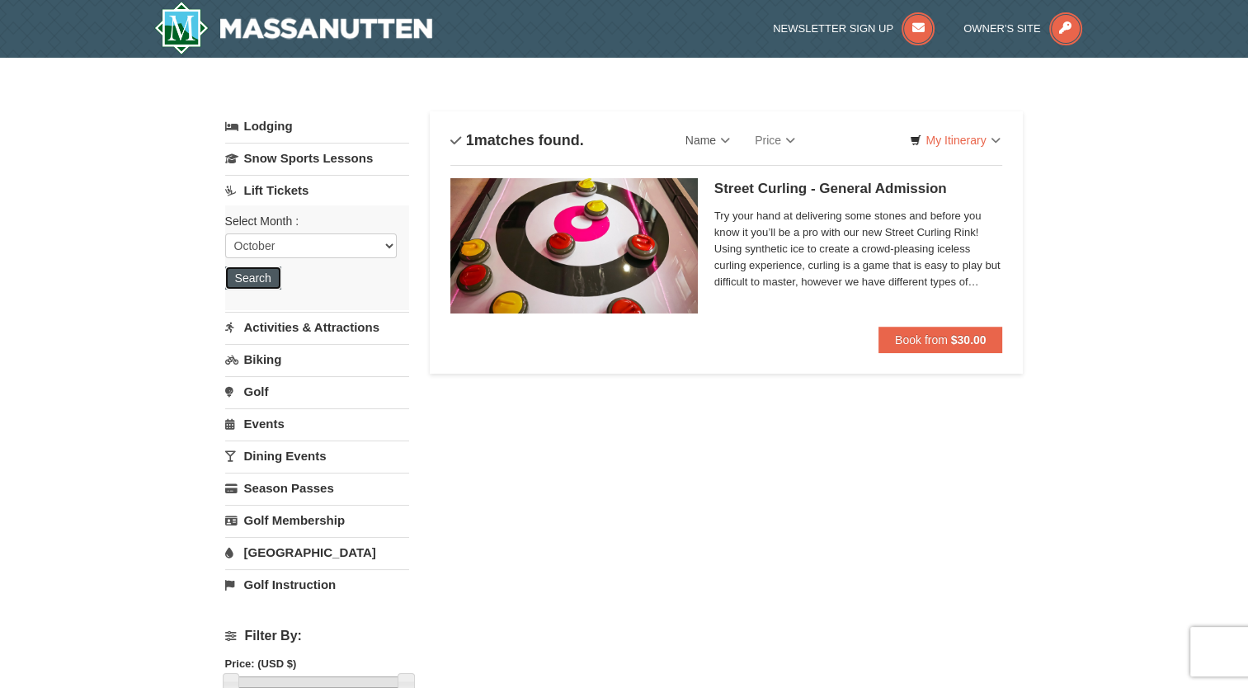
click at [246, 280] on button "Search" at bounding box center [253, 277] width 56 height 23
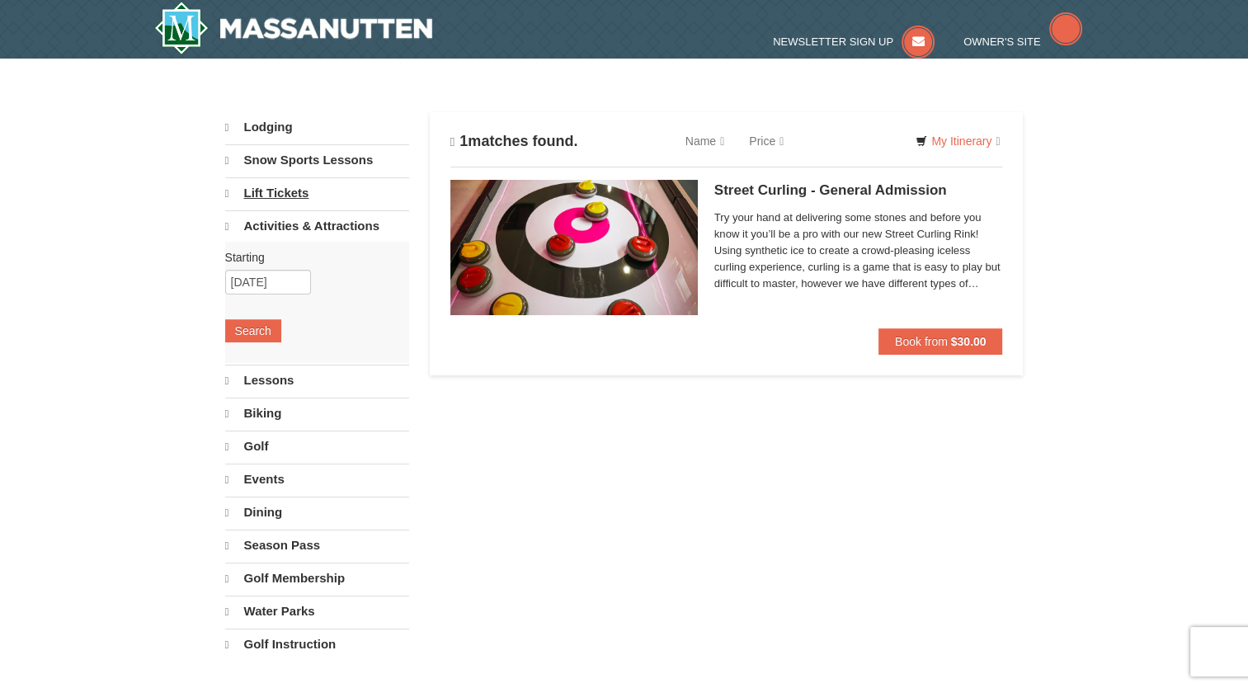
select select "10"
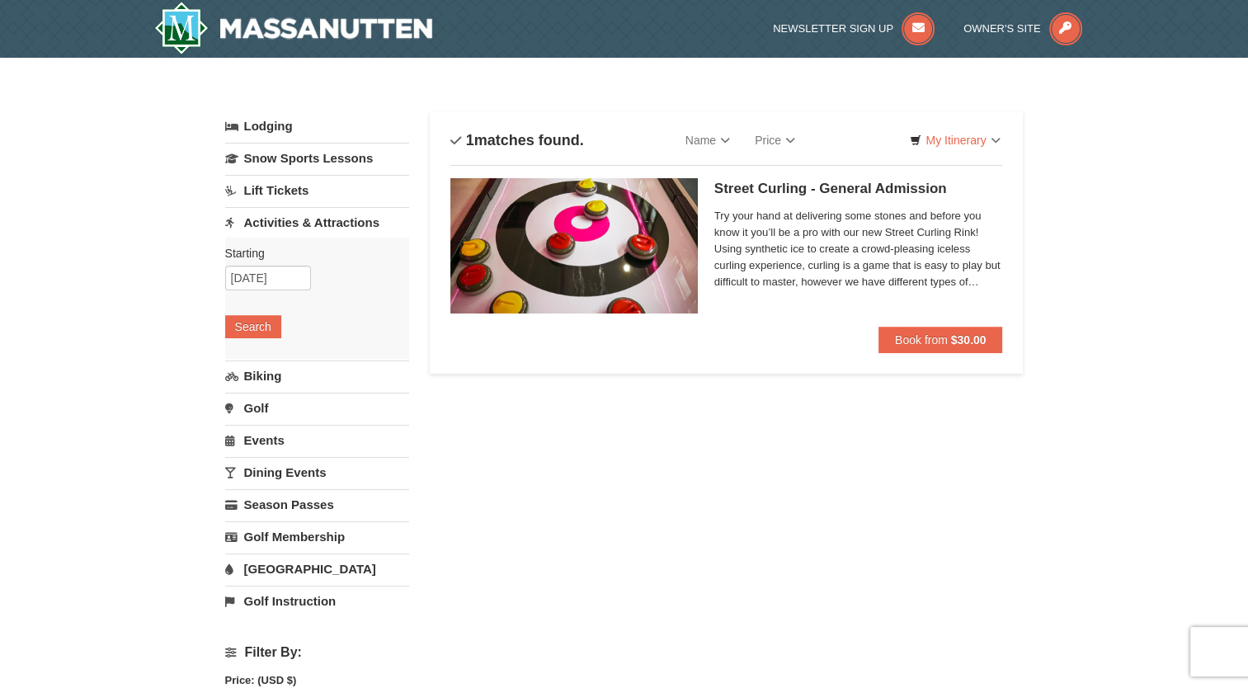
click at [271, 217] on link "Activities & Attractions" at bounding box center [317, 222] width 184 height 31
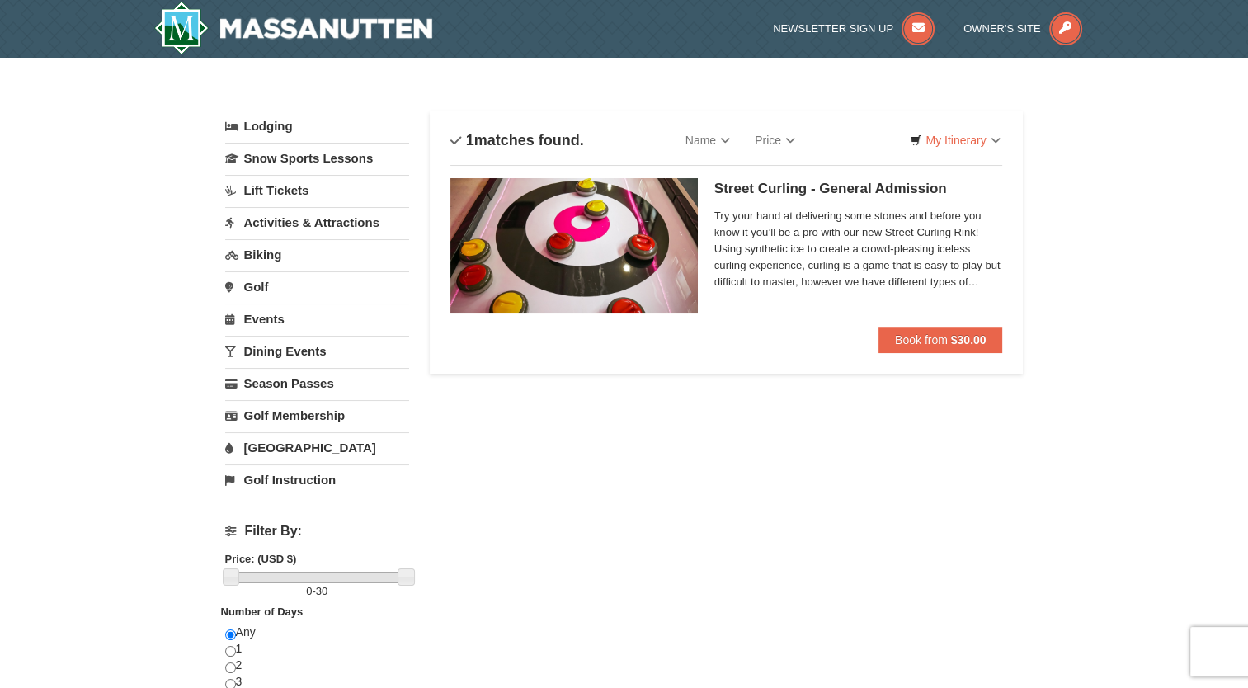
click at [271, 217] on link "Activities & Attractions" at bounding box center [317, 222] width 184 height 31
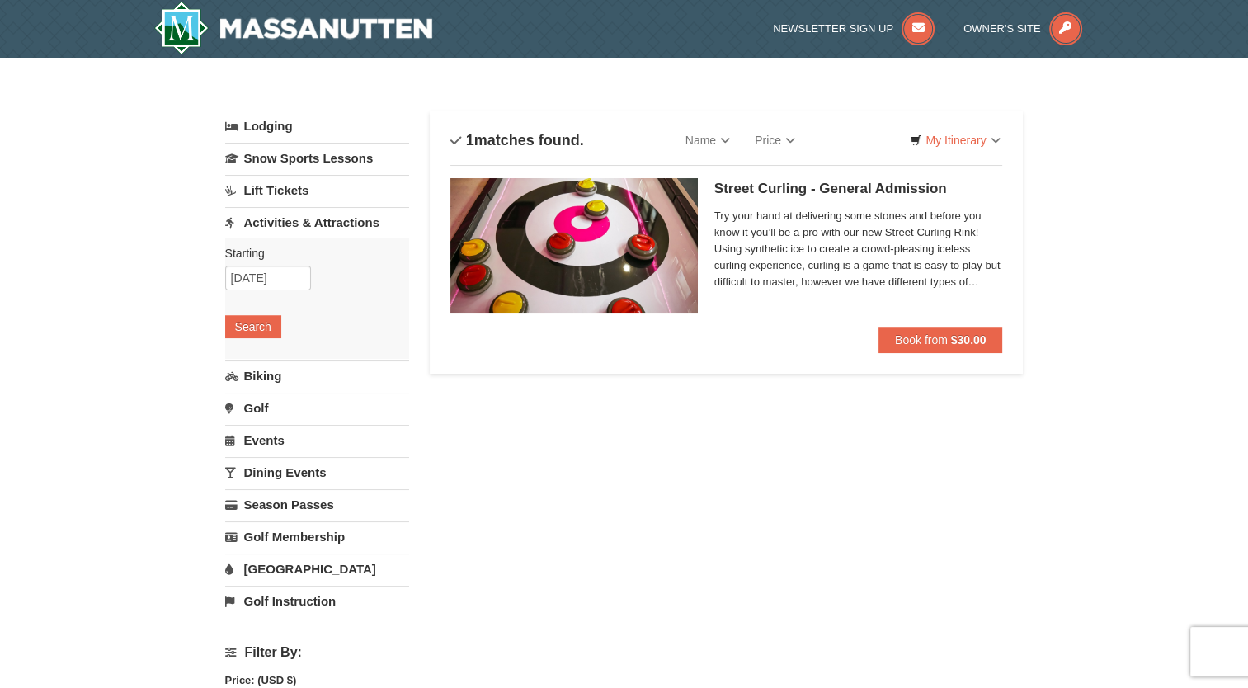
click at [288, 188] on link "Lift Tickets" at bounding box center [317, 190] width 184 height 31
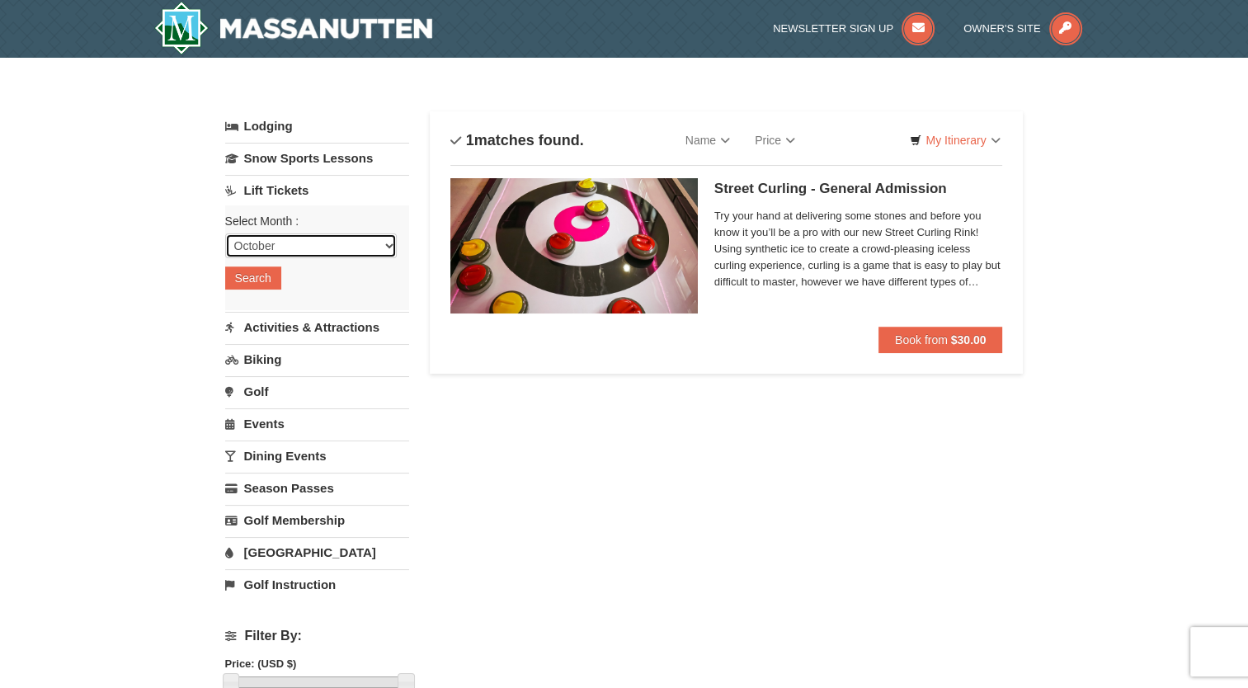
click at [386, 246] on select "October November December January February March April May June July August Sep…" at bounding box center [311, 245] width 172 height 25
click at [225, 233] on select "October November December January February March April May June July August Sep…" at bounding box center [311, 245] width 172 height 25
click at [261, 268] on button "Search" at bounding box center [253, 277] width 56 height 23
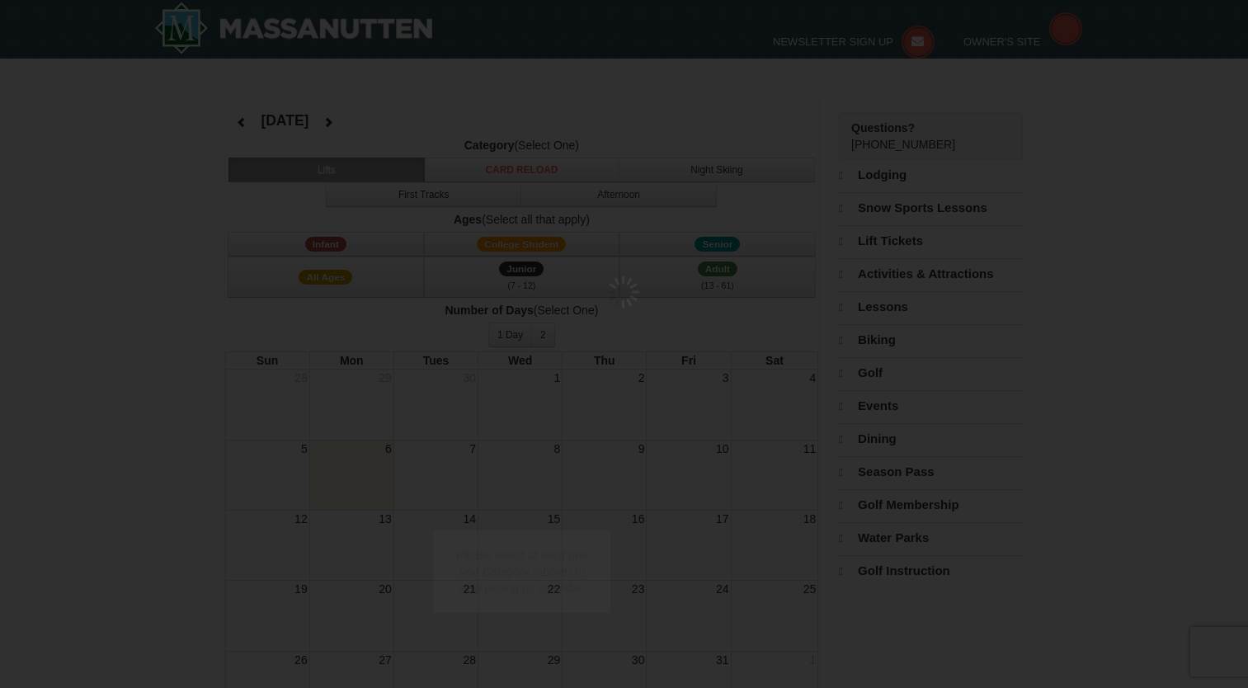
select select "10"
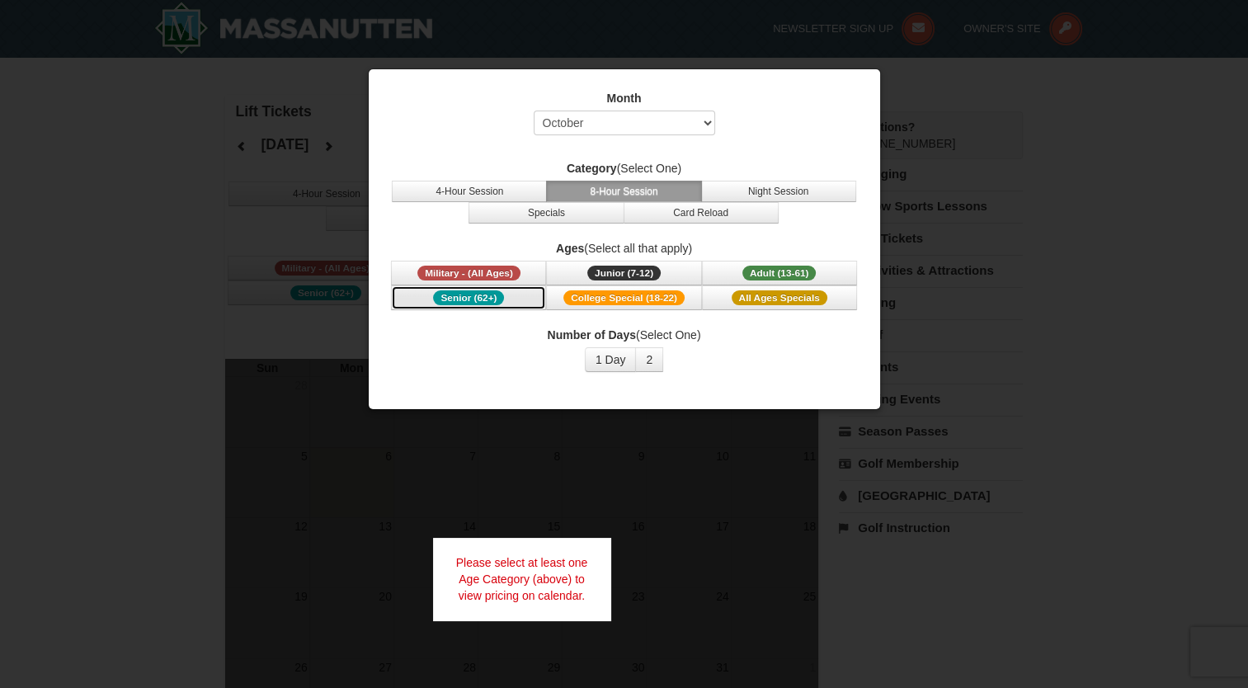
click at [469, 294] on span "Senior (62+)" at bounding box center [468, 297] width 71 height 15
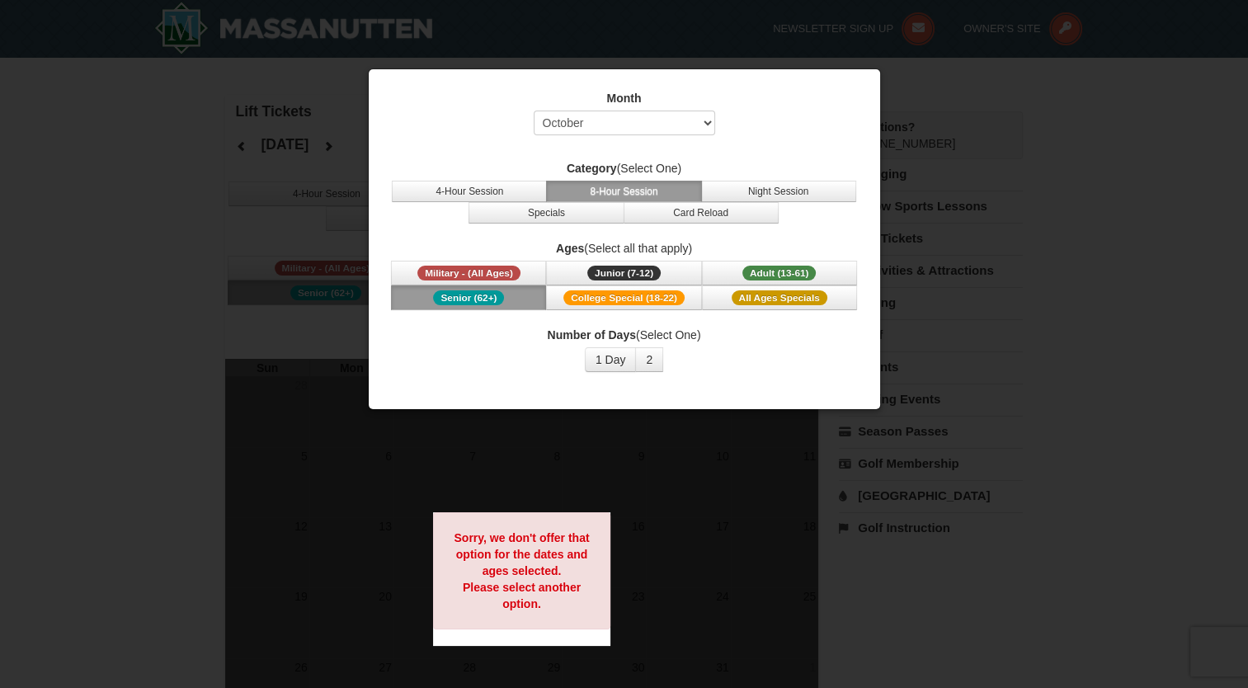
click at [654, 519] on div at bounding box center [624, 344] width 1248 height 688
click at [1008, 105] on div at bounding box center [624, 344] width 1248 height 688
click at [209, 8] on div at bounding box center [624, 344] width 1248 height 688
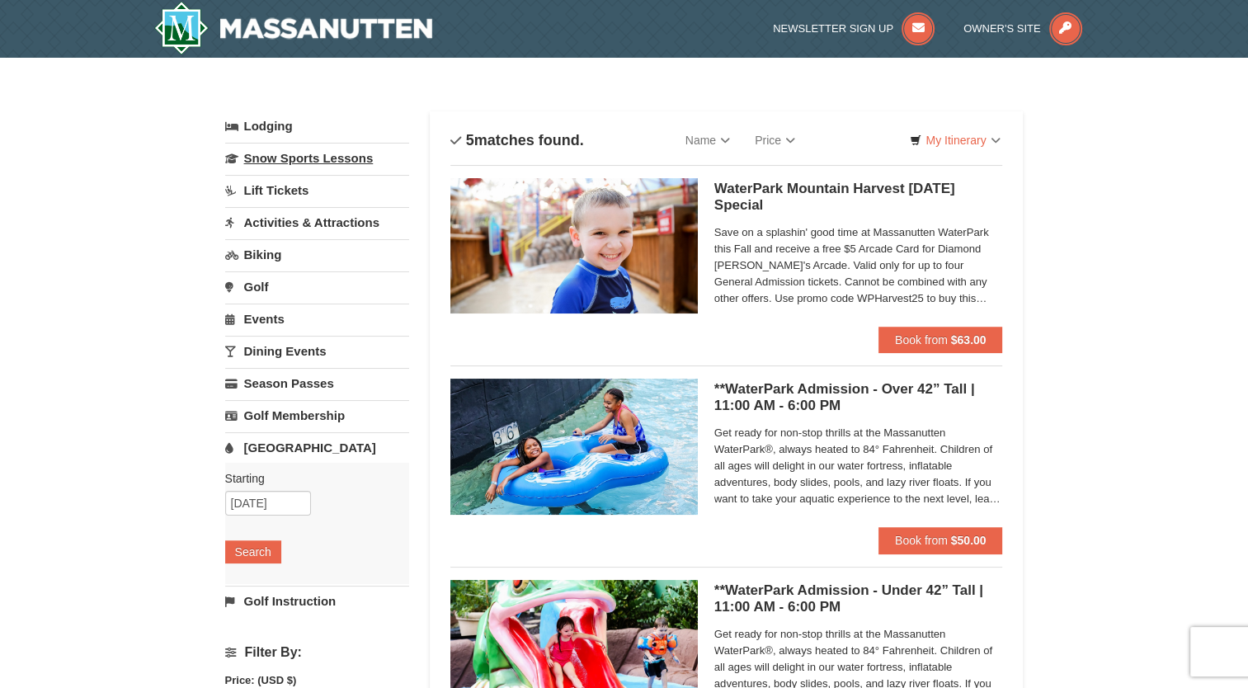
click at [298, 156] on link "Snow Sports Lessons" at bounding box center [317, 158] width 184 height 31
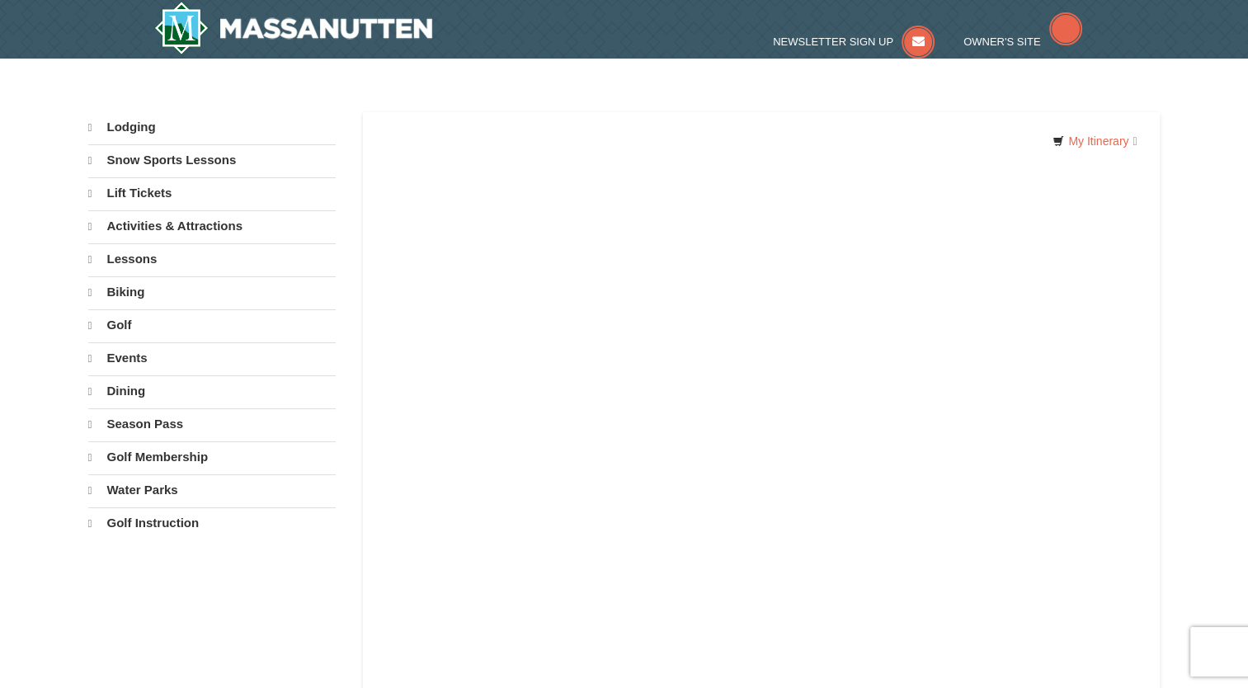
select select "10"
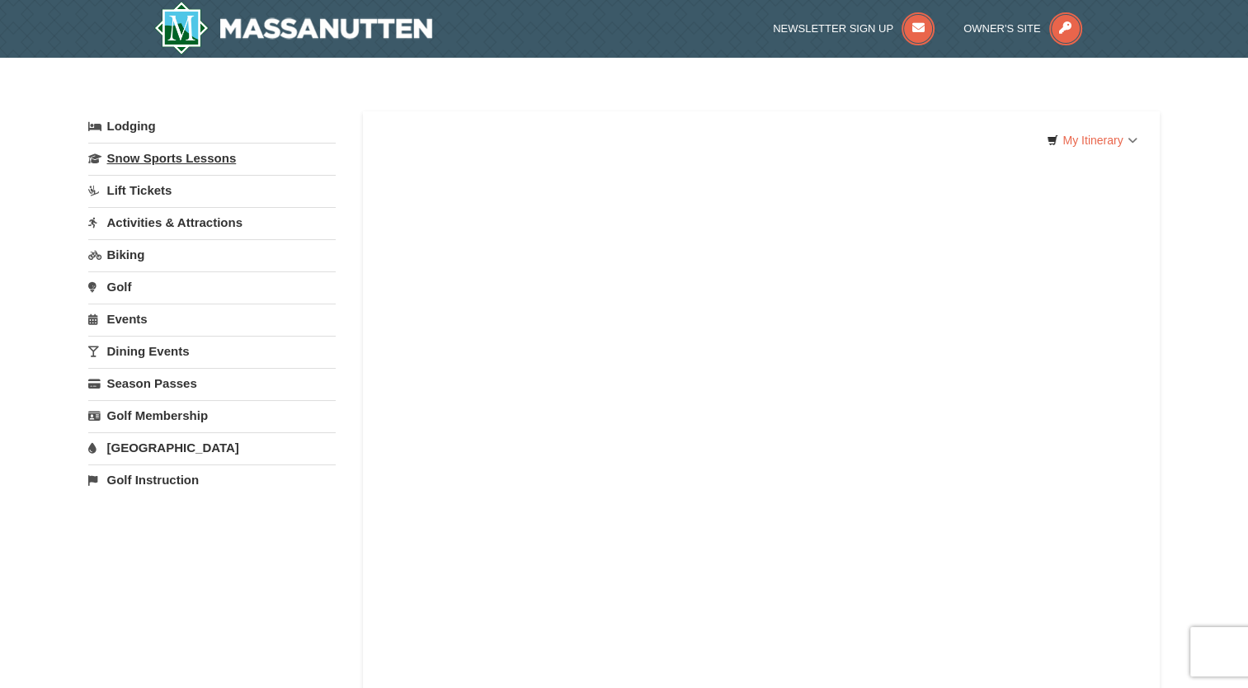
click at [211, 155] on link "Snow Sports Lessons" at bounding box center [211, 158] width 247 height 31
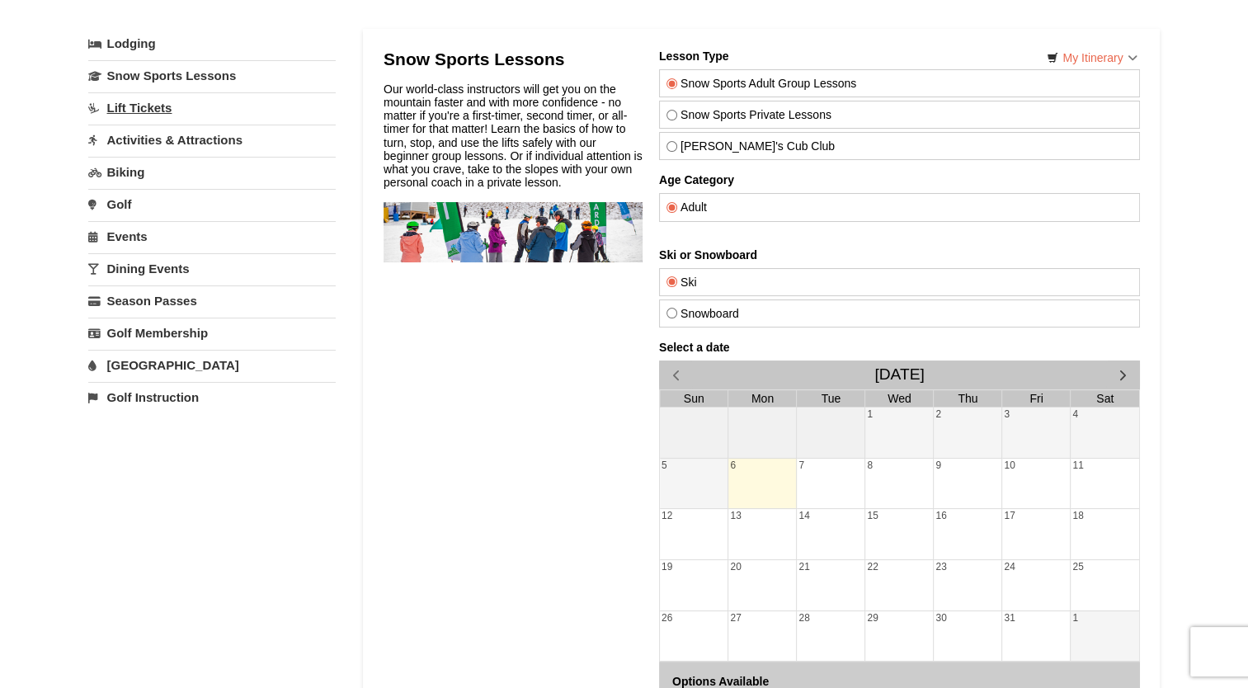
scroll to position [165, 0]
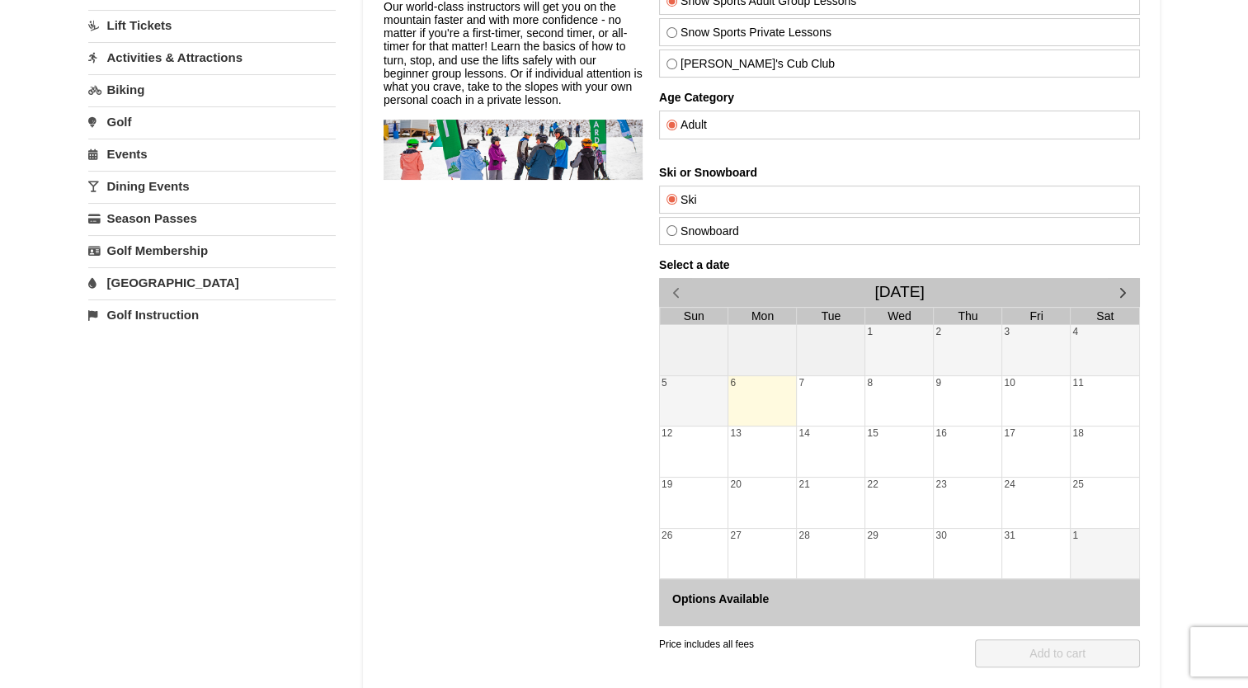
click at [129, 147] on link "Events" at bounding box center [211, 154] width 247 height 31
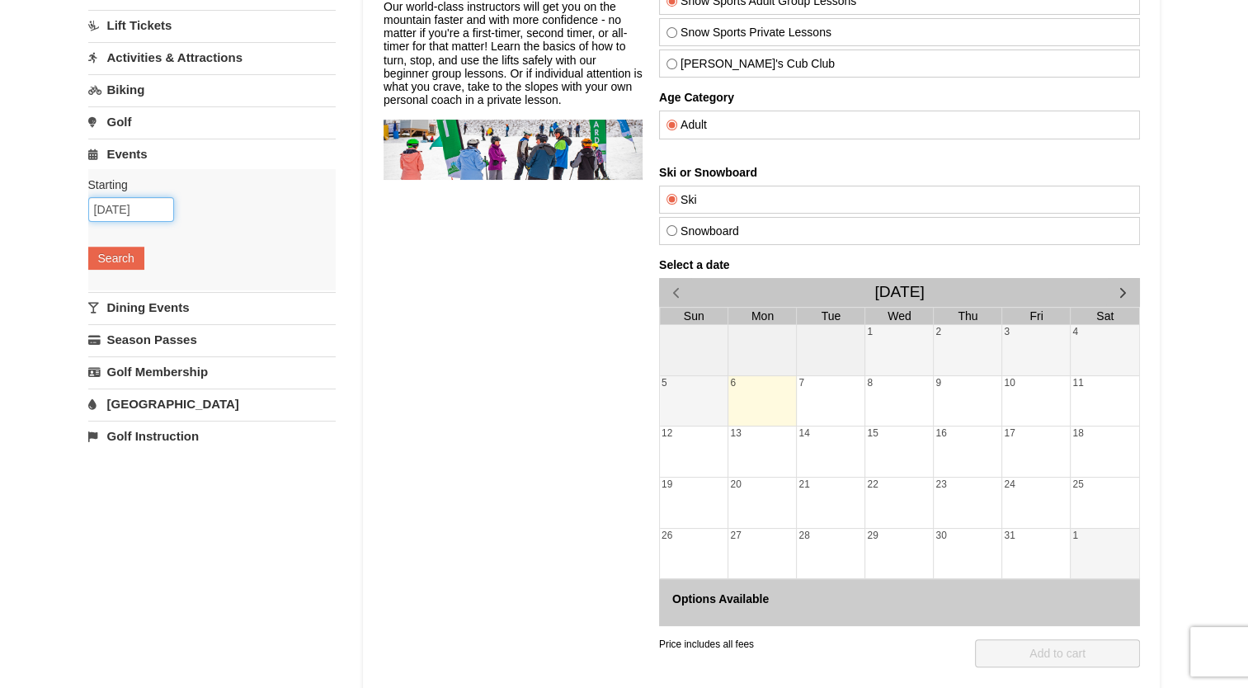
click at [147, 213] on input "10/06/2025" at bounding box center [131, 209] width 86 height 25
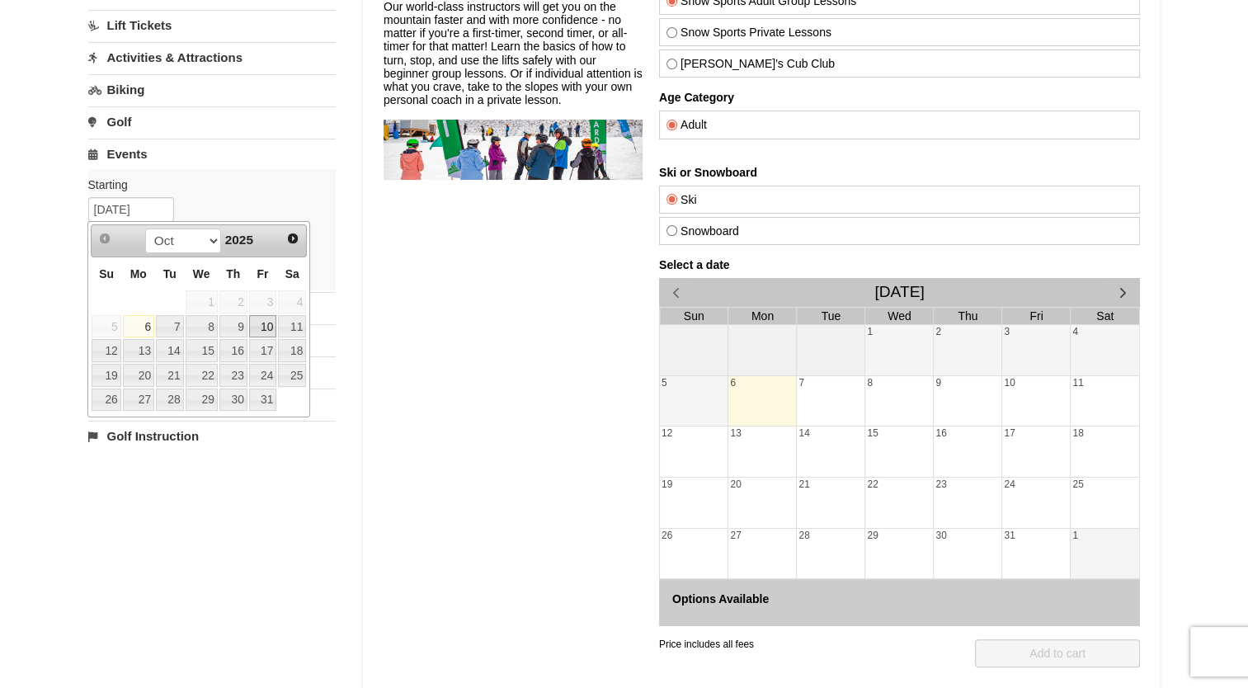
click at [261, 327] on link "10" at bounding box center [263, 326] width 28 height 23
type input "10/10/2025"
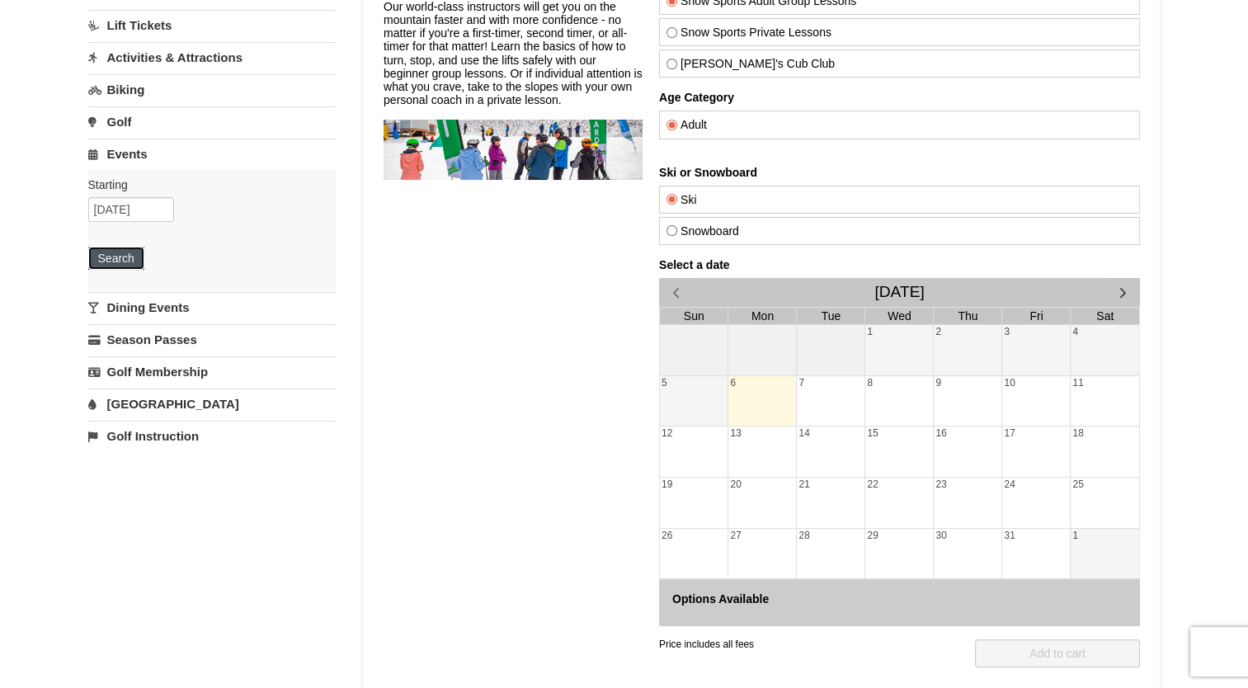
click at [123, 261] on button "Search" at bounding box center [116, 258] width 56 height 23
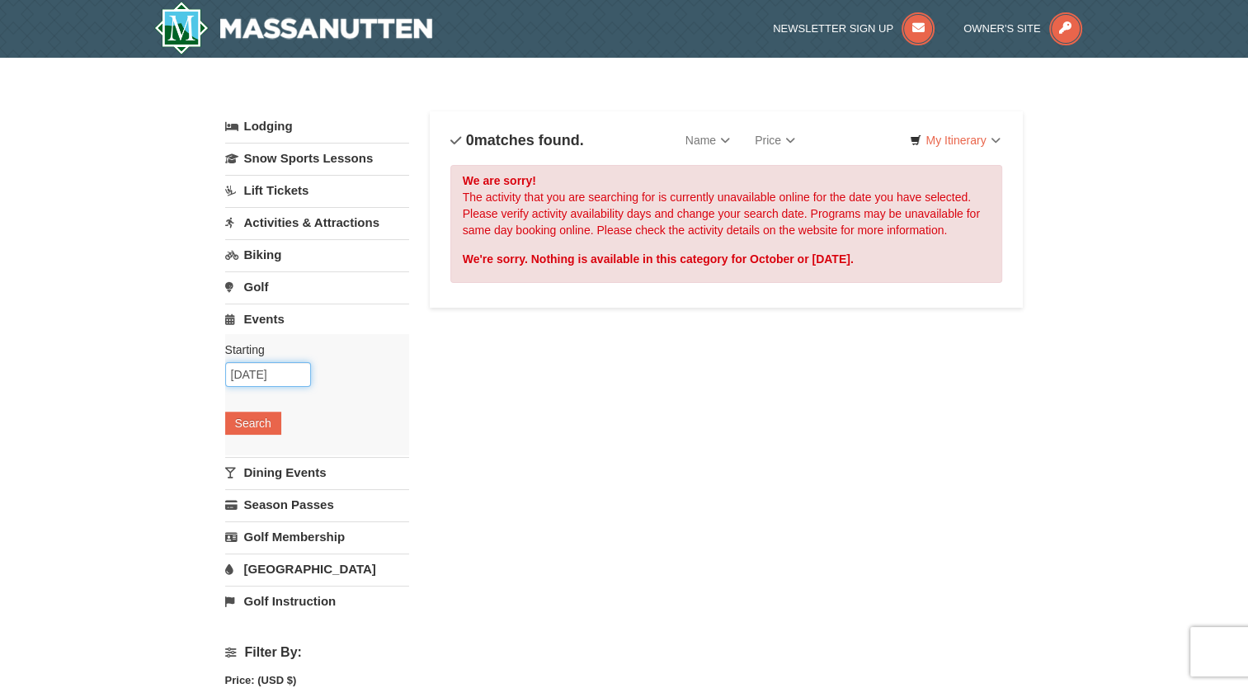
click at [287, 364] on input "10/10/2025" at bounding box center [268, 374] width 86 height 25
